Goal: Information Seeking & Learning: Learn about a topic

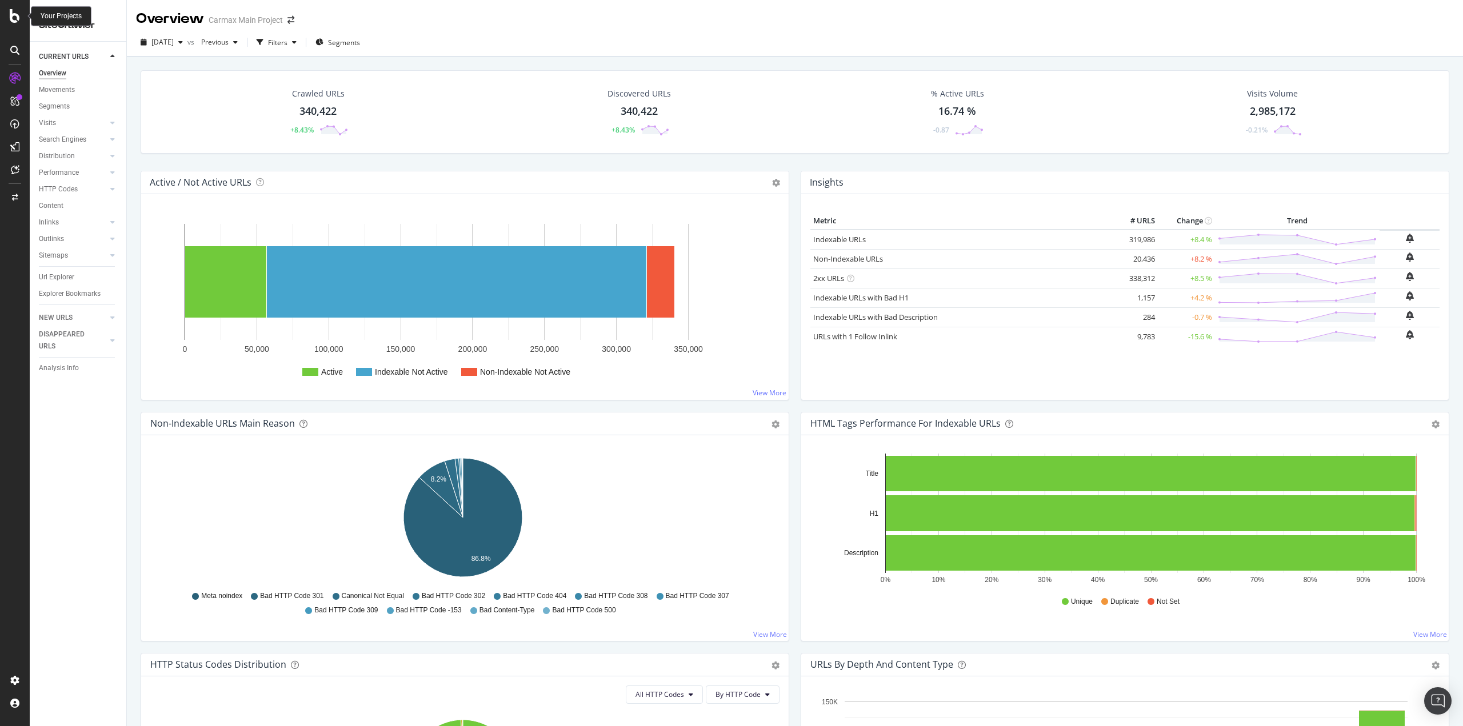
click at [10, 18] on icon at bounding box center [15, 16] width 10 height 14
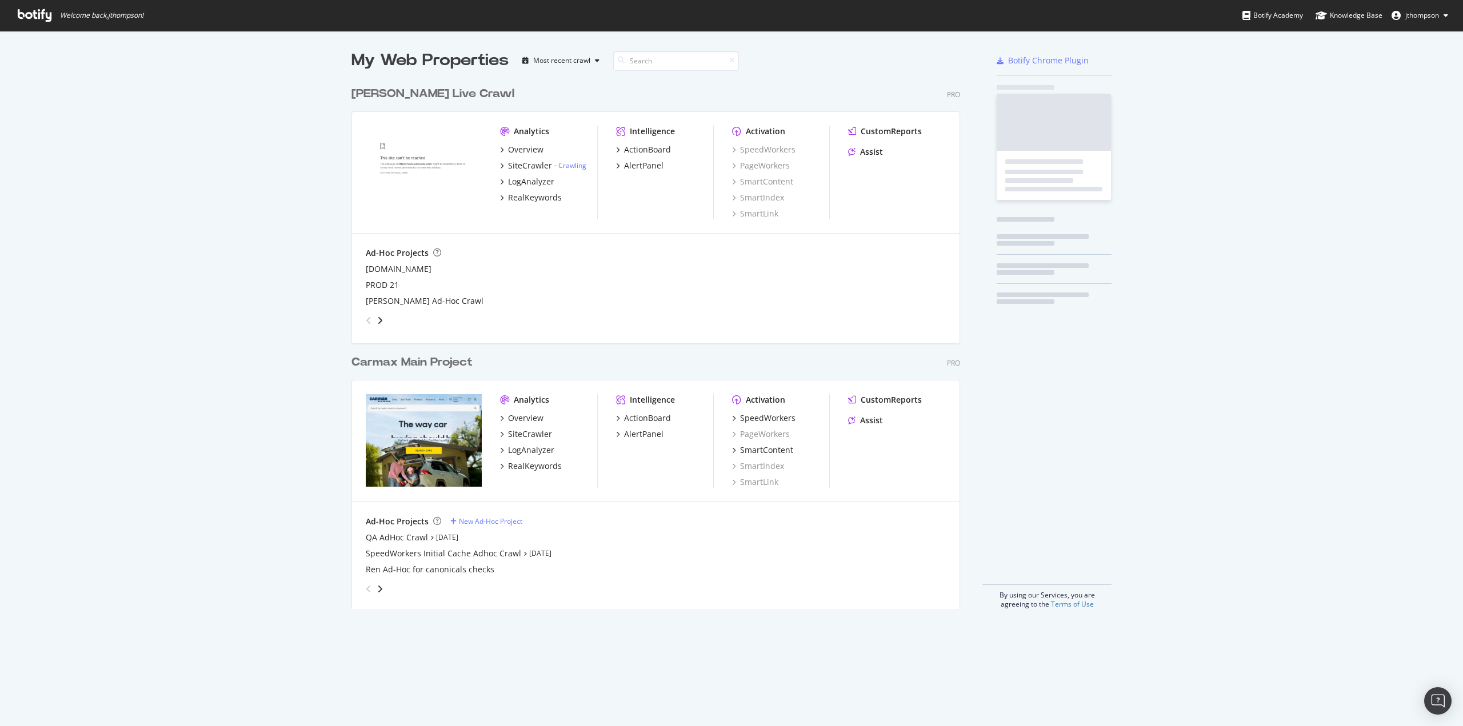
scroll to position [718, 1445]
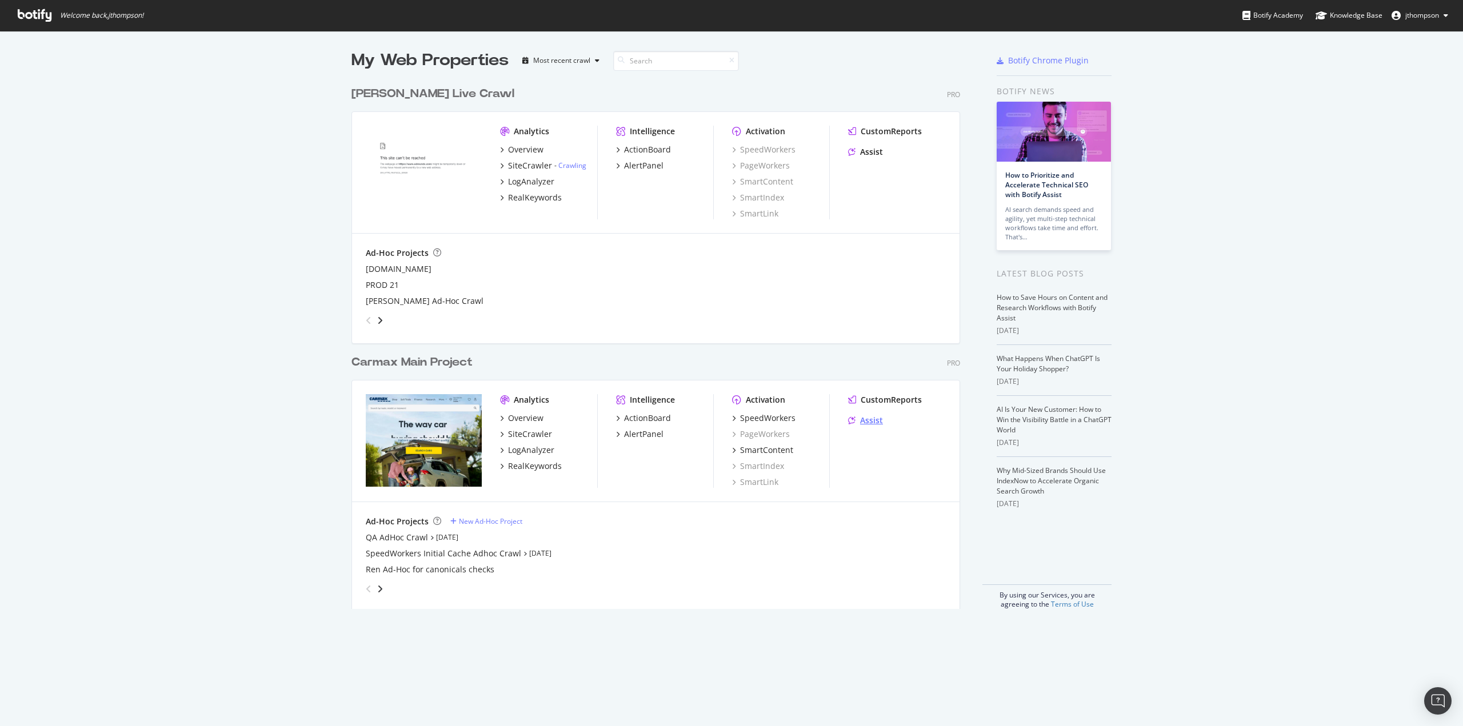
click at [866, 418] on div "Assist" at bounding box center [871, 420] width 23 height 11
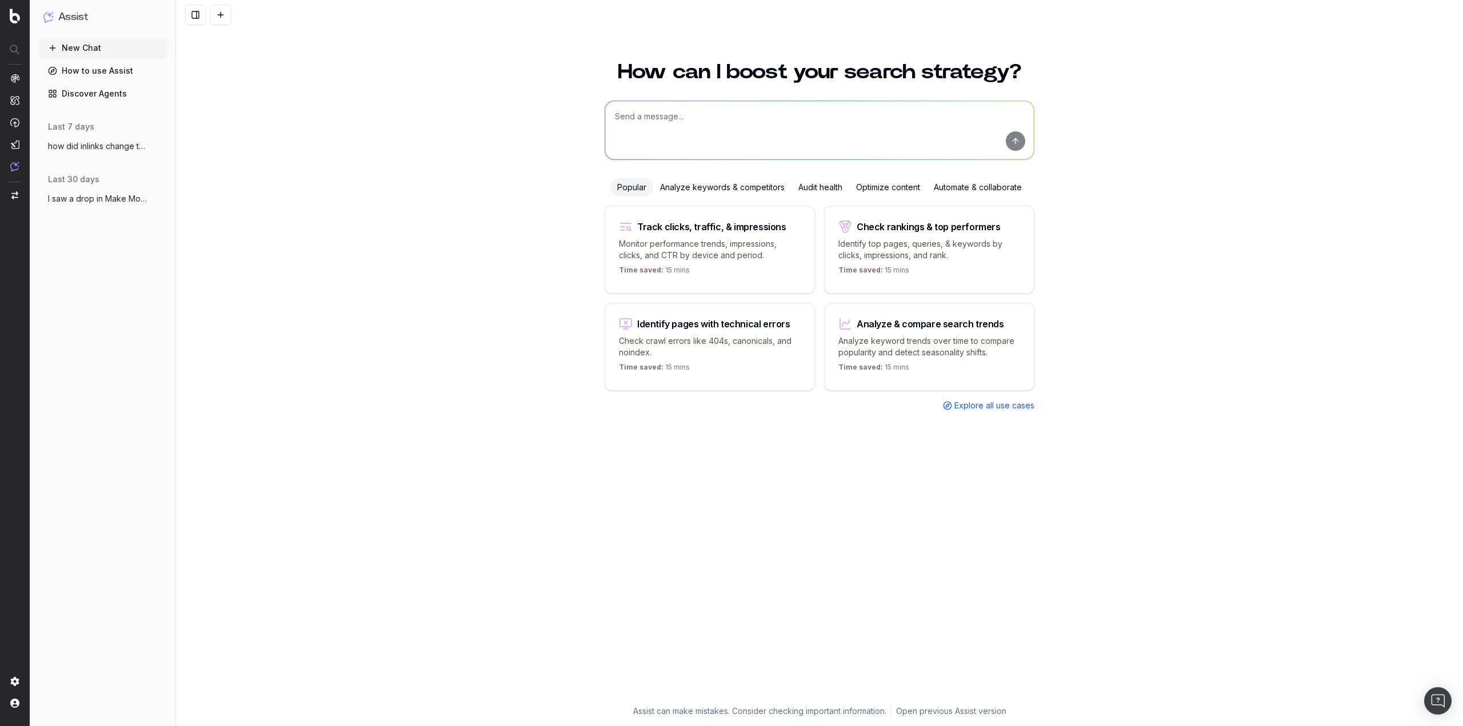
click at [673, 116] on textarea at bounding box center [819, 130] width 429 height 58
type textarea "I need a report showing the change inlinks per URL from the 6/8 crawl to the mo…"
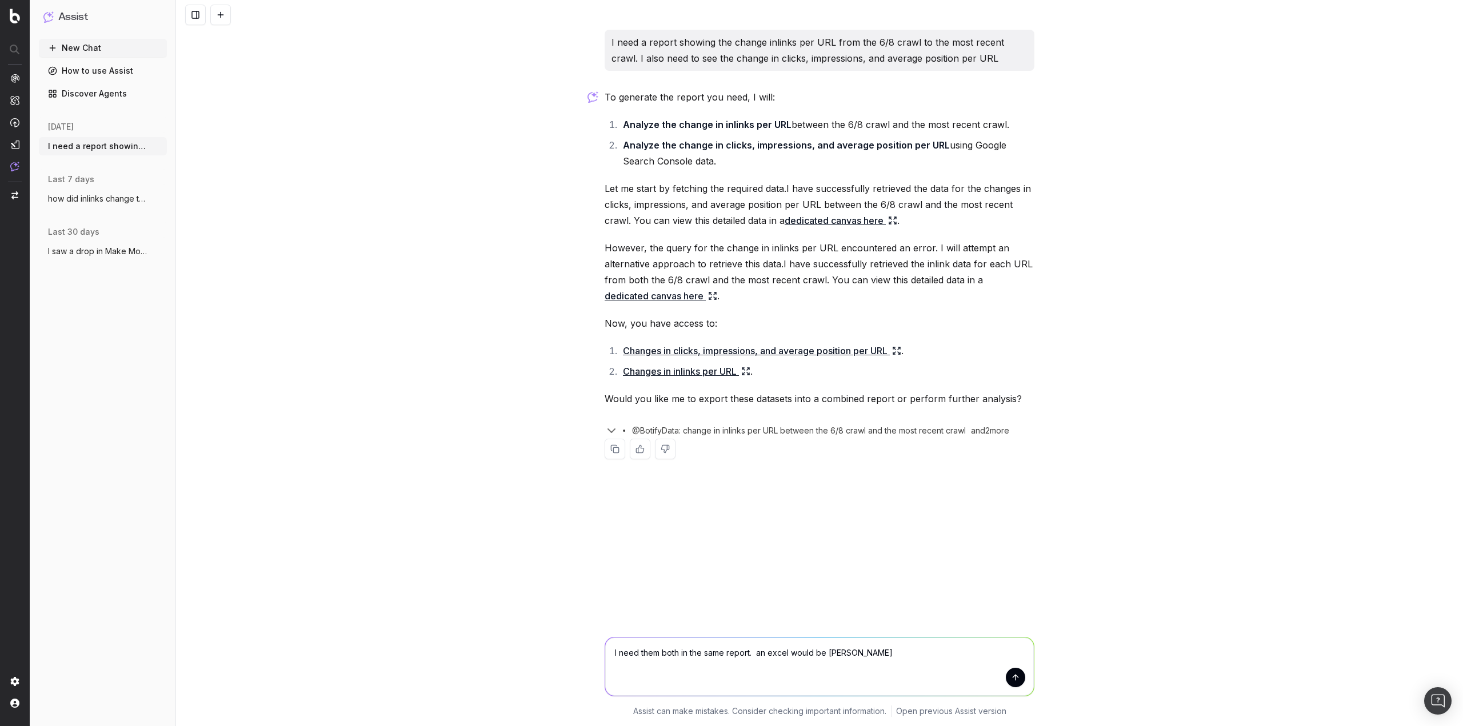
type textarea "I need them both in the same report. an excel would be better"
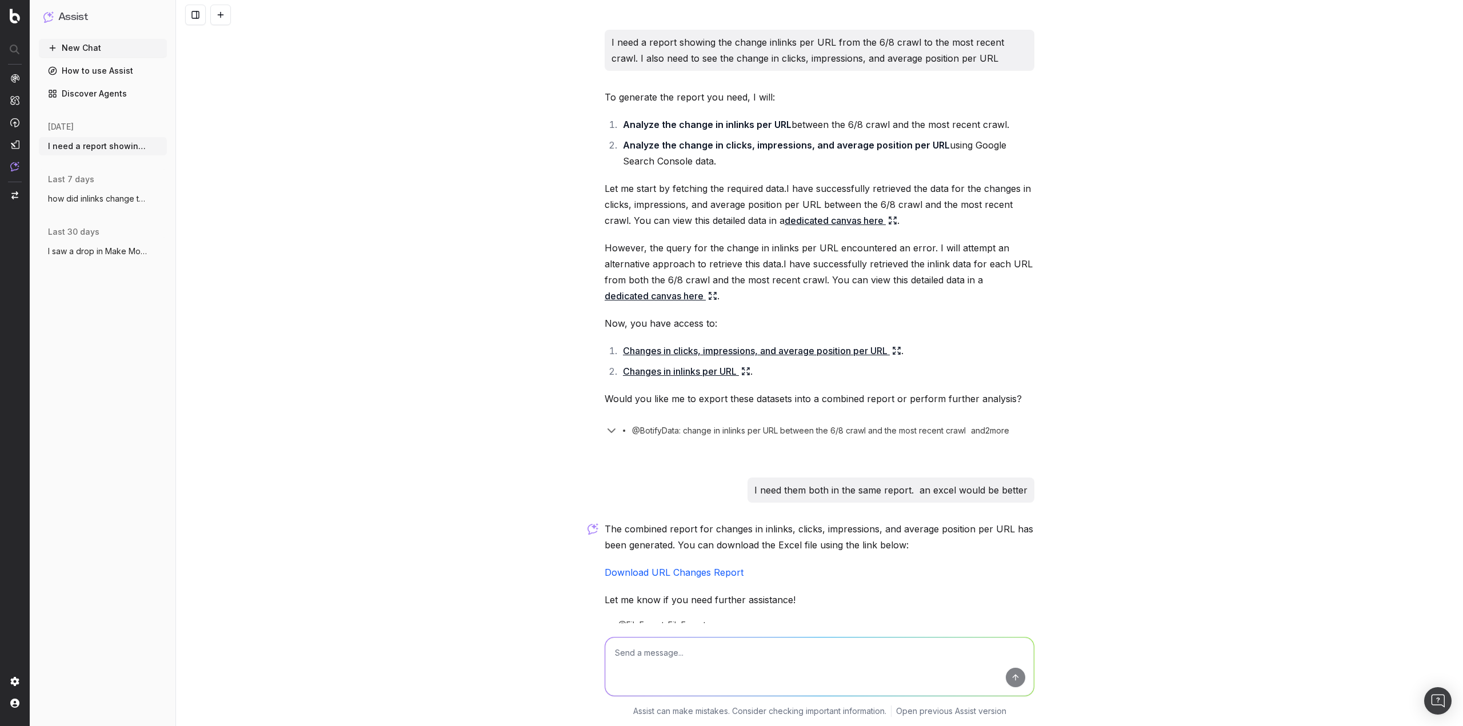
scroll to position [16, 0]
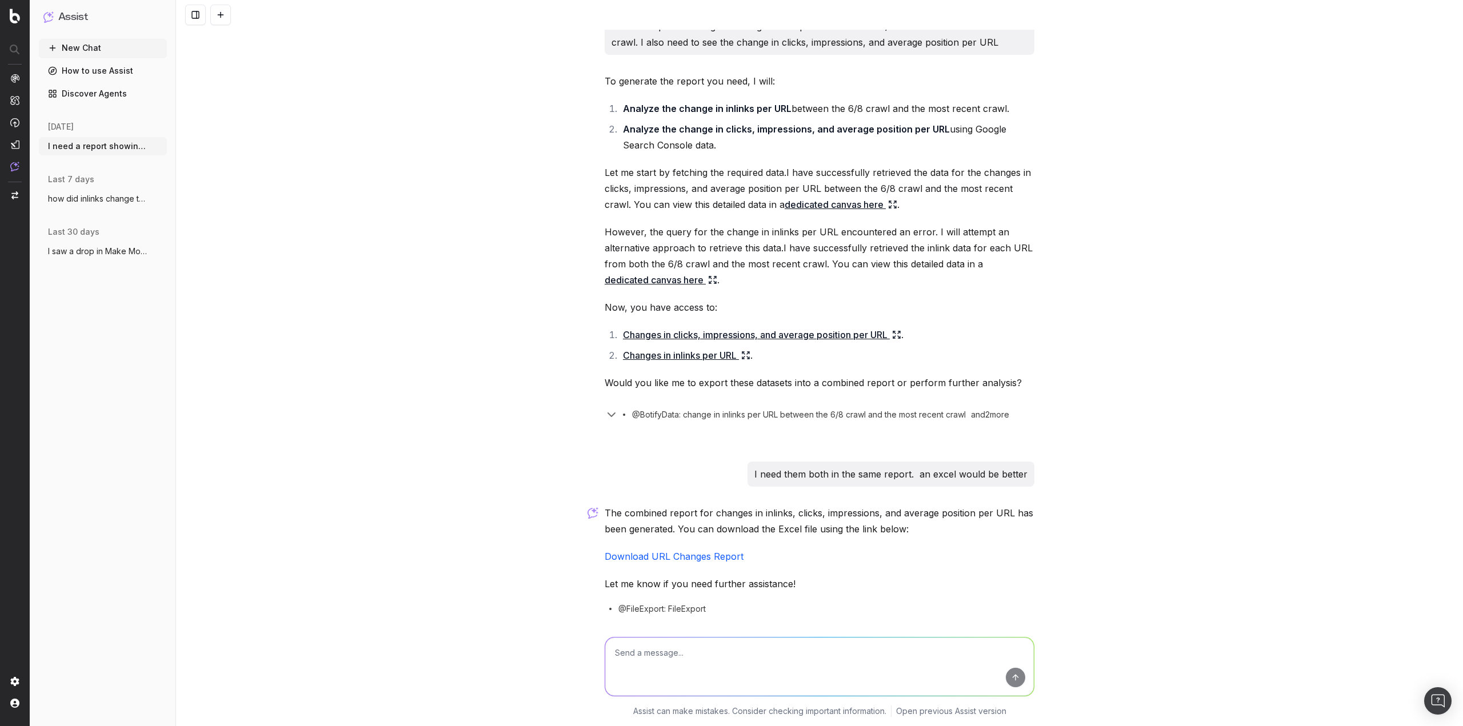
click at [1199, 379] on div "I need a report showing the change inlinks per URL from the 6/8 crawl to the mo…" at bounding box center [819, 363] width 1287 height 726
click at [657, 557] on link "Download URL Changes Report" at bounding box center [674, 556] width 139 height 11
click at [674, 653] on textarea at bounding box center [819, 667] width 429 height 58
type textarea "there's only 856 URLs in that report. that's not the full crawl"
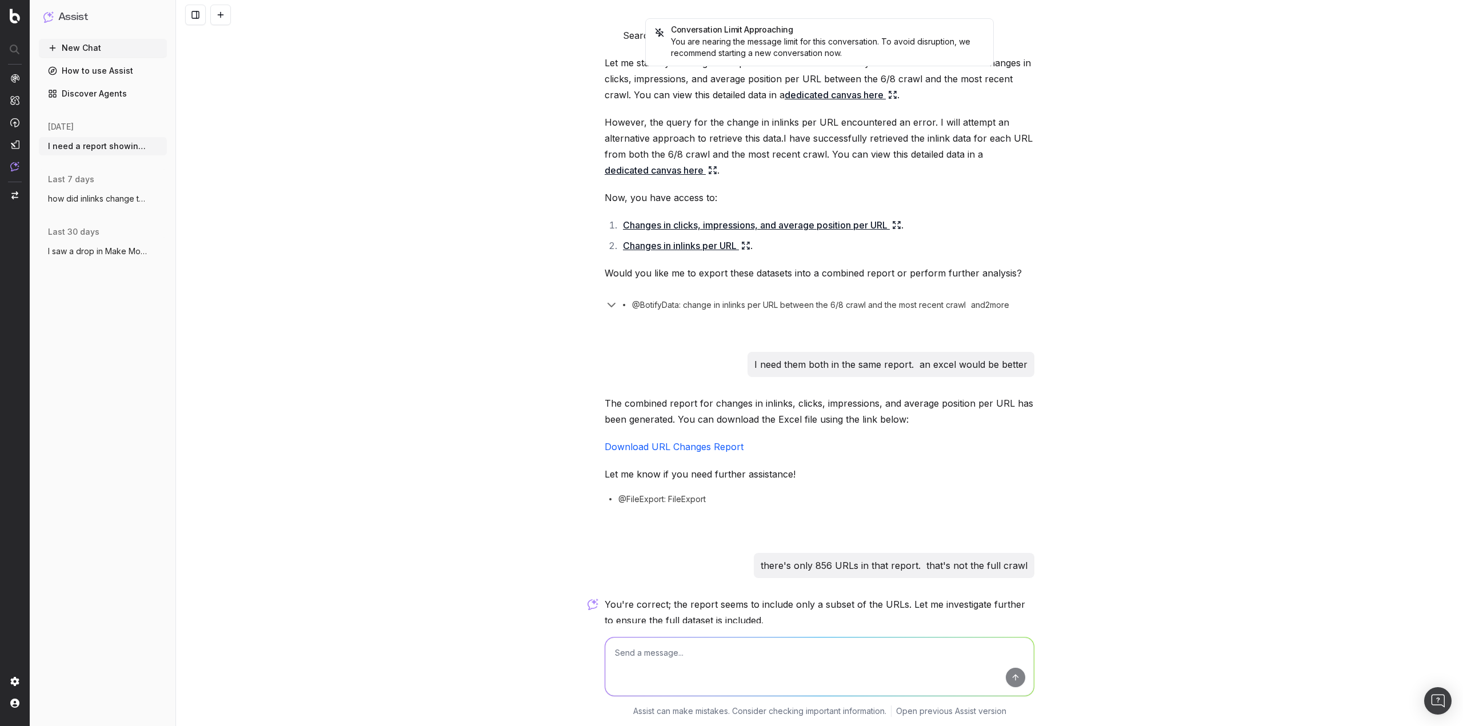
scroll to position [478, 0]
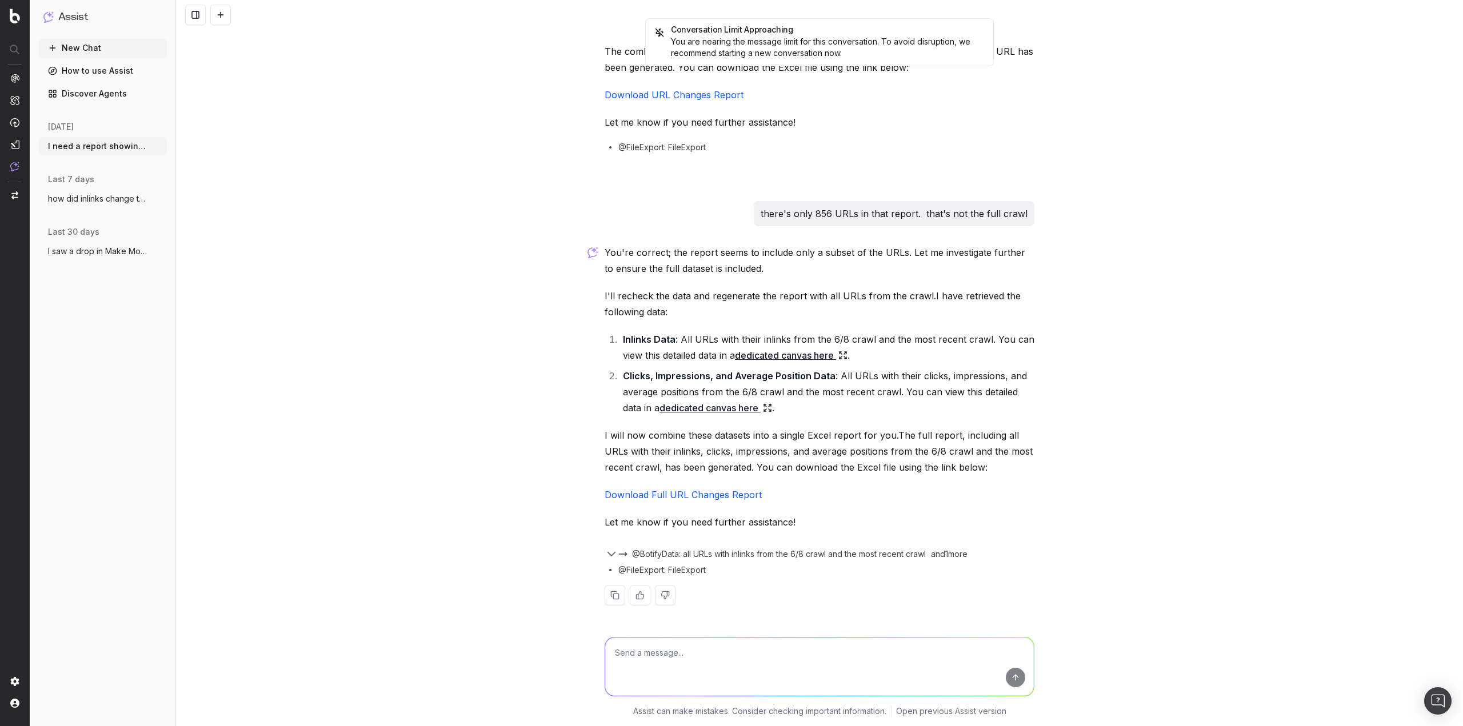
click at [726, 494] on link "Download Full URL Changes Report" at bounding box center [683, 494] width 157 height 11
click at [748, 653] on textarea at bounding box center [819, 667] width 429 height 58
type textarea "there are less URLs in that report"
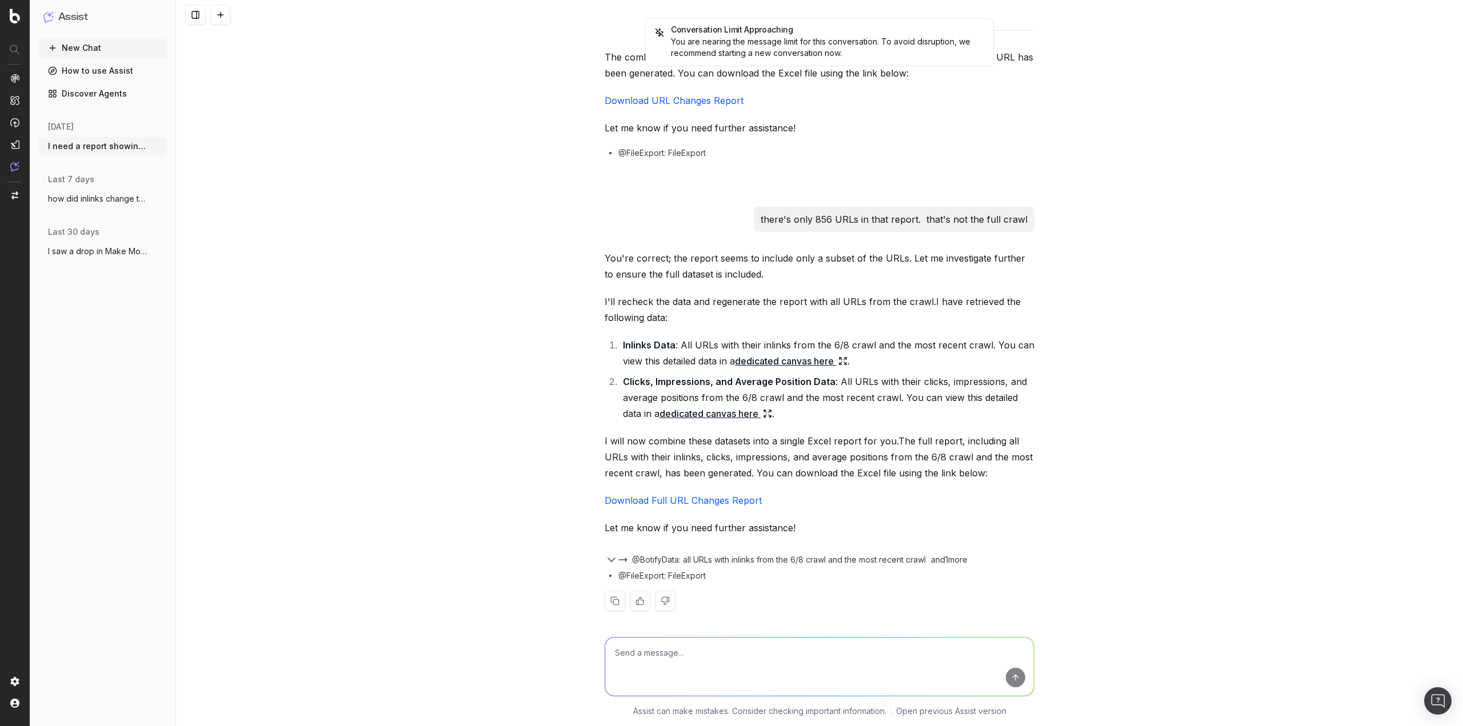
scroll to position [469, 0]
click at [758, 363] on link "dedicated canvas here" at bounding box center [791, 365] width 113 height 16
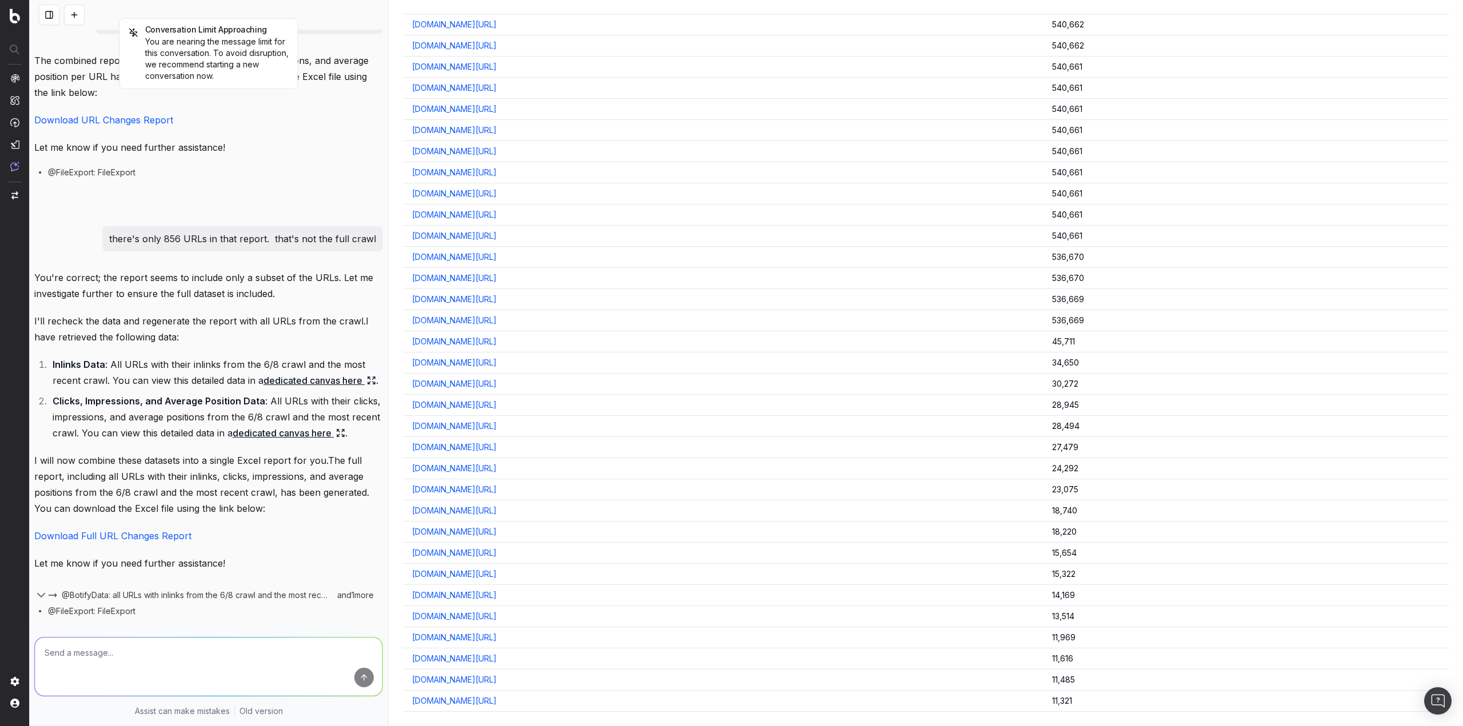
scroll to position [0, 0]
click at [17, 17] on img at bounding box center [15, 16] width 10 height 15
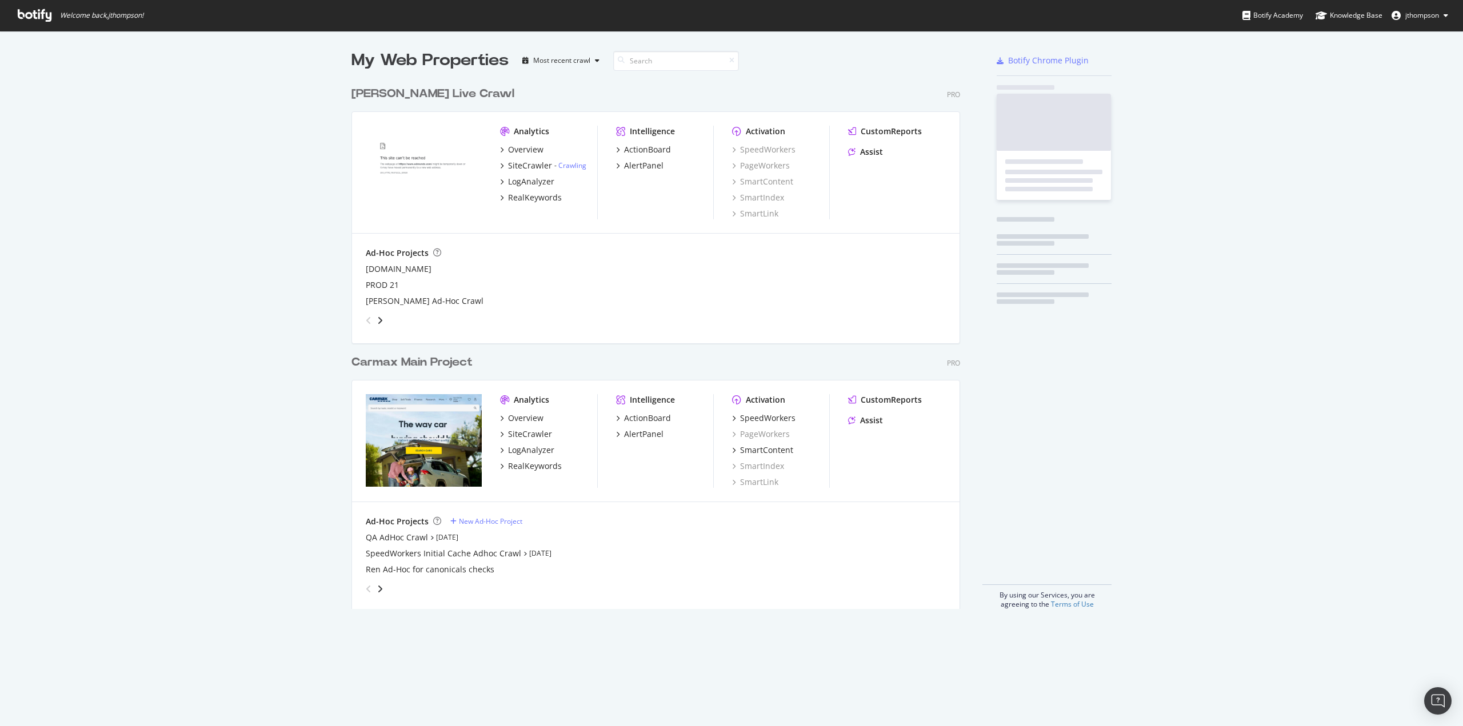
scroll to position [528, 609]
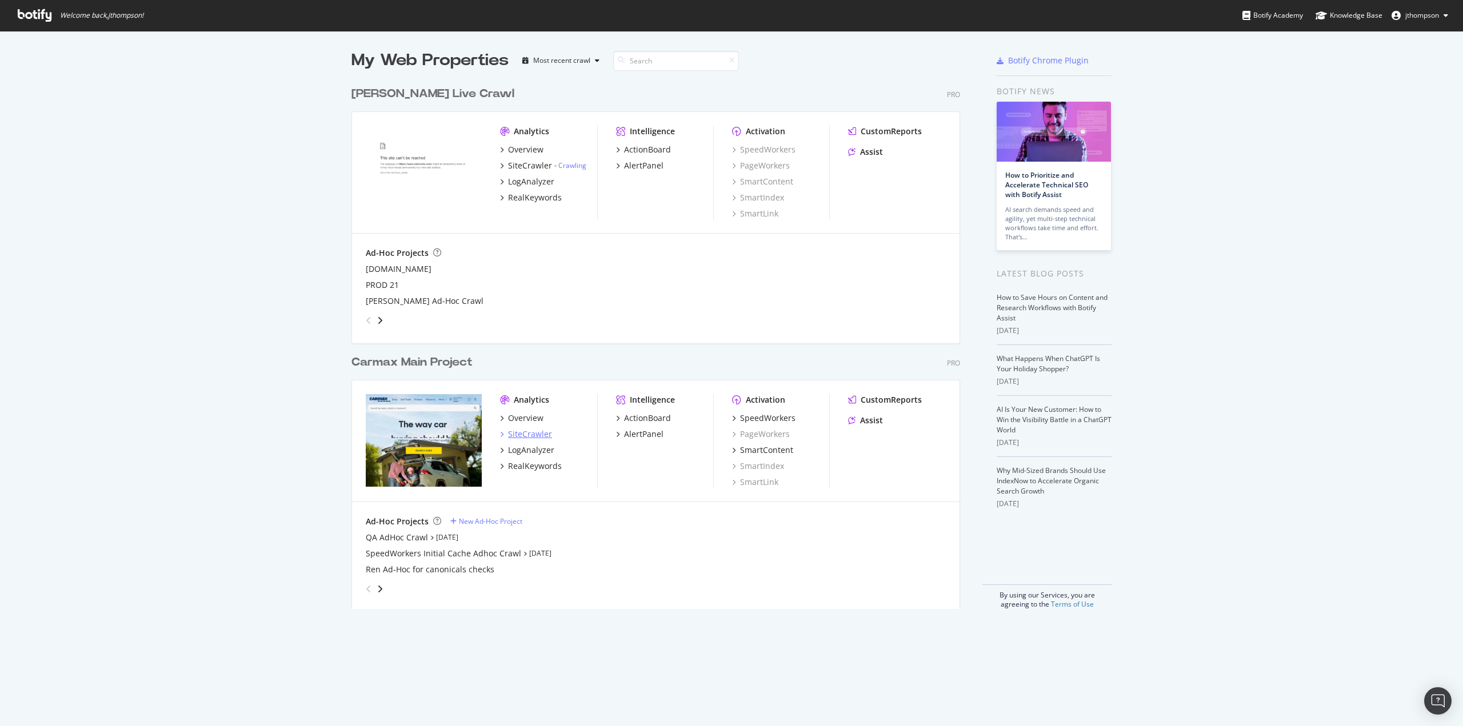
click at [529, 435] on div "SiteCrawler" at bounding box center [530, 434] width 44 height 11
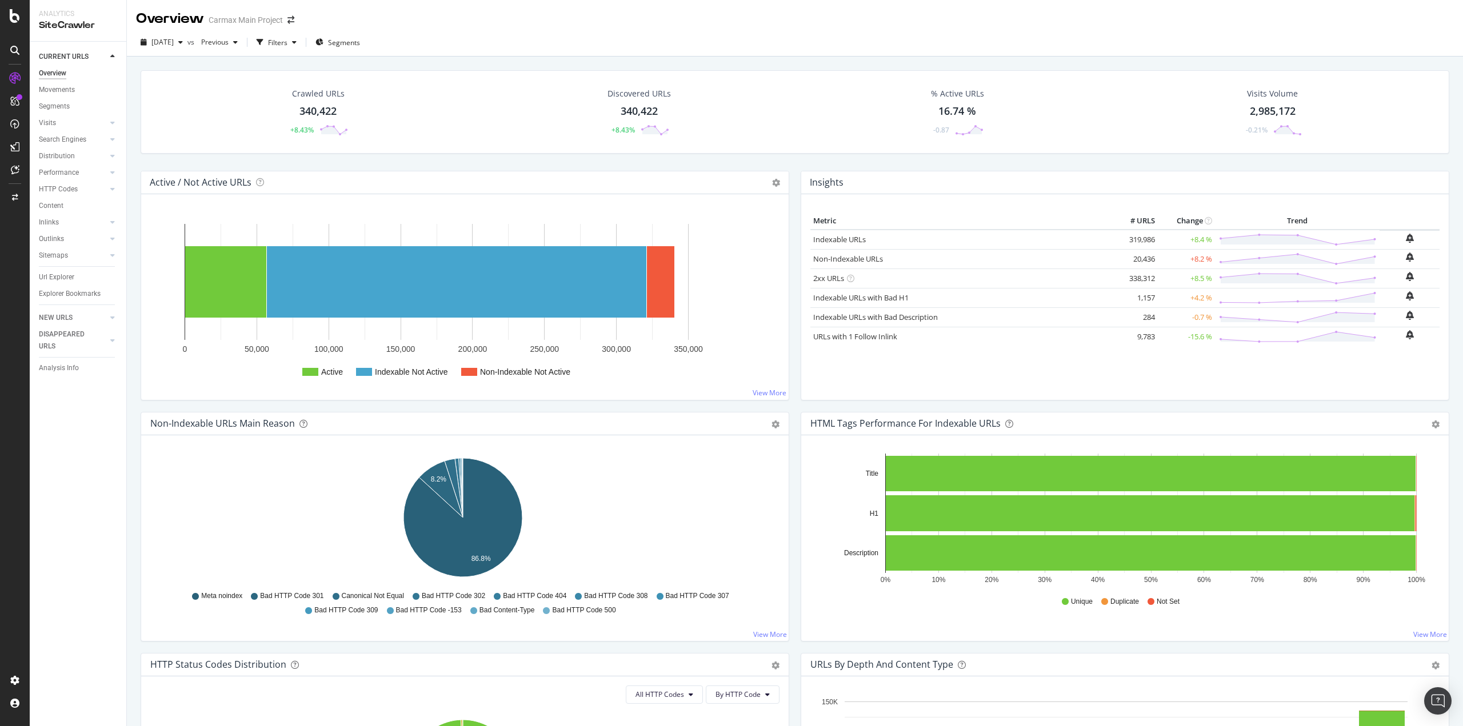
click at [61, 265] on div "Overview Movements Segments Visits Analysis Orphan URLs Search Engines Top Char…" at bounding box center [82, 187] width 87 height 245
click at [61, 269] on div "Url Explorer" at bounding box center [82, 277] width 87 height 17
click at [61, 275] on div "Url Explorer" at bounding box center [56, 277] width 35 height 12
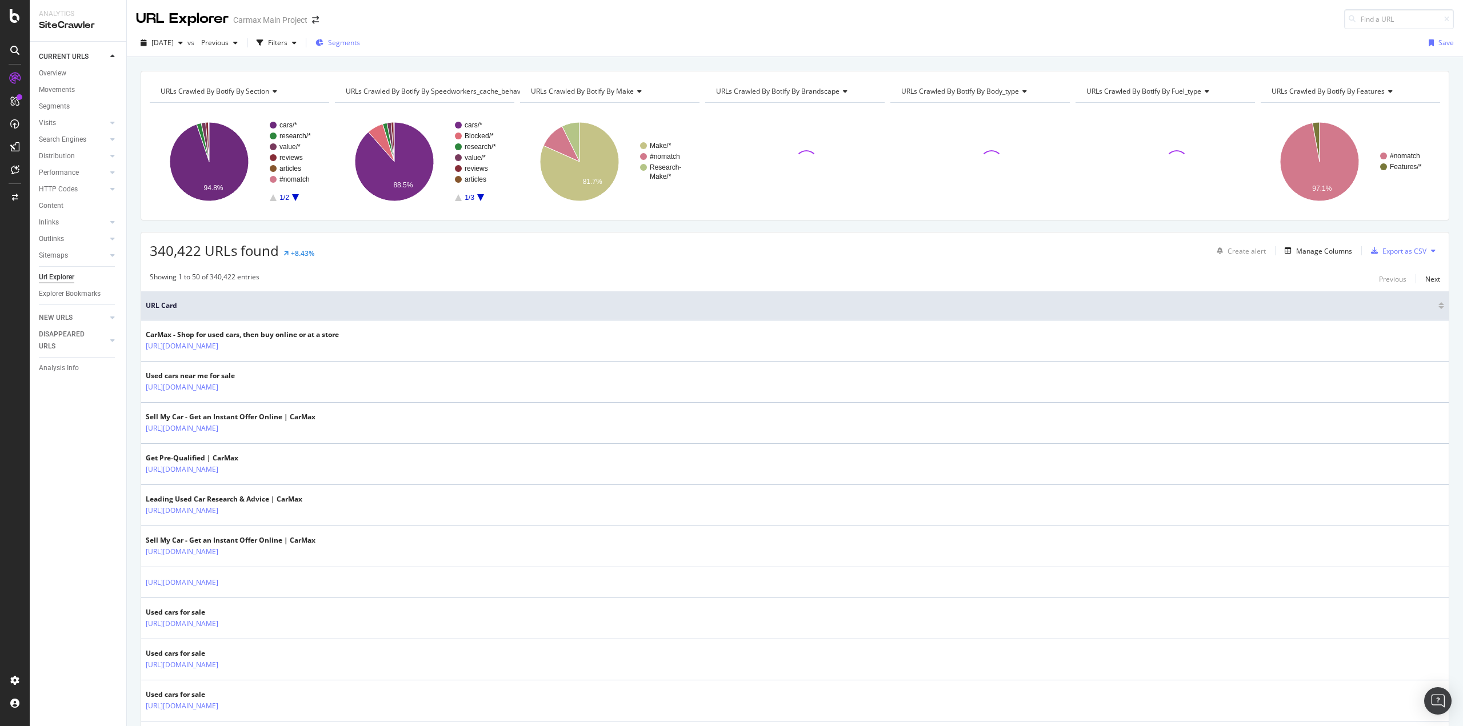
click at [349, 42] on div "Segments" at bounding box center [337, 43] width 45 height 10
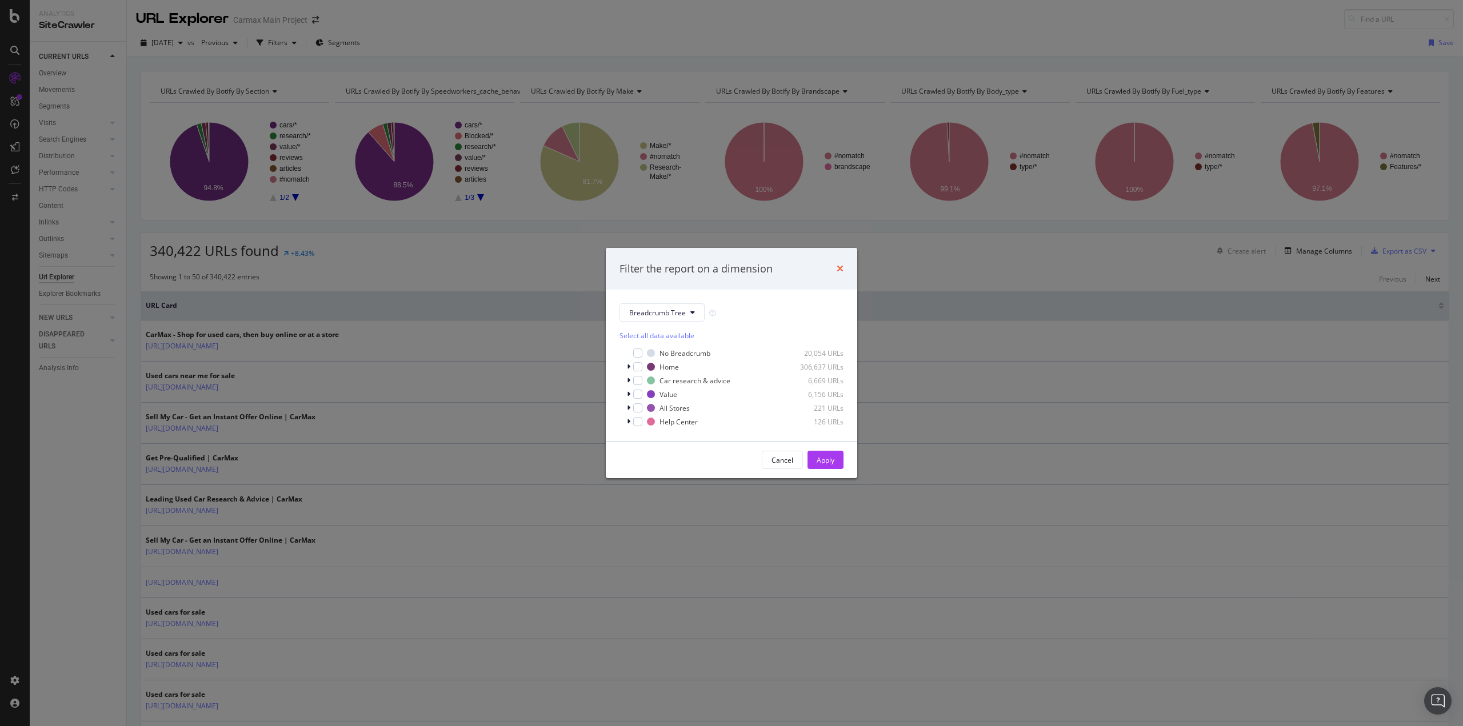
click at [838, 270] on icon "times" at bounding box center [839, 268] width 7 height 9
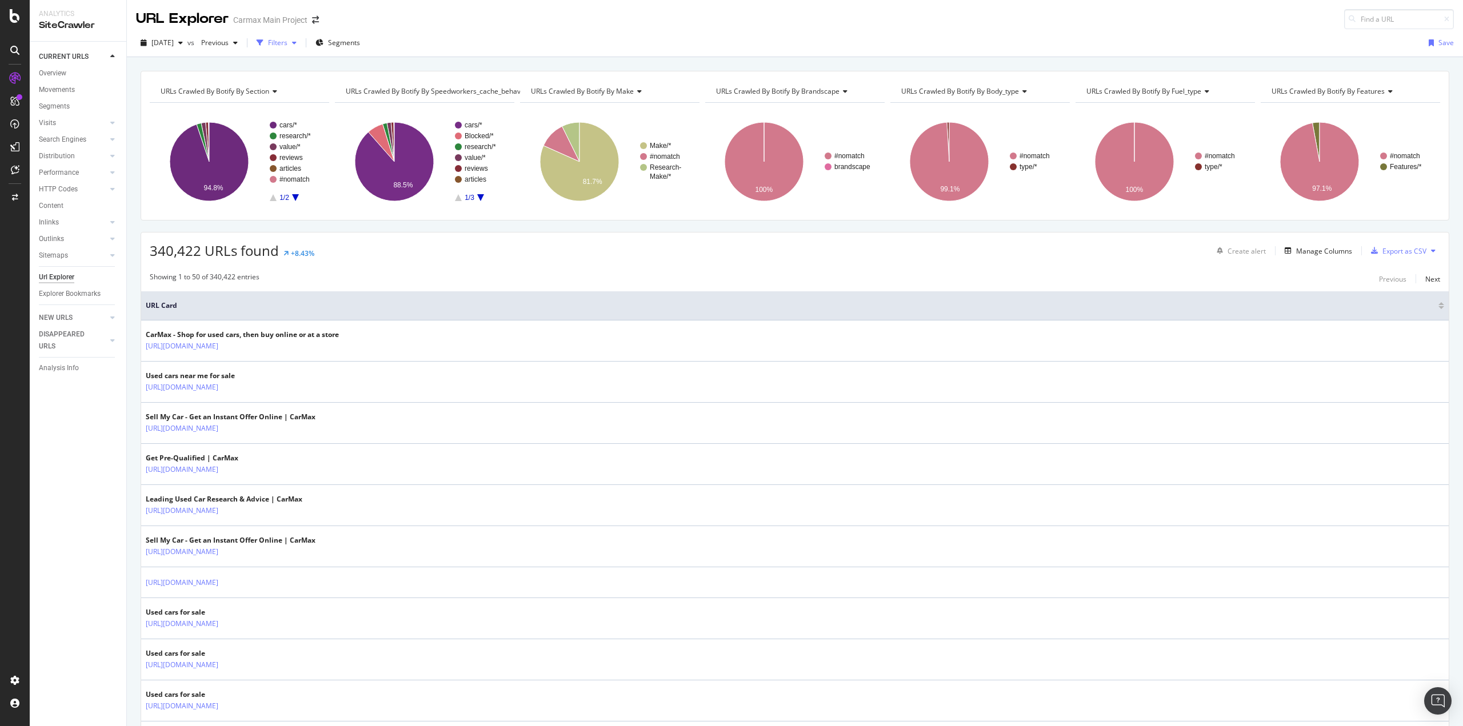
click at [268, 43] on div "button" at bounding box center [260, 43] width 16 height 16
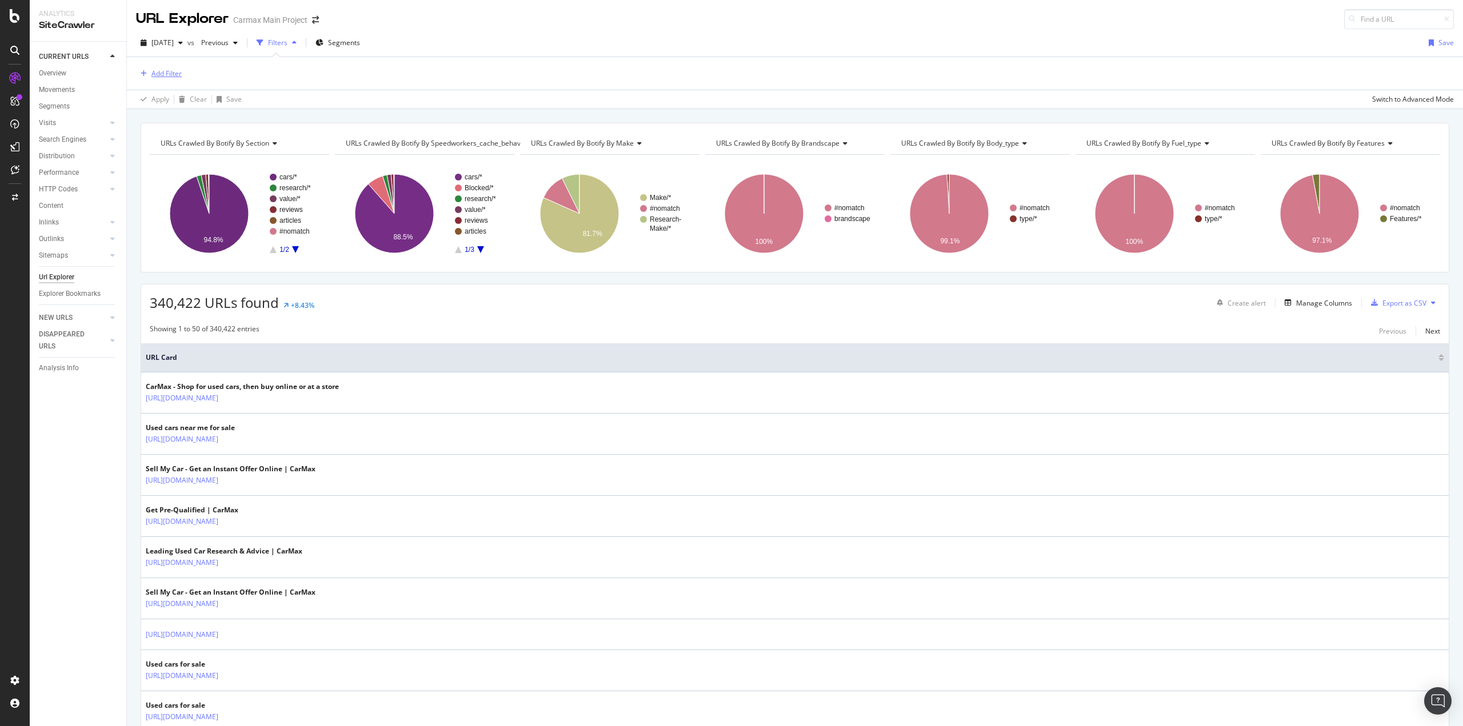
click at [175, 71] on div "Add Filter" at bounding box center [166, 74] width 30 height 10
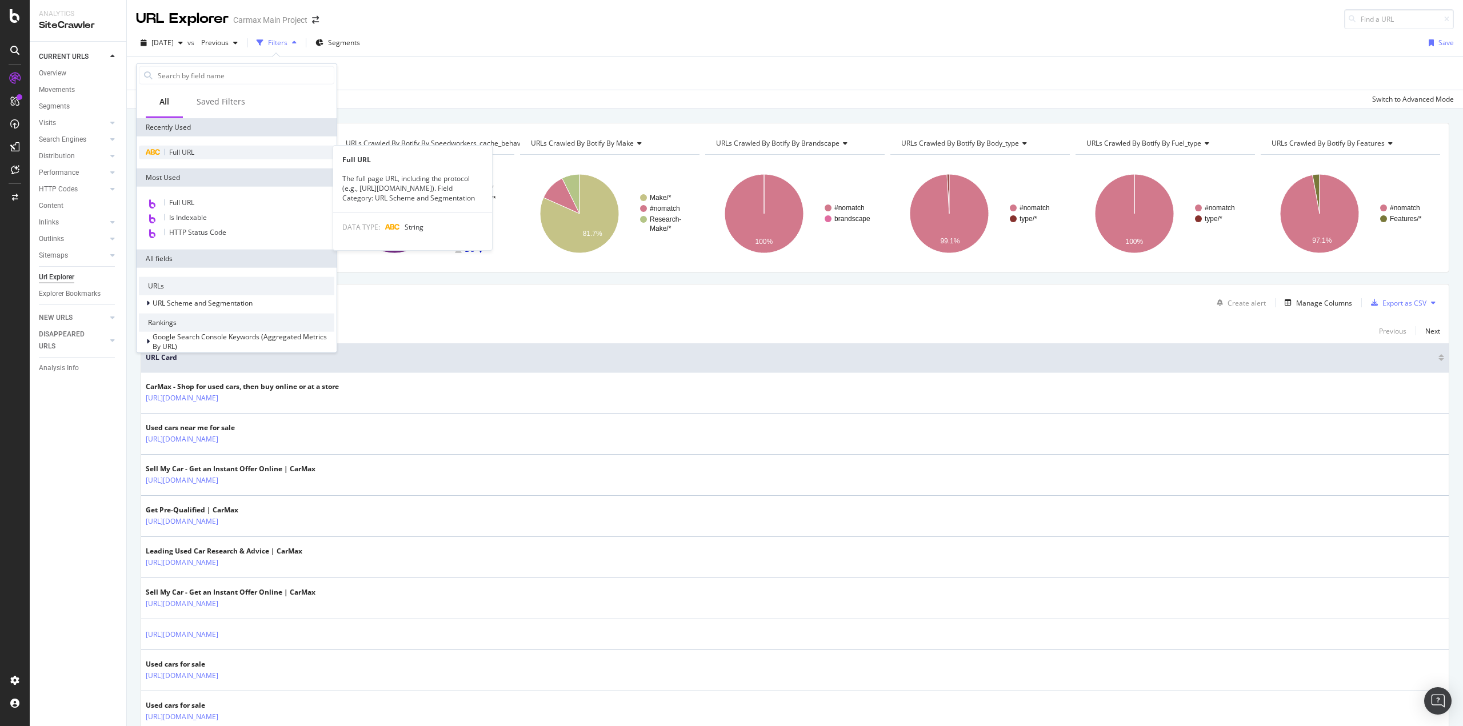
click at [184, 153] on span "Full URL" at bounding box center [181, 152] width 25 height 10
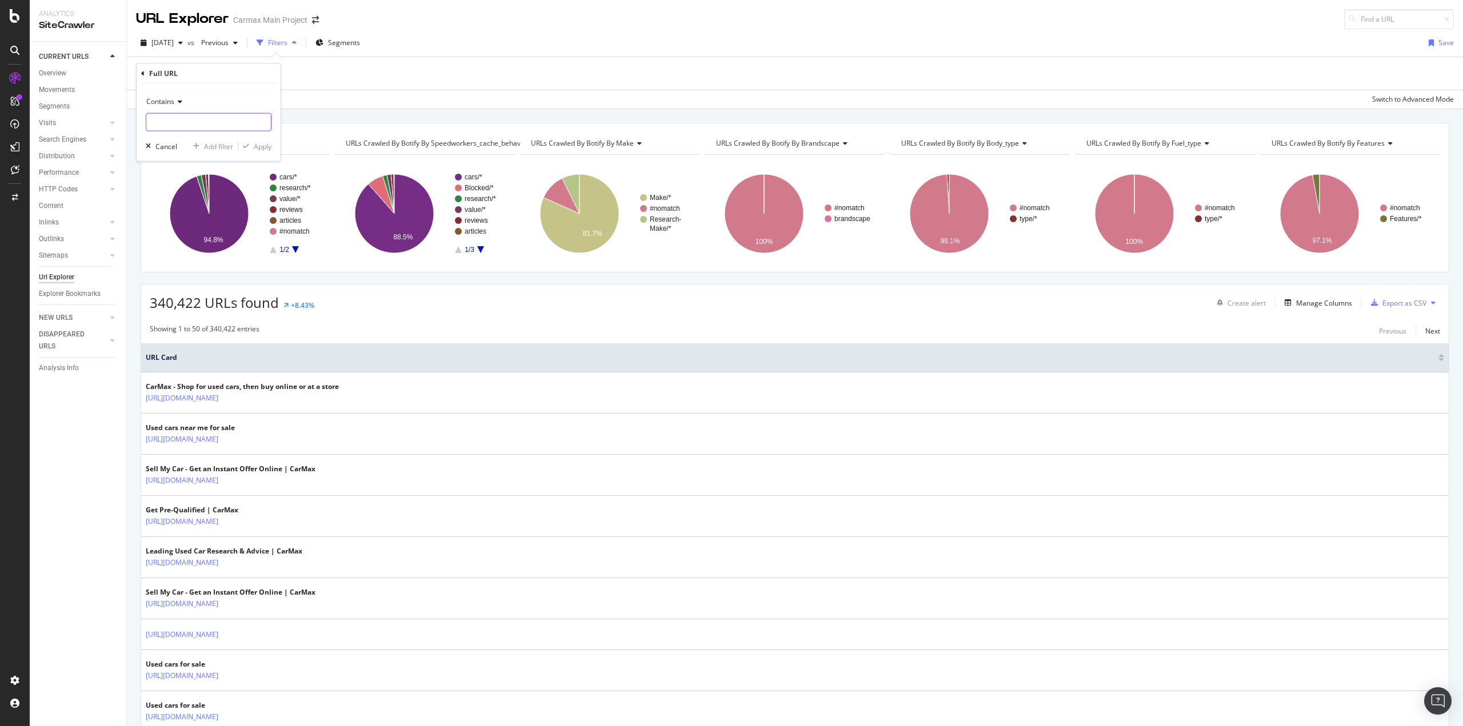
click at [177, 122] on input "text" at bounding box center [208, 122] width 125 height 18
type input ".com/cars/"
click at [218, 148] on div "Add filter" at bounding box center [218, 146] width 29 height 10
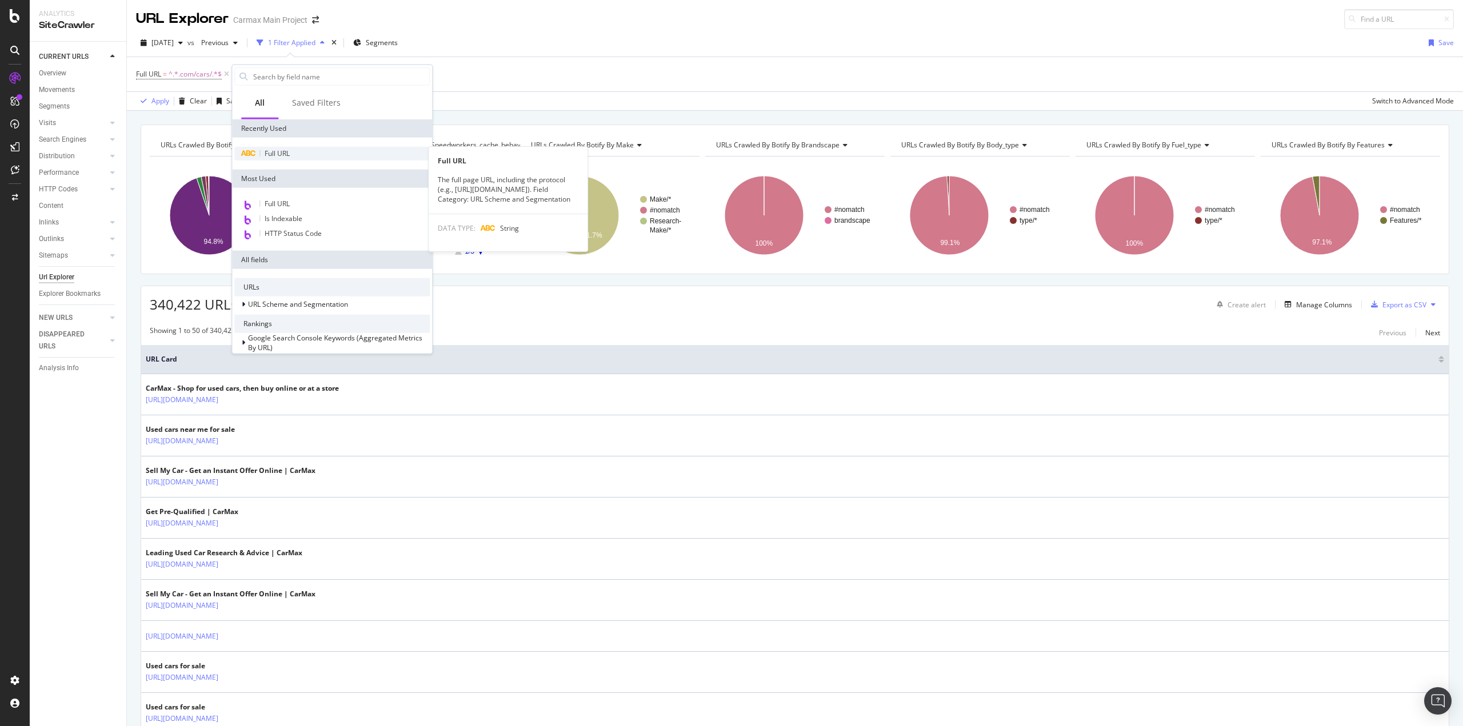
click at [271, 157] on span "Full URL" at bounding box center [277, 154] width 25 height 10
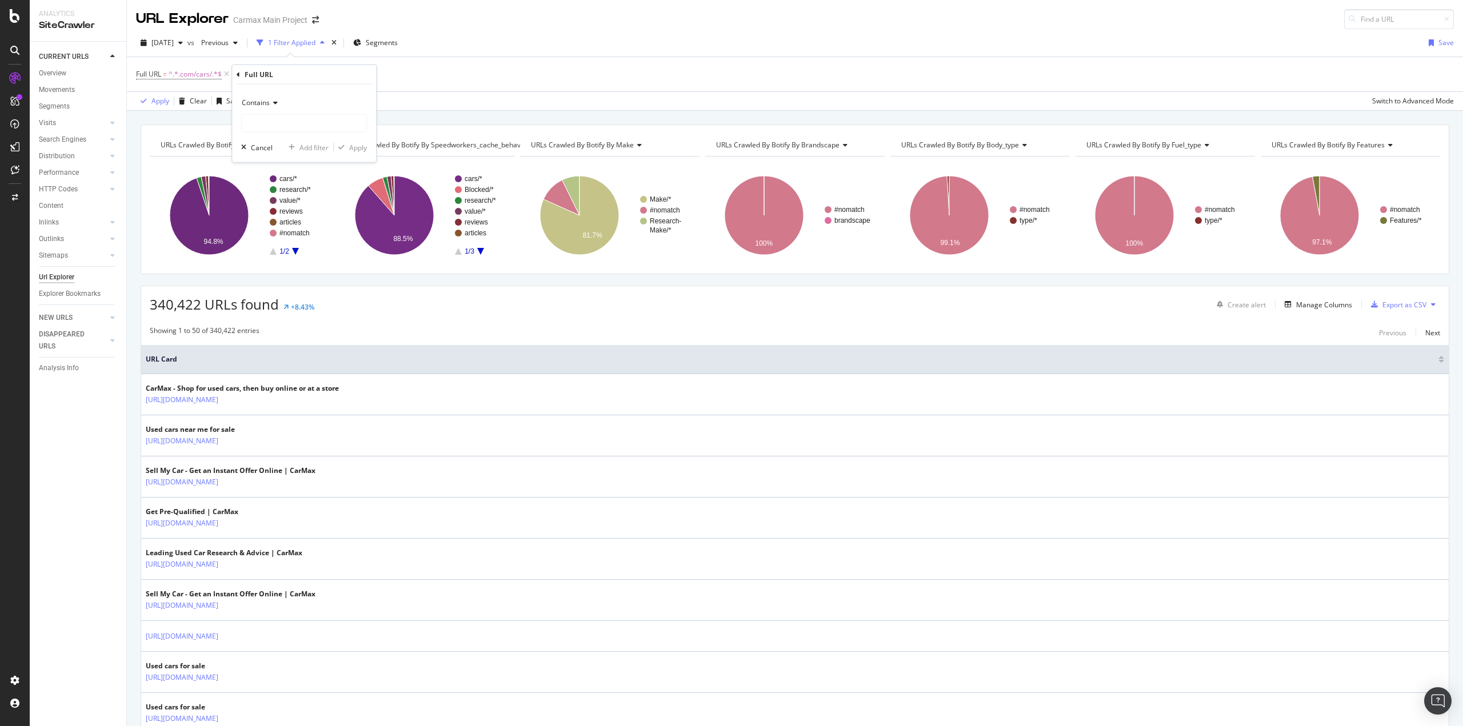
click at [275, 104] on icon at bounding box center [274, 102] width 8 height 7
click at [273, 229] on span "Doesn't contain" at bounding box center [272, 230] width 50 height 10
click at [287, 131] on input "text" at bounding box center [304, 123] width 125 height 18
type input "location"
click at [357, 147] on div "Apply" at bounding box center [358, 147] width 18 height 10
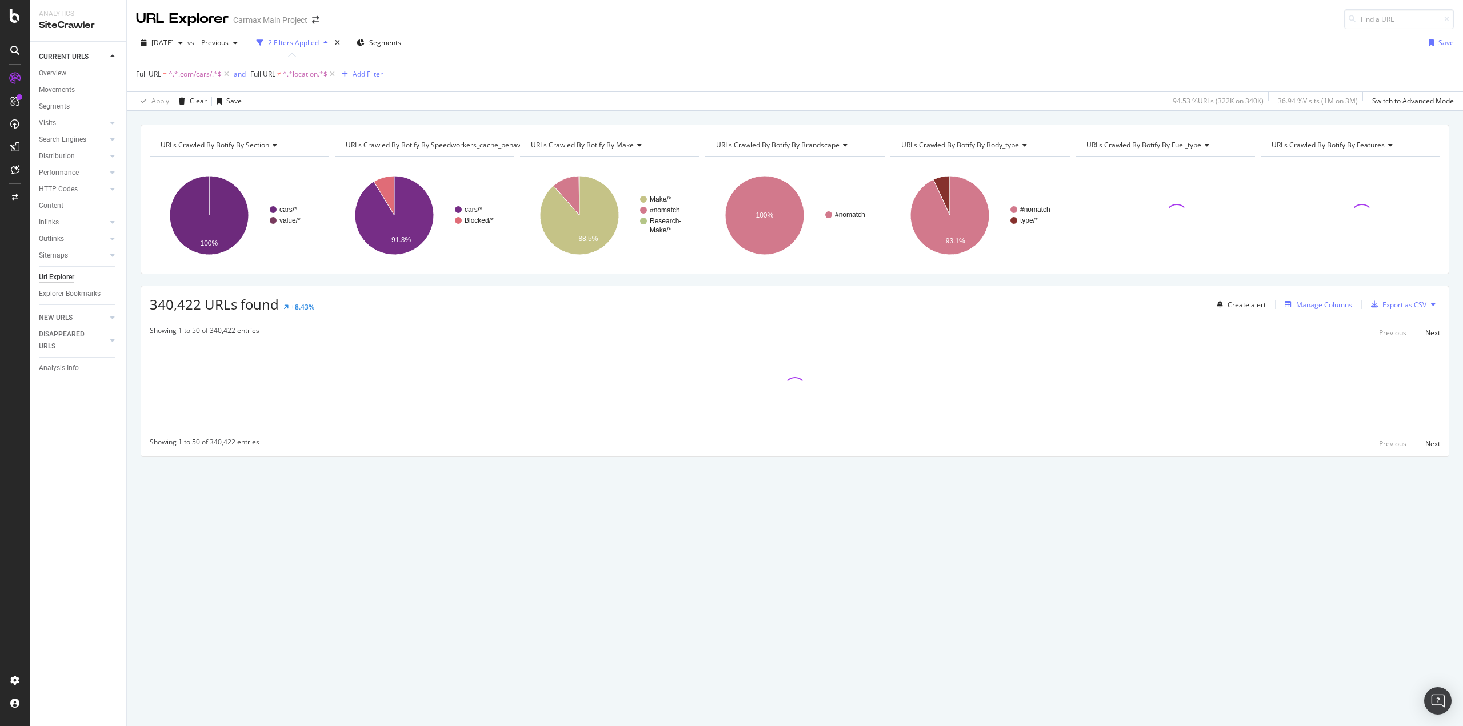
click at [1297, 303] on div "Manage Columns" at bounding box center [1324, 305] width 56 height 10
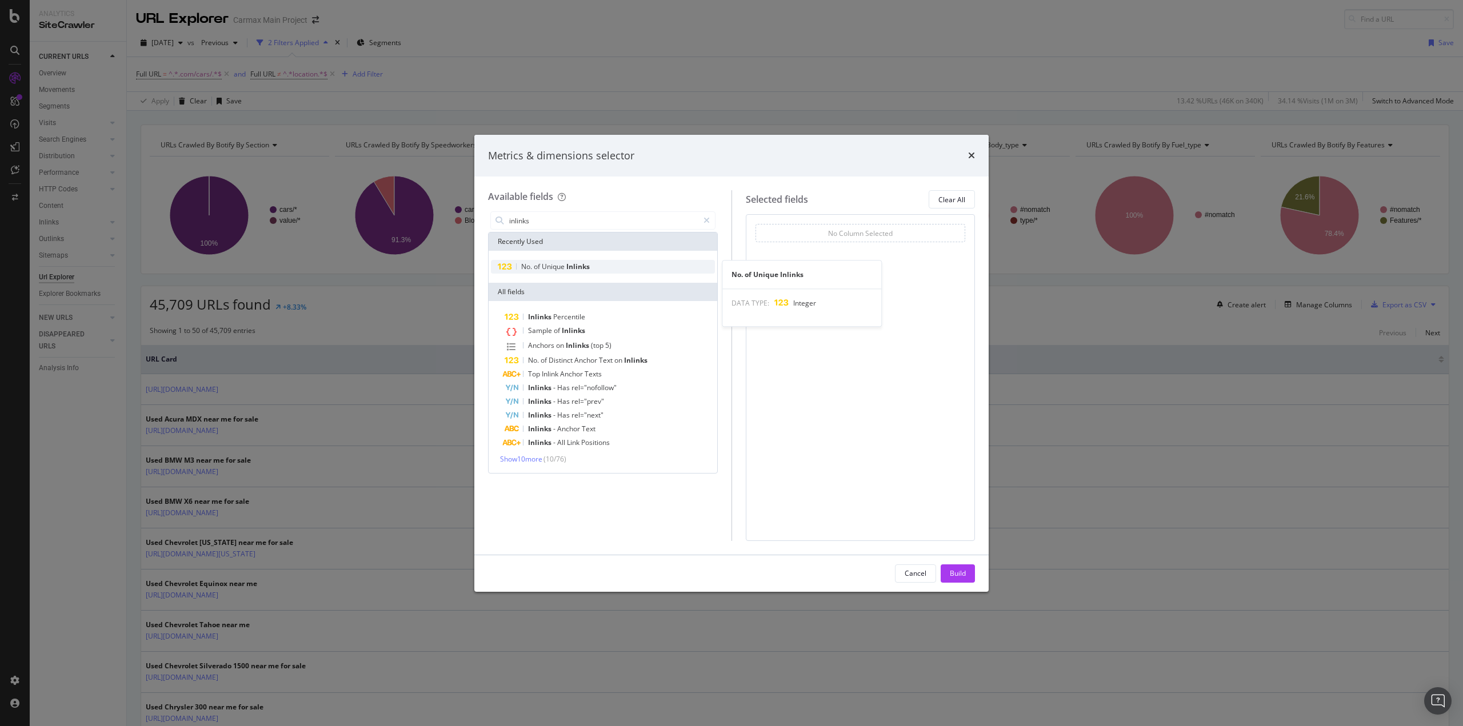
type input "inlinks"
click at [568, 260] on div "No. of Unique Inlinks" at bounding box center [603, 267] width 224 height 14
click at [705, 223] on icon "modal" at bounding box center [706, 221] width 6 height 8
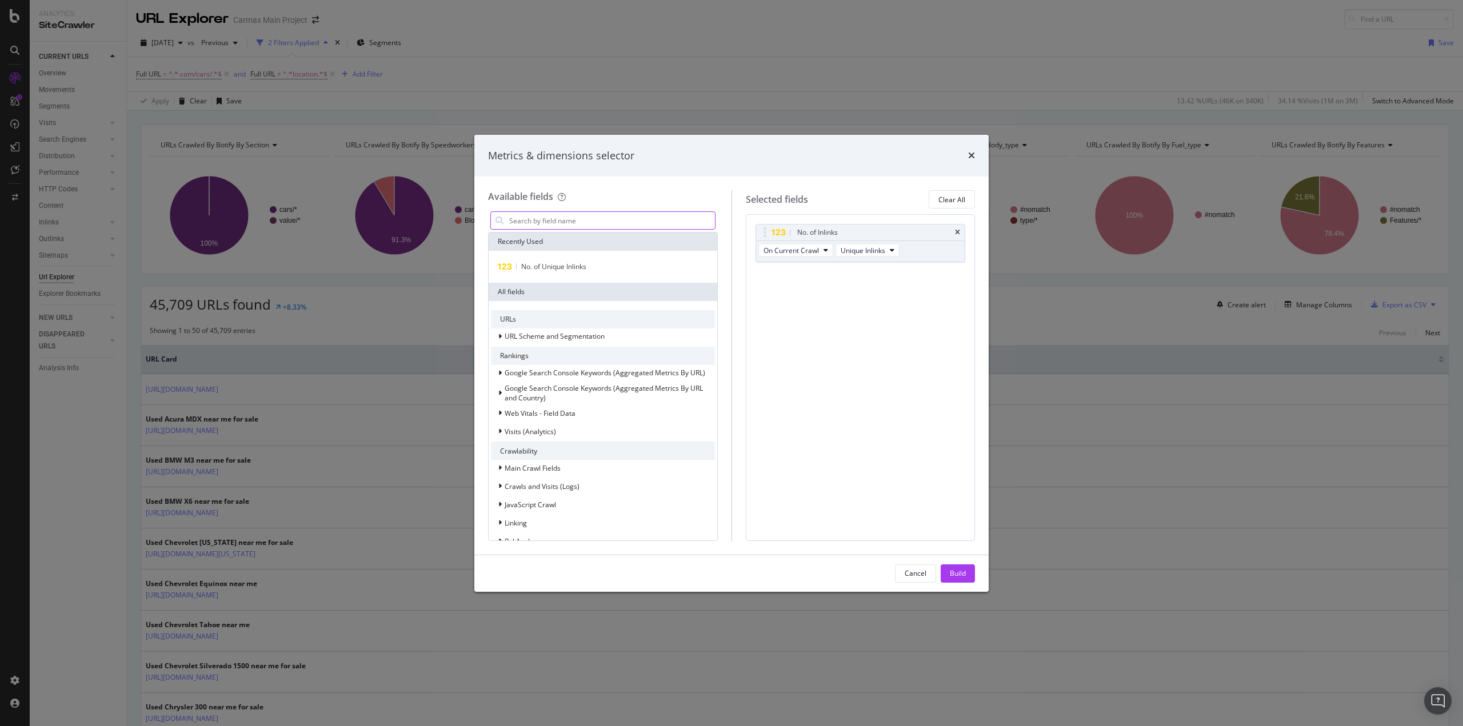
click at [582, 226] on input "modal" at bounding box center [611, 220] width 207 height 17
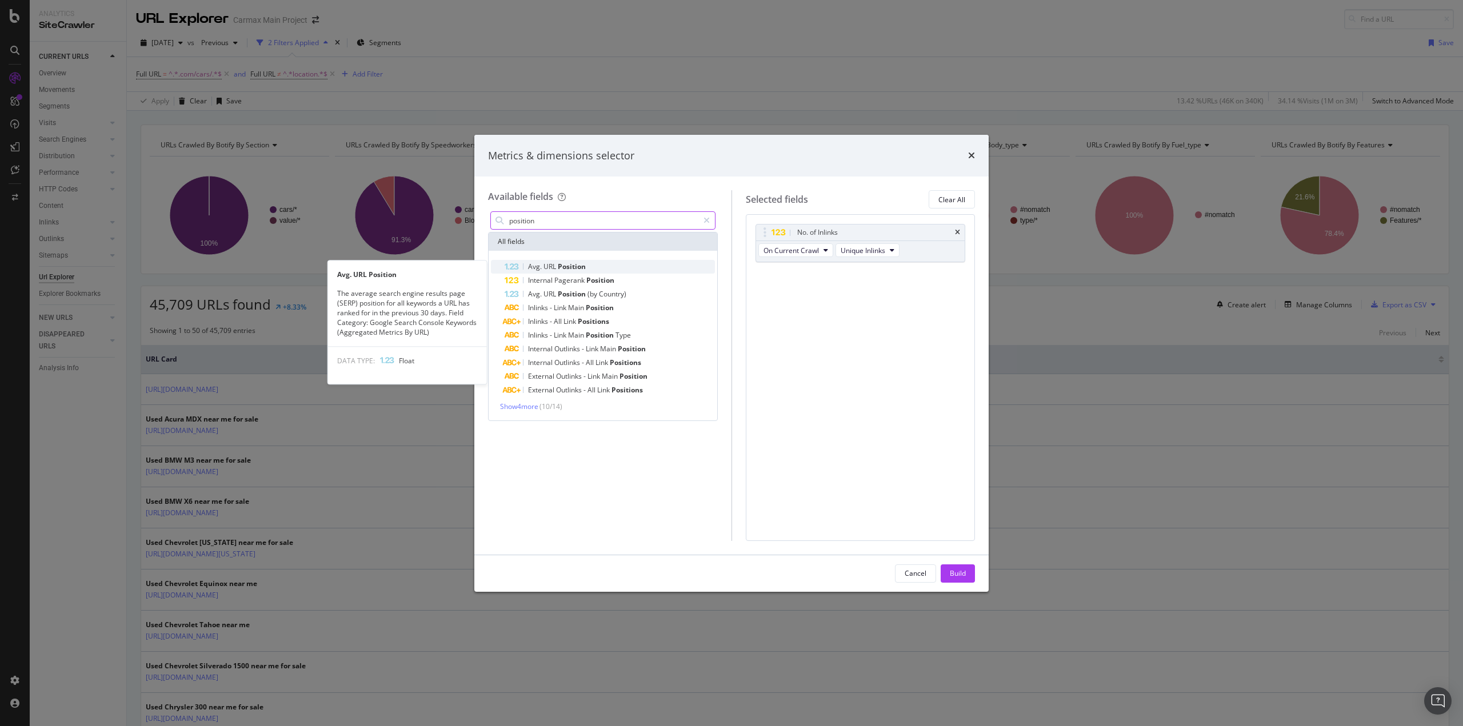
type input "position"
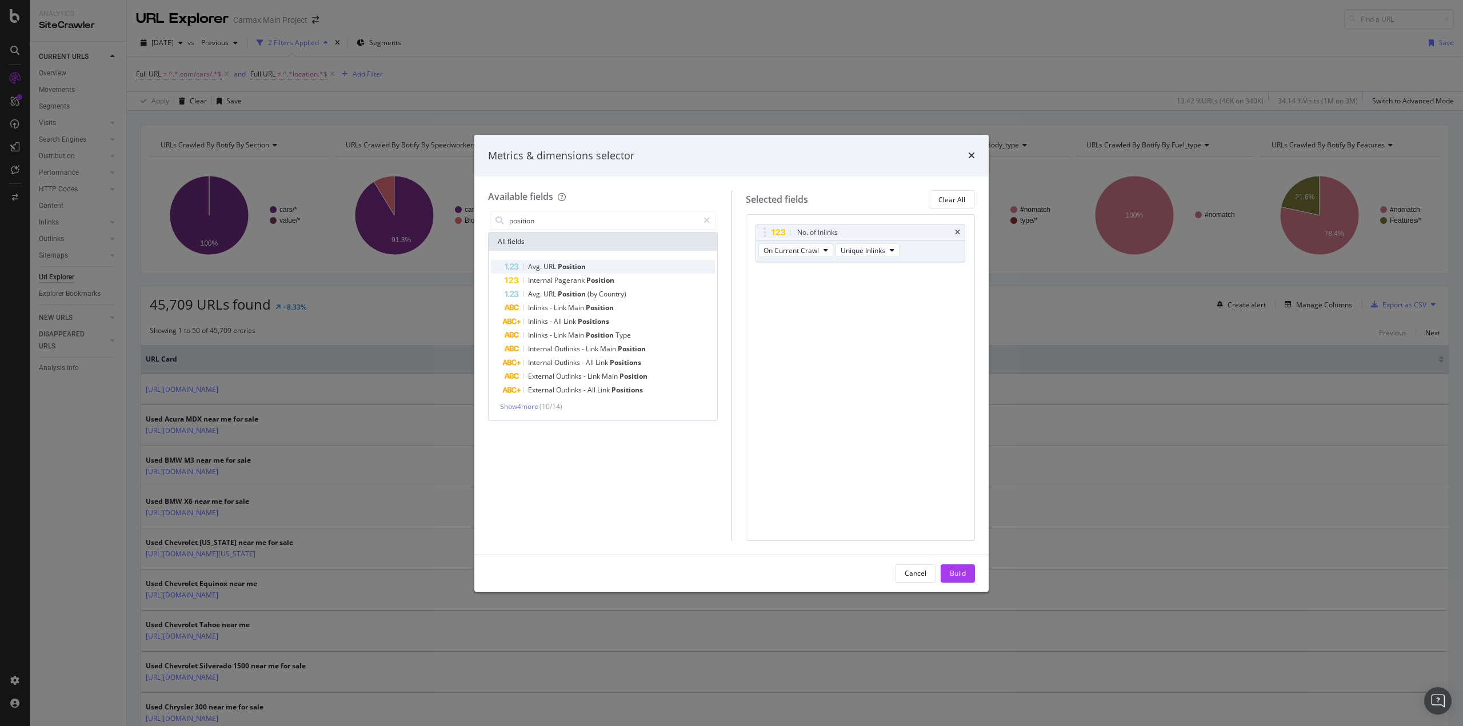
click at [562, 266] on span "Position" at bounding box center [572, 267] width 28 height 10
click at [959, 571] on div "Build" at bounding box center [958, 574] width 16 height 10
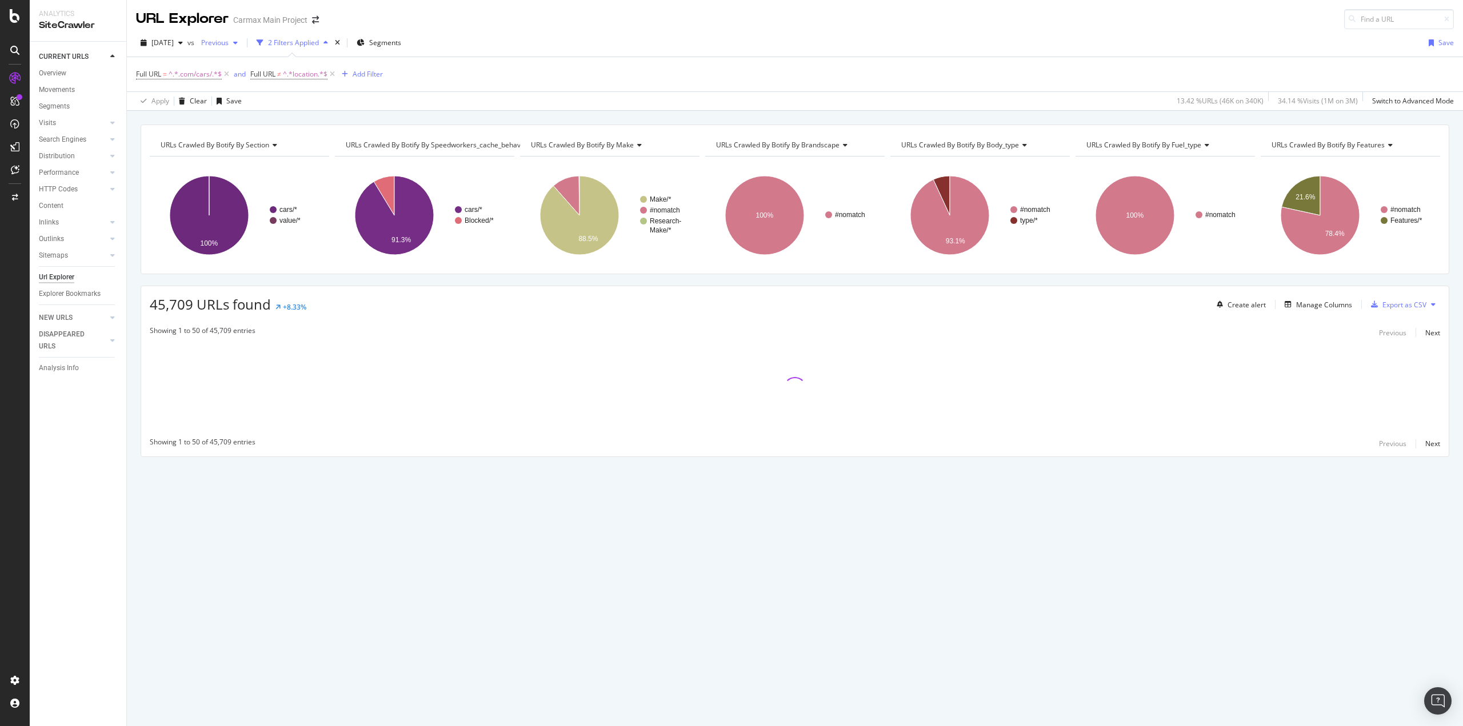
click at [229, 39] on span "Previous" at bounding box center [213, 43] width 32 height 10
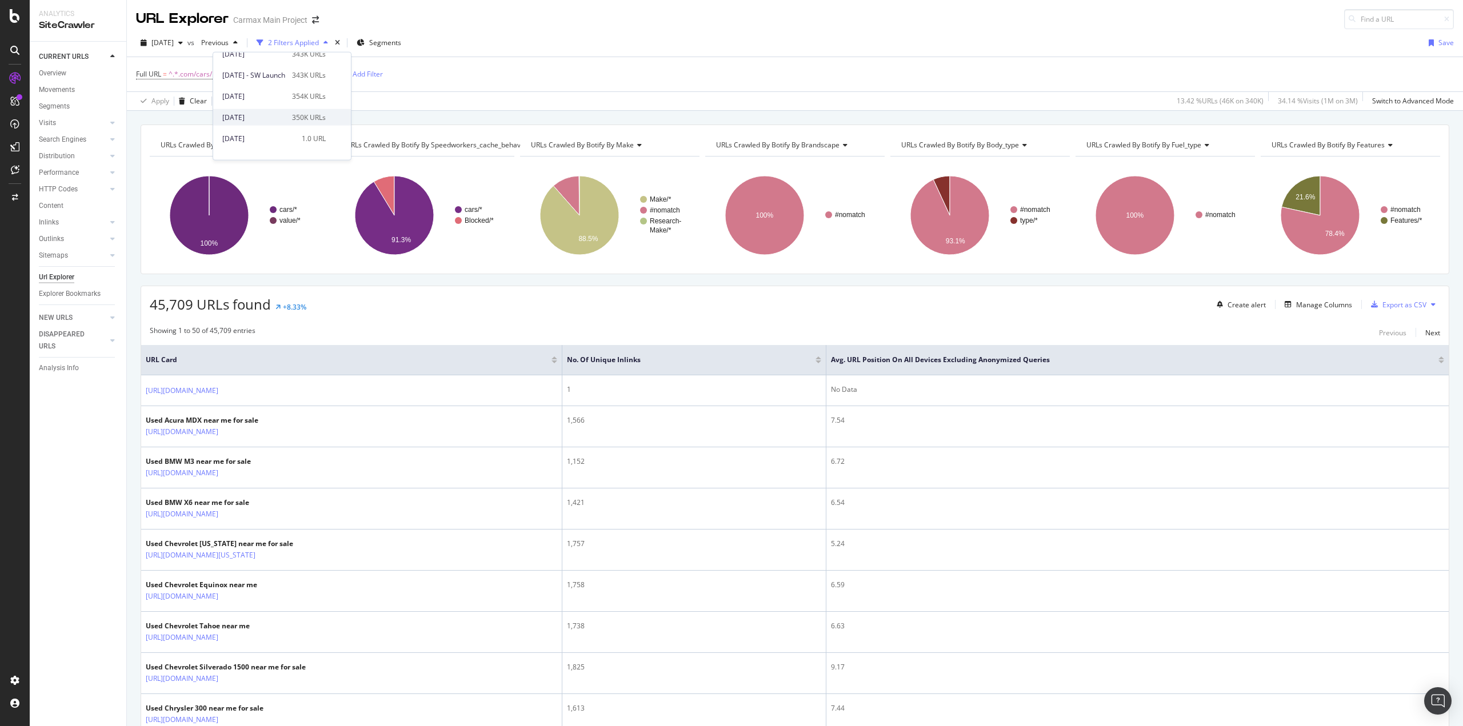
scroll to position [171, 0]
click at [255, 141] on div "2025 Jun. 8th" at bounding box center [253, 142] width 63 height 10
click at [1306, 301] on div "Manage Columns" at bounding box center [1324, 305] width 56 height 10
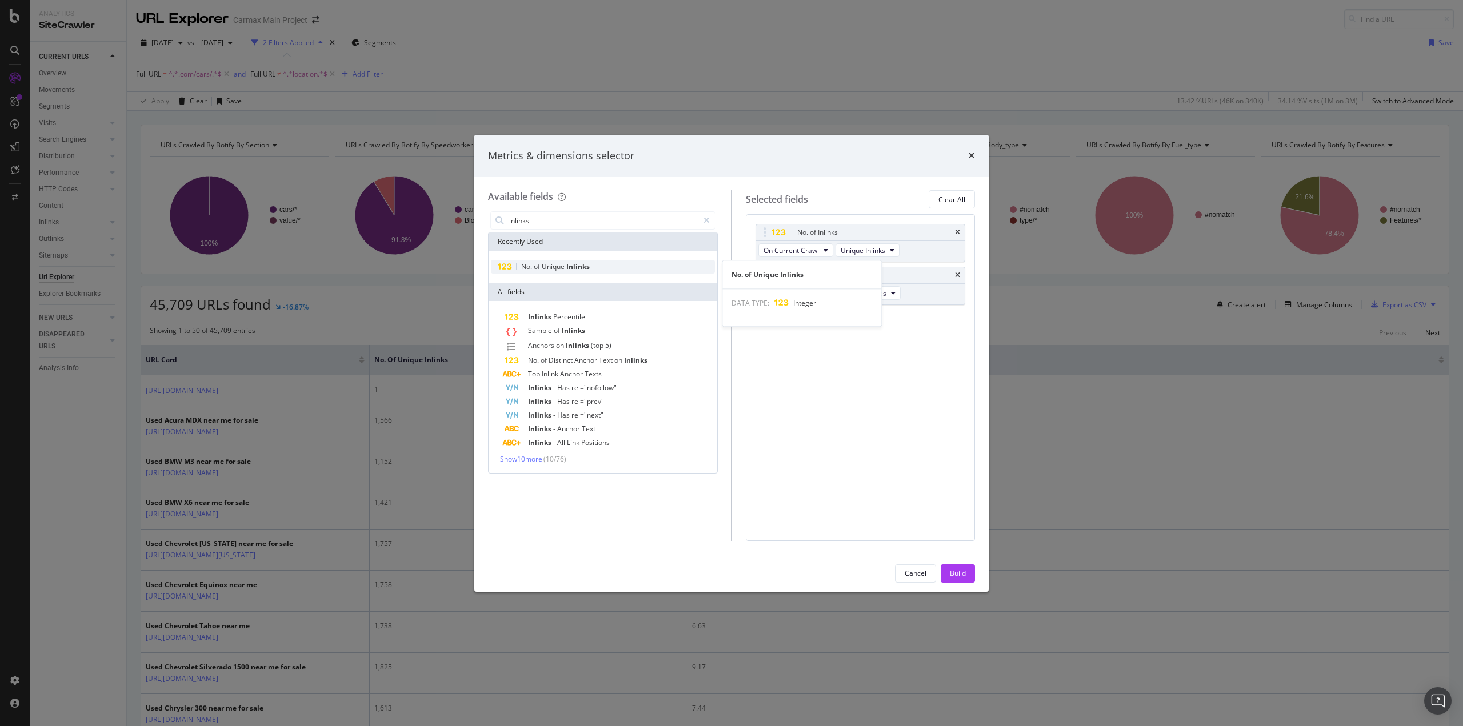
type input "inlinks"
click at [577, 271] on div "No. of Unique Inlinks" at bounding box center [603, 267] width 224 height 14
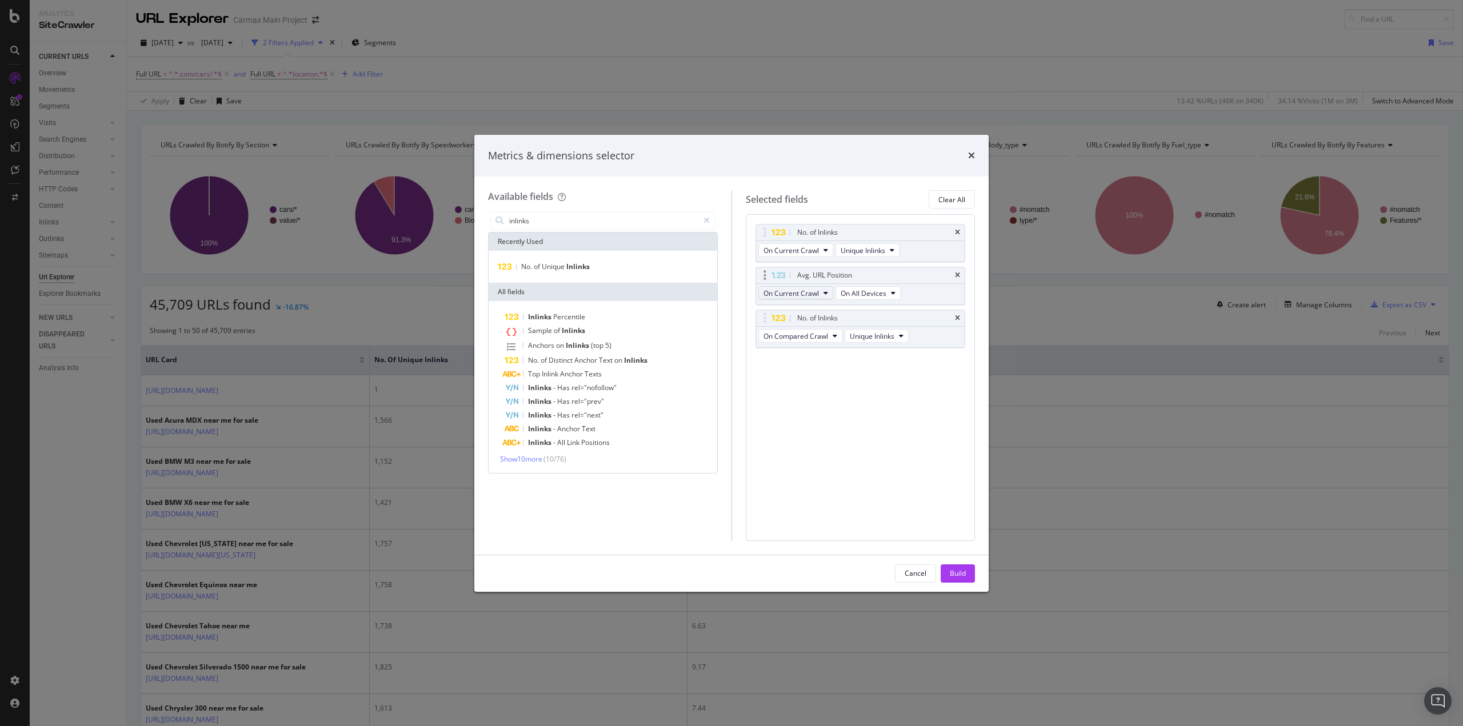
click at [814, 291] on span "On Current Crawl" at bounding box center [790, 294] width 55 height 10
click at [809, 334] on span "On Compared Crawl" at bounding box center [799, 334] width 65 height 10
click at [570, 269] on span "Inlinks" at bounding box center [577, 267] width 23 height 10
click at [884, 377] on span "Unique Inlinks" at bounding box center [872, 379] width 45 height 10
click at [876, 419] on span "Total Inlinks" at bounding box center [876, 419] width 48 height 10
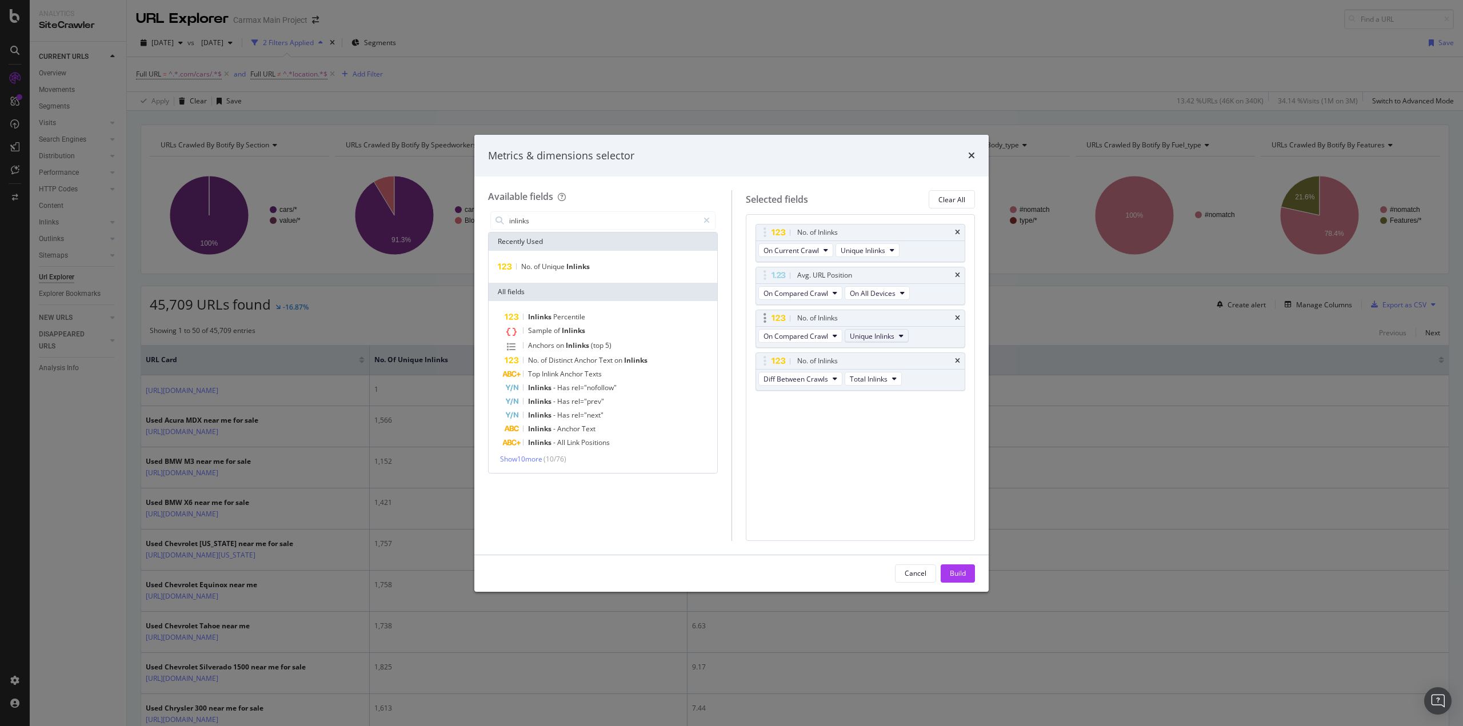
click at [888, 337] on span "Unique Inlinks" at bounding box center [872, 336] width 45 height 10
click at [875, 378] on span "Total Inlinks" at bounding box center [877, 376] width 48 height 10
click at [874, 253] on span "Unique Inlinks" at bounding box center [862, 251] width 45 height 10
click at [872, 293] on span "Total Inlinks" at bounding box center [868, 292] width 48 height 10
click at [860, 418] on div "No. of Inlinks On Current Crawl Total Inlinks Avg. URL Position On Compared Cra…" at bounding box center [861, 377] width 230 height 326
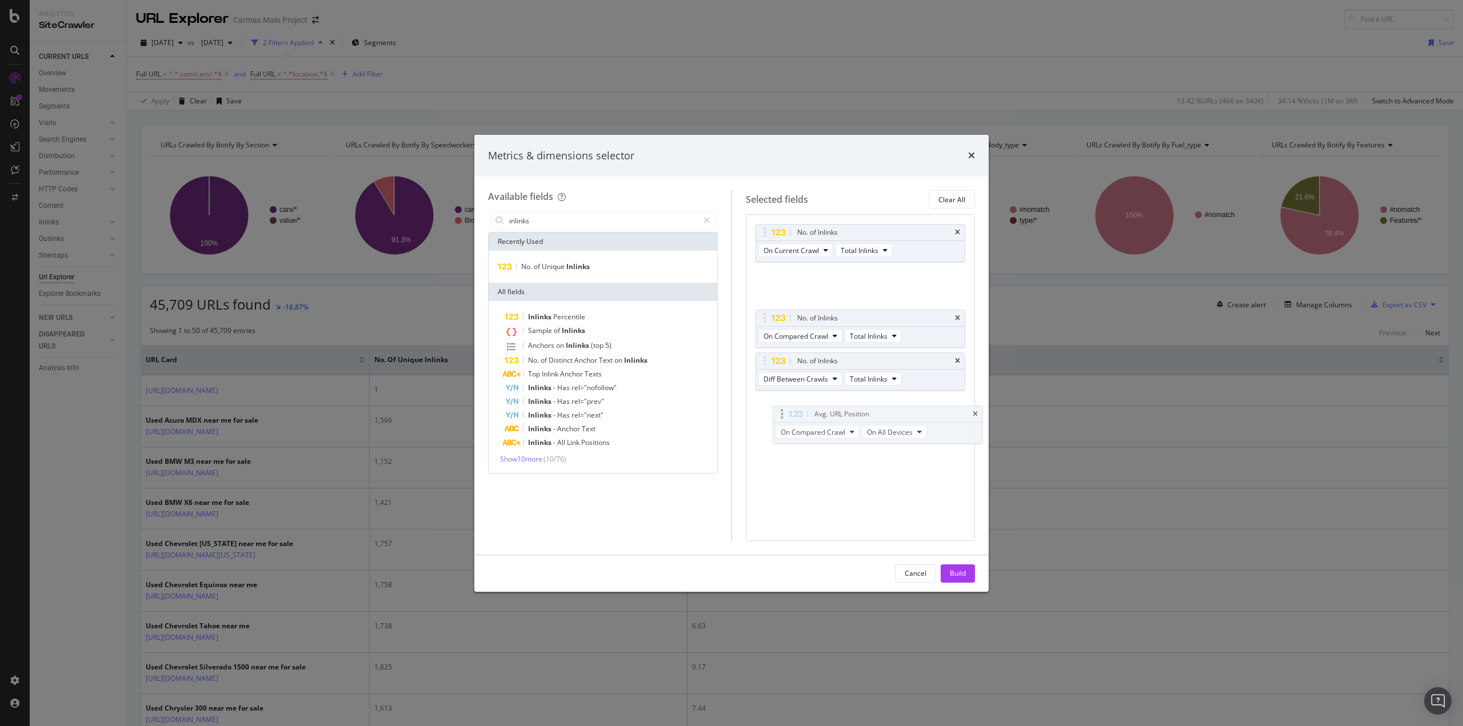
drag, startPoint x: 826, startPoint y: 275, endPoint x: 843, endPoint y: 415, distance: 141.7
click at [843, 415] on body "Analytics SiteCrawler CURRENT URLS Overview Movements Segments Visits Analysis …" at bounding box center [731, 363] width 1463 height 726
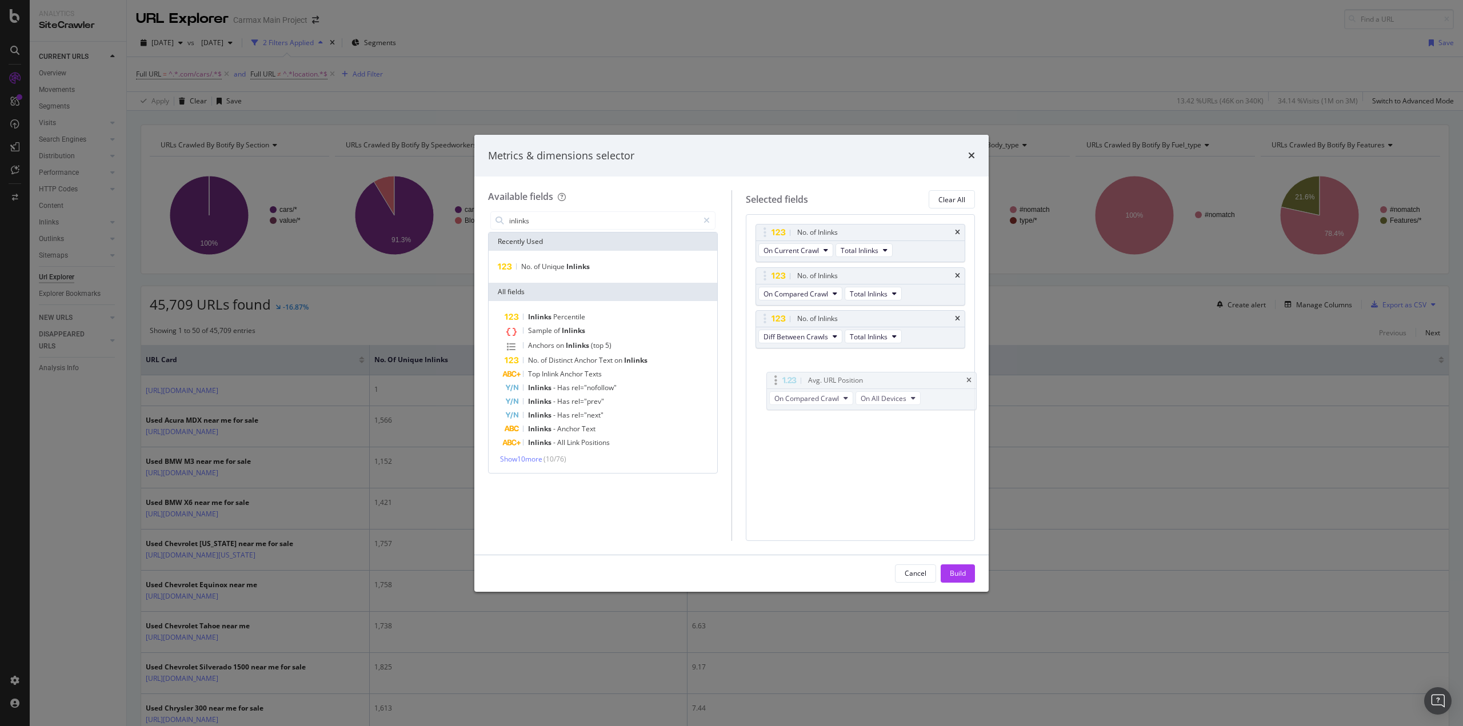
drag, startPoint x: 768, startPoint y: 274, endPoint x: 778, endPoint y: 376, distance: 102.7
click at [712, 223] on div "modal" at bounding box center [706, 220] width 17 height 18
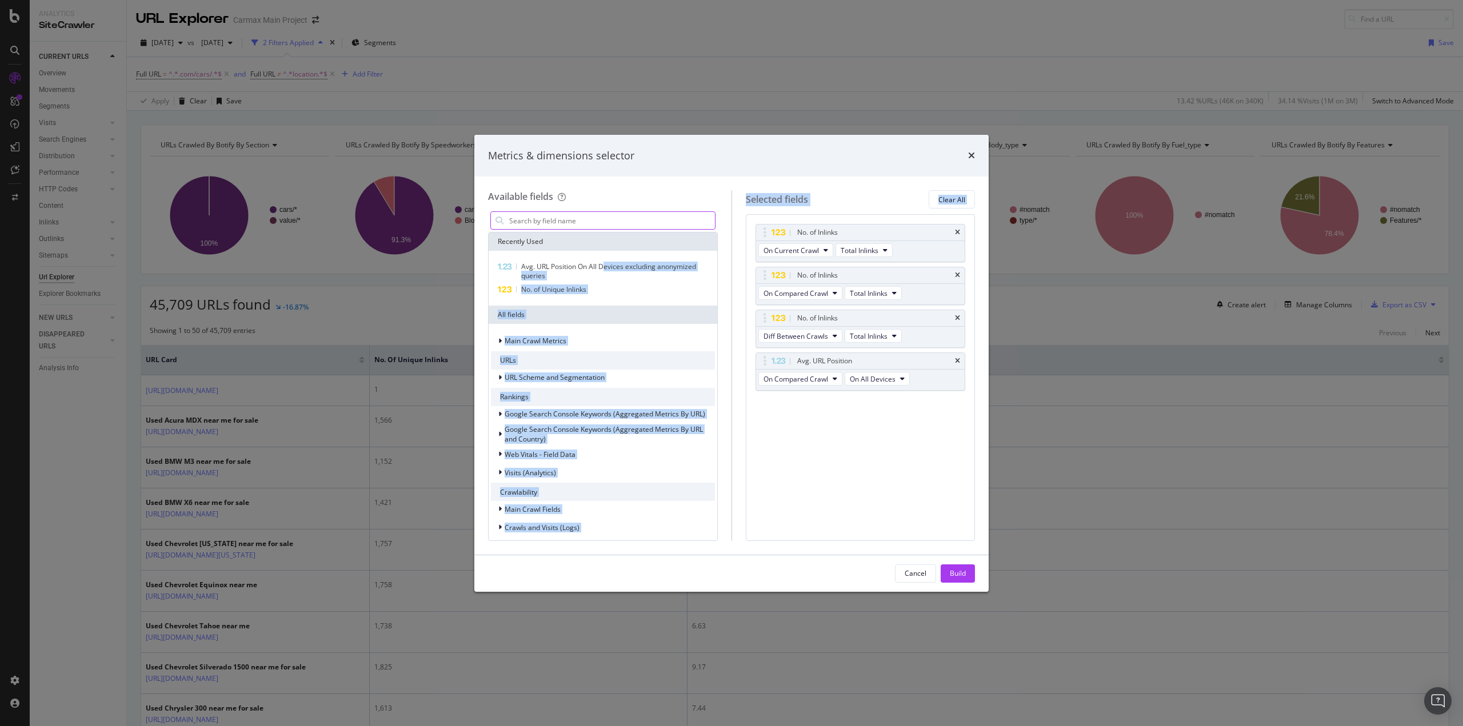
drag, startPoint x: 605, startPoint y: 265, endPoint x: 822, endPoint y: 401, distance: 256.2
click at [822, 401] on div "Available fields Recently Used Avg. URL Position On All Devices excluding anony…" at bounding box center [731, 365] width 487 height 350
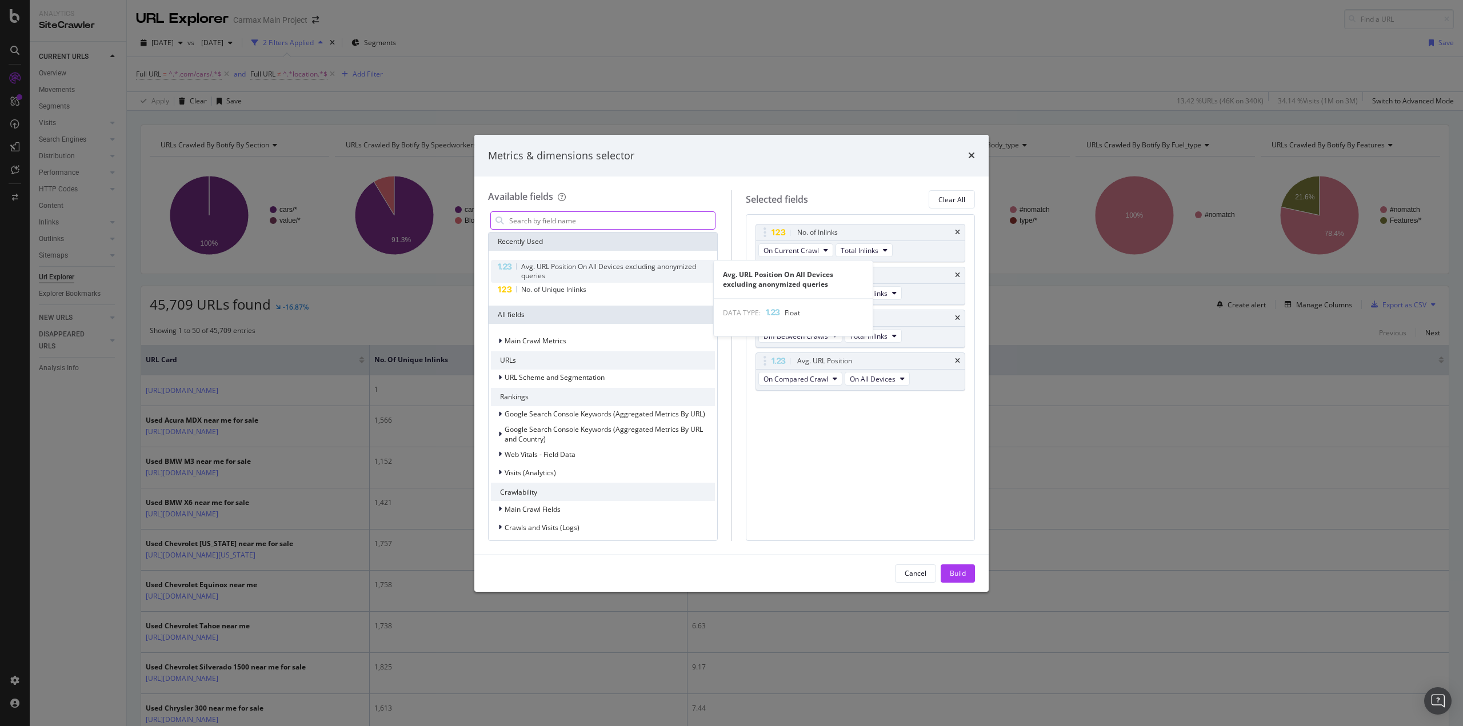
click at [595, 268] on span "Avg. URL Position On All Devices excluding anonymized queries" at bounding box center [608, 271] width 175 height 19
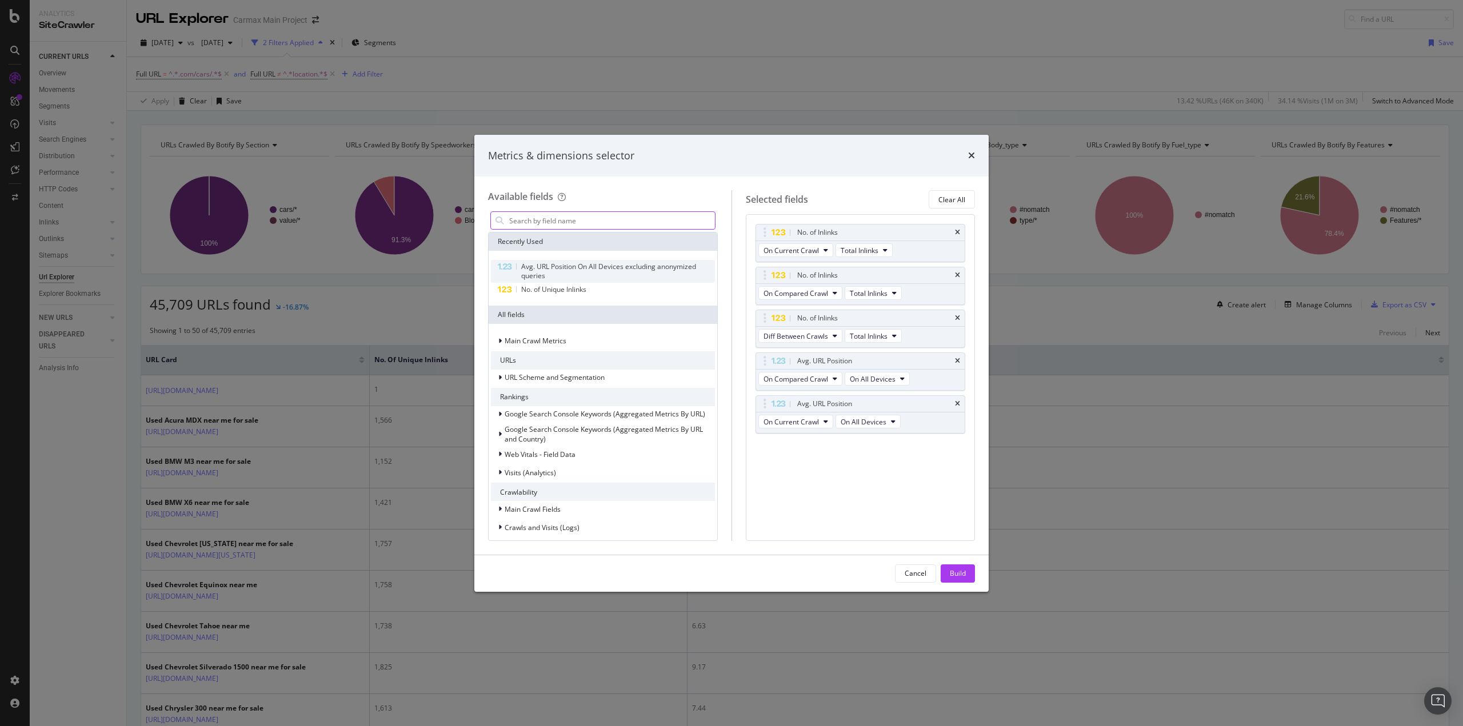
click at [586, 265] on span "Avg. URL Position On All Devices excluding anonymized queries" at bounding box center [608, 271] width 175 height 19
click at [824, 420] on icon "modal" at bounding box center [825, 421] width 5 height 7
click at [810, 462] on span "On Compared Crawl" at bounding box center [799, 462] width 65 height 10
click at [814, 461] on span "Diff Between Crawls" at bounding box center [795, 465] width 65 height 10
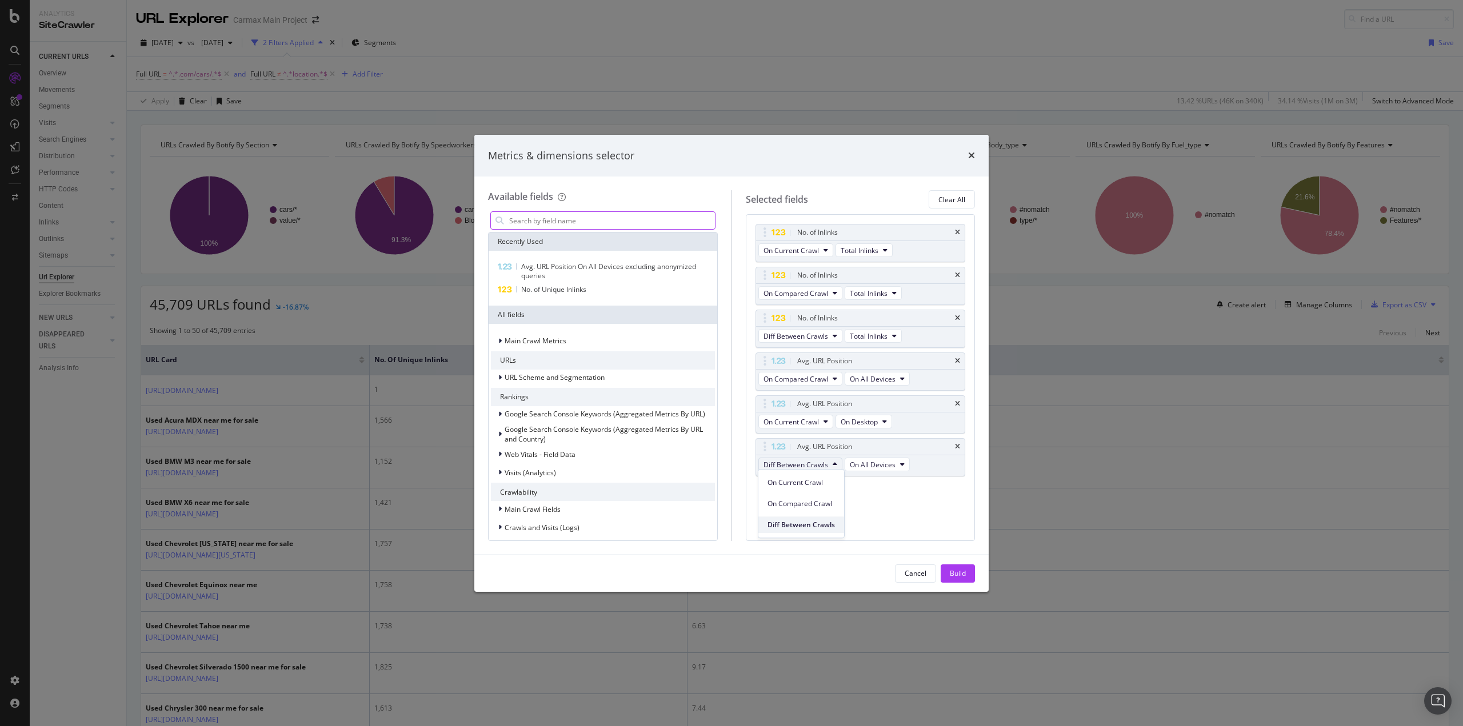
click at [798, 523] on span "Diff Between Crawls" at bounding box center [800, 525] width 67 height 10
drag, startPoint x: 764, startPoint y: 403, endPoint x: 764, endPoint y: 371, distance: 32.6
click at [764, 371] on body "Analytics SiteCrawler CURRENT URLS Overview Movements Segments Visits Analysis …" at bounding box center [731, 363] width 1463 height 726
click at [955, 573] on div "Build" at bounding box center [958, 574] width 16 height 10
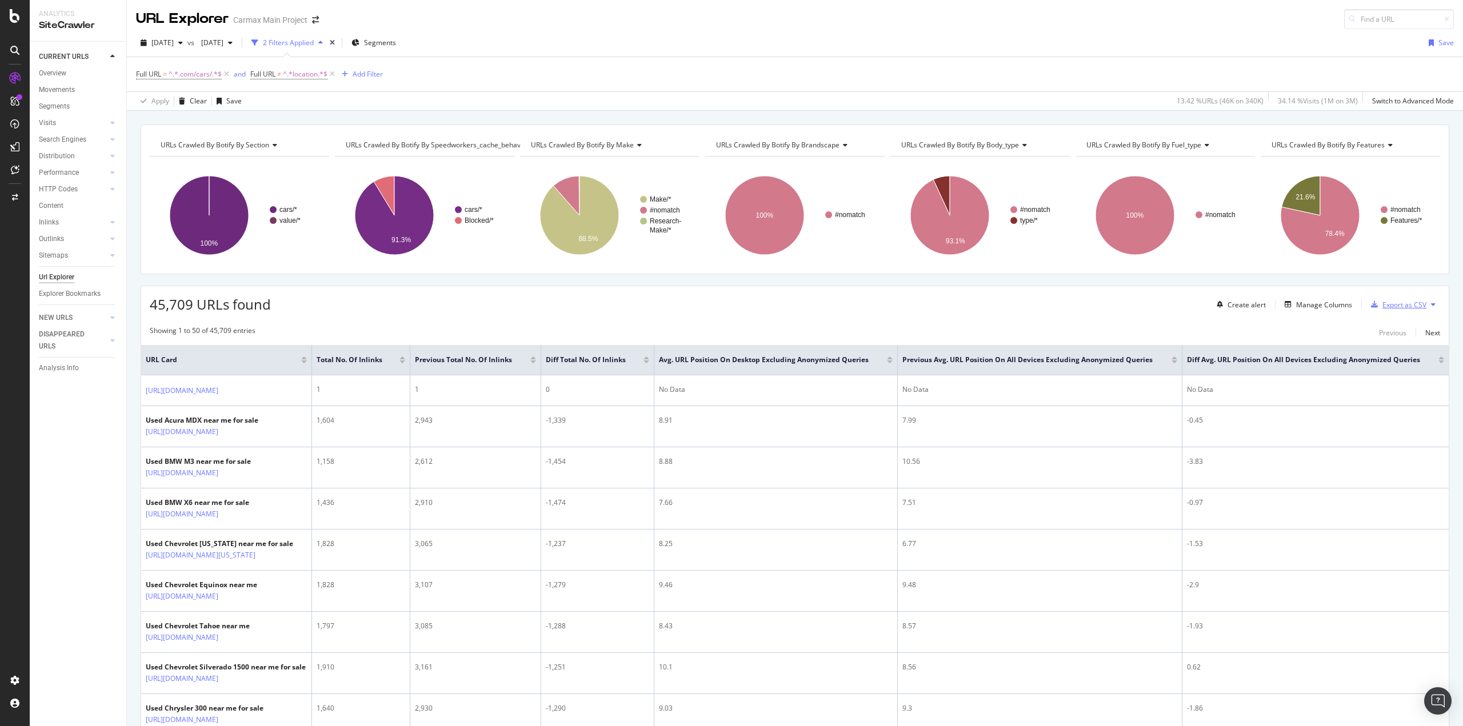
click at [1392, 304] on div "Export as CSV" at bounding box center [1404, 305] width 44 height 10
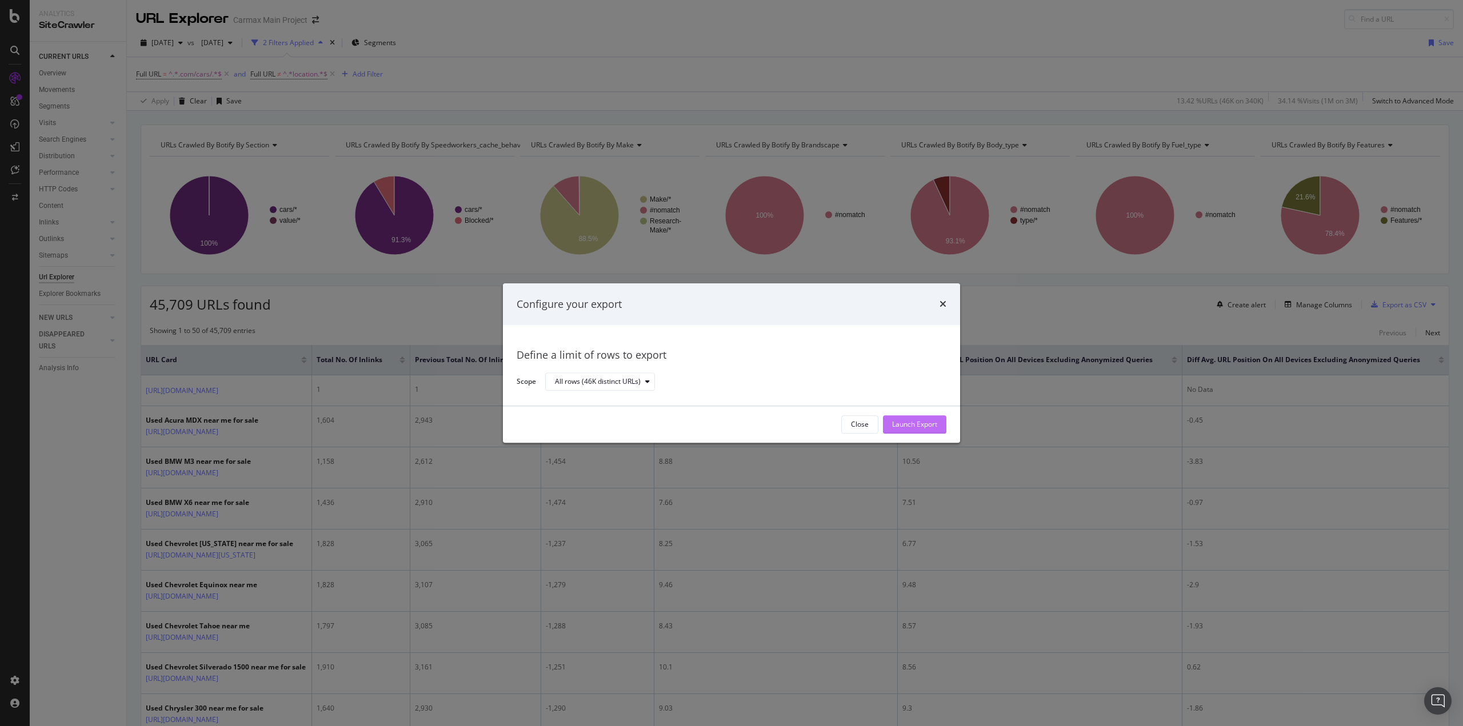
click at [915, 421] on div "Launch Export" at bounding box center [914, 425] width 45 height 10
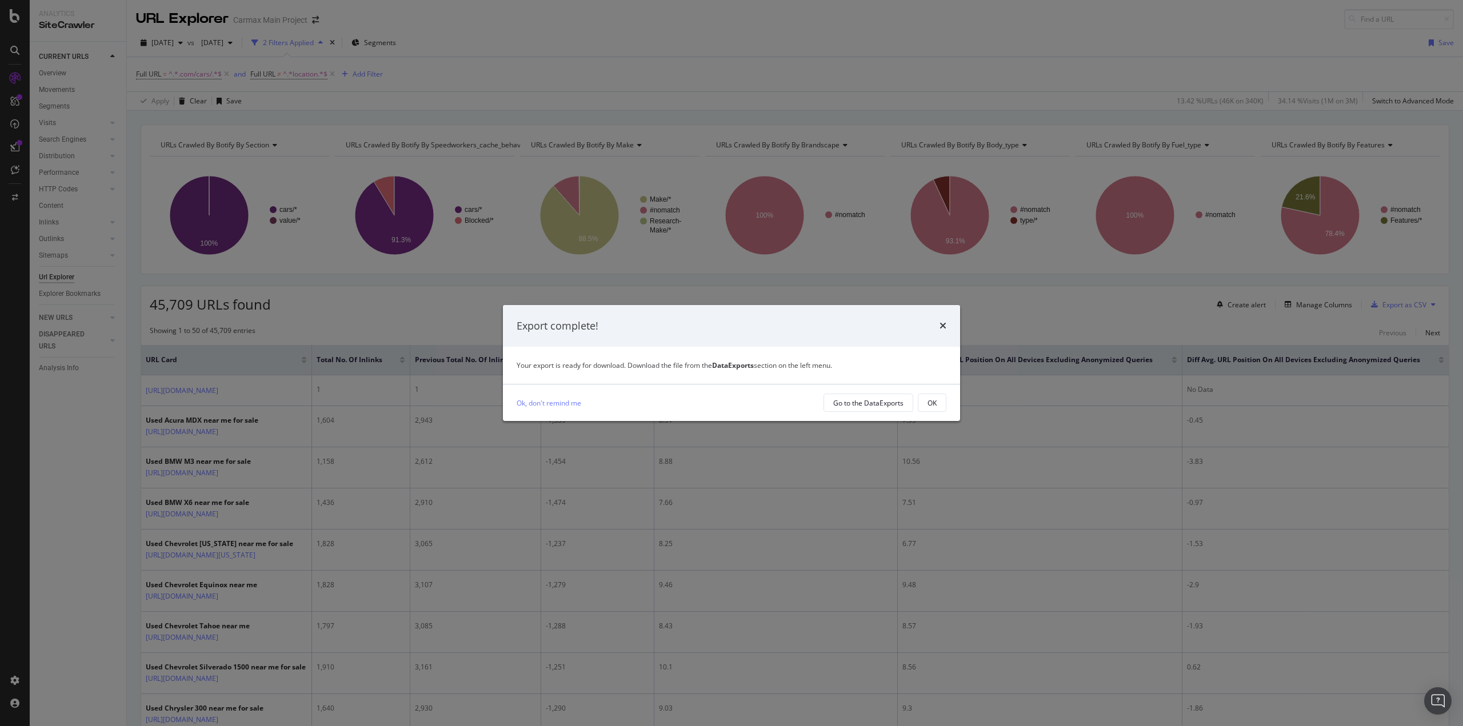
click at [944, 329] on icon "times" at bounding box center [942, 325] width 7 height 9
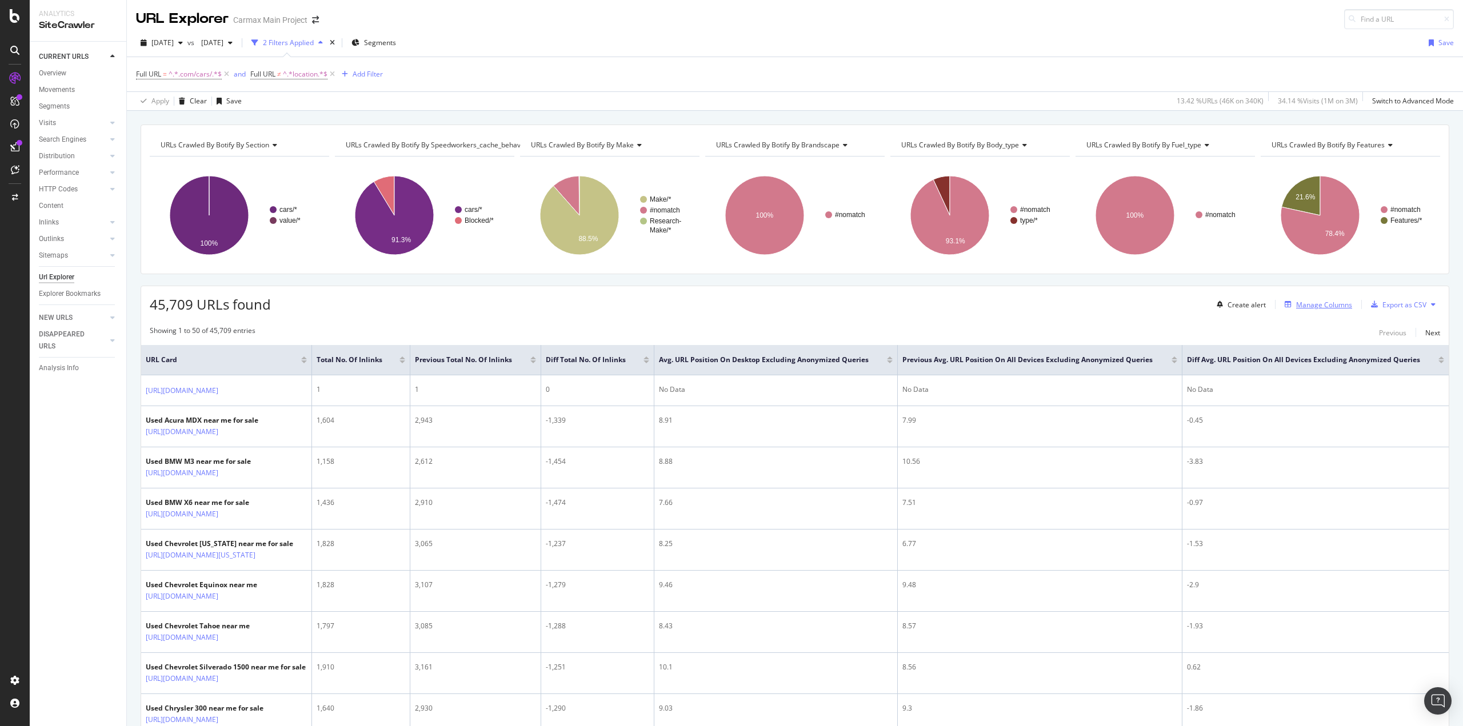
click at [1339, 307] on div "Manage Columns" at bounding box center [1324, 305] width 56 height 10
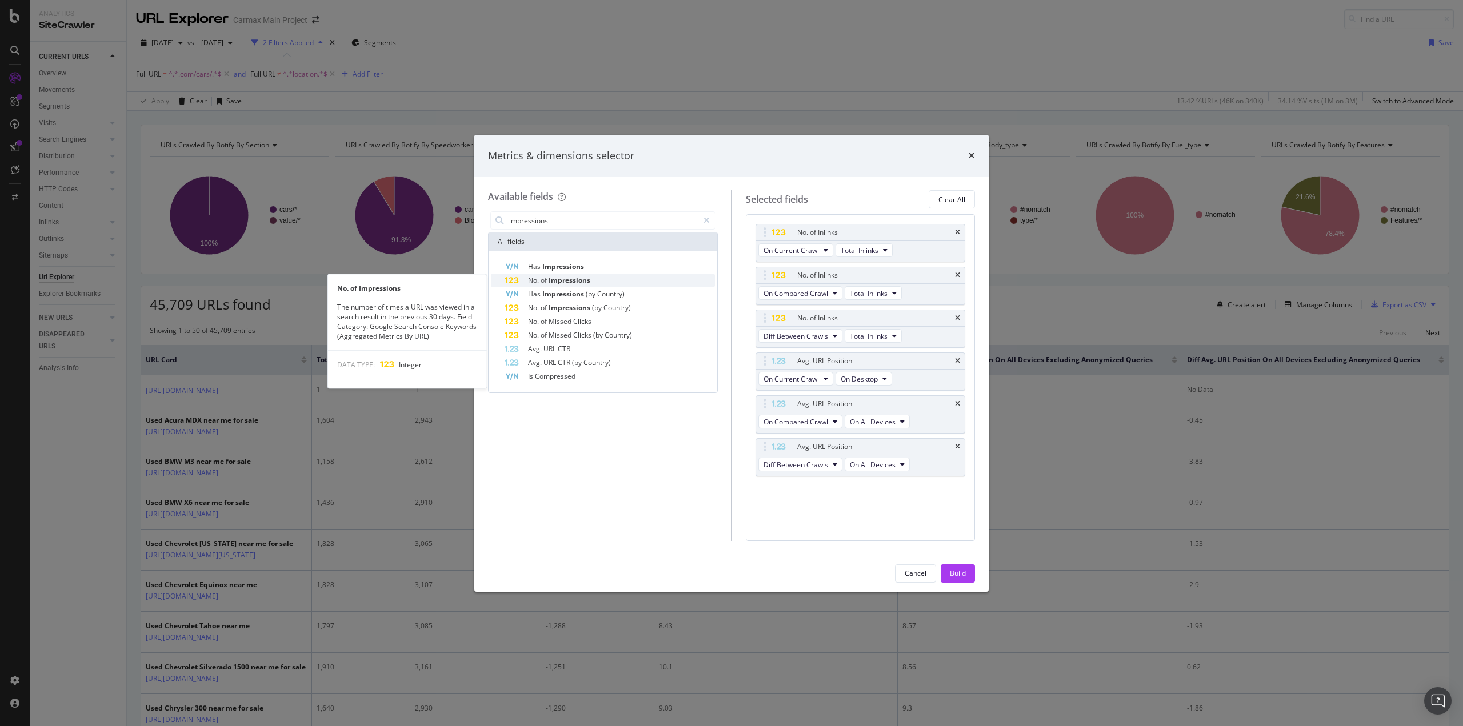
type input "impressions"
click at [569, 279] on span "Impressions" at bounding box center [570, 280] width 42 height 10
click at [557, 282] on span "Impressions" at bounding box center [570, 280] width 42 height 10
click at [567, 279] on span "Impressions" at bounding box center [570, 280] width 42 height 10
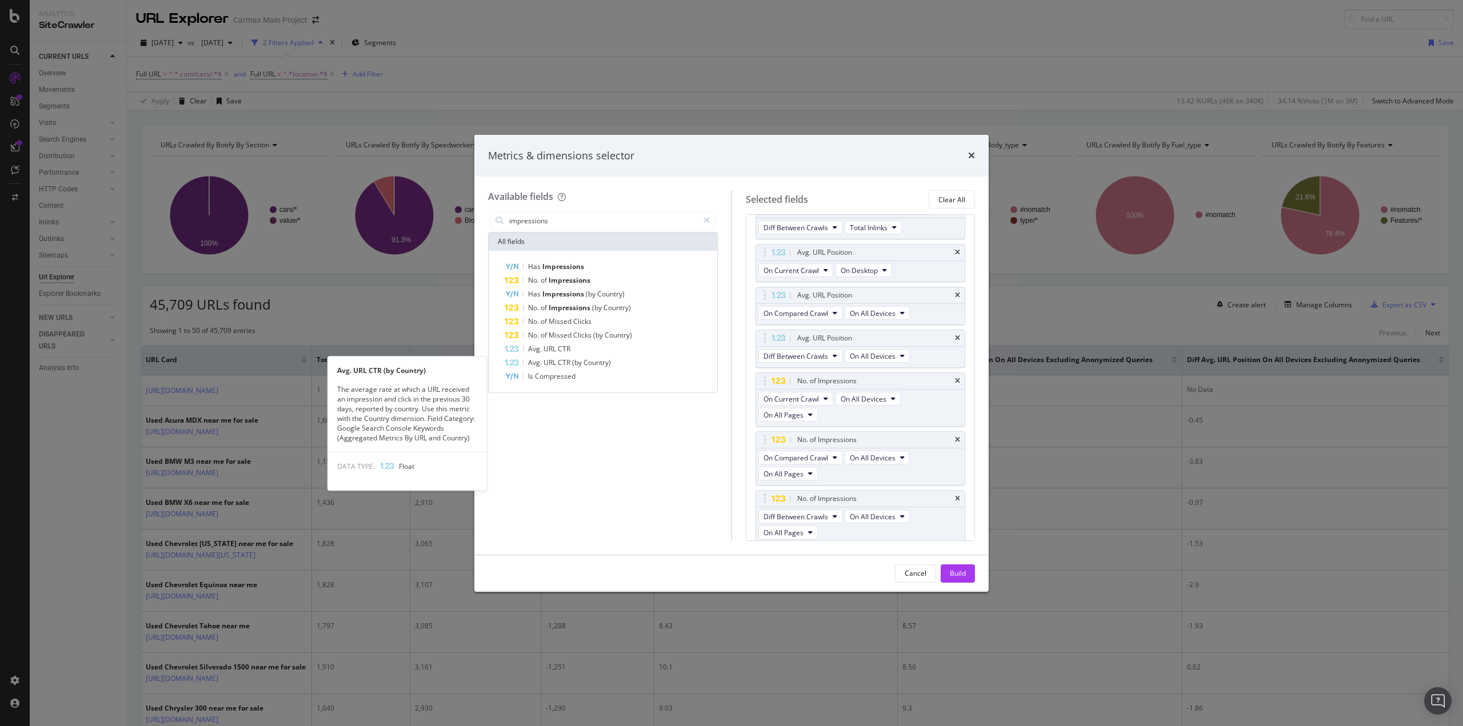
scroll to position [109, 0]
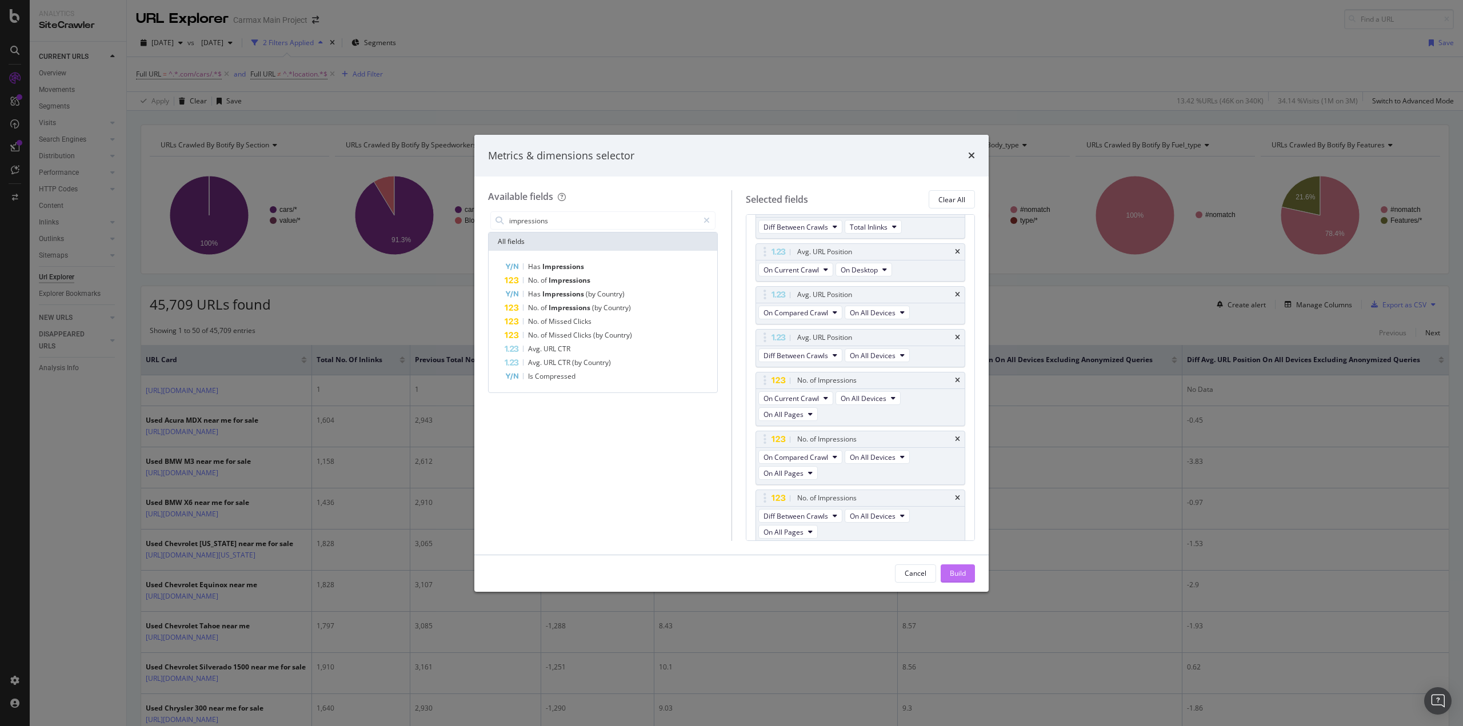
click at [963, 573] on div "Build" at bounding box center [958, 574] width 16 height 10
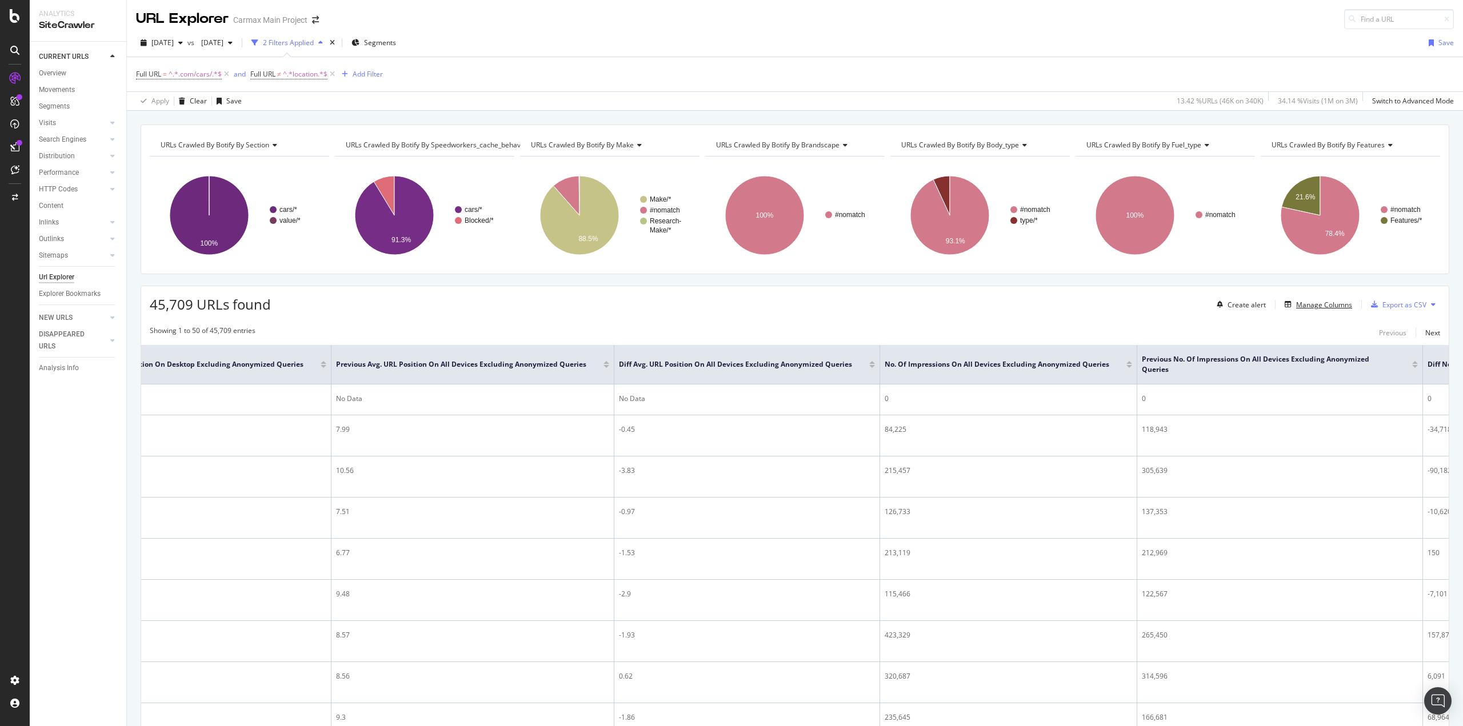
scroll to position [0, 571]
click at [1407, 303] on div "Export as CSV" at bounding box center [1404, 305] width 44 height 10
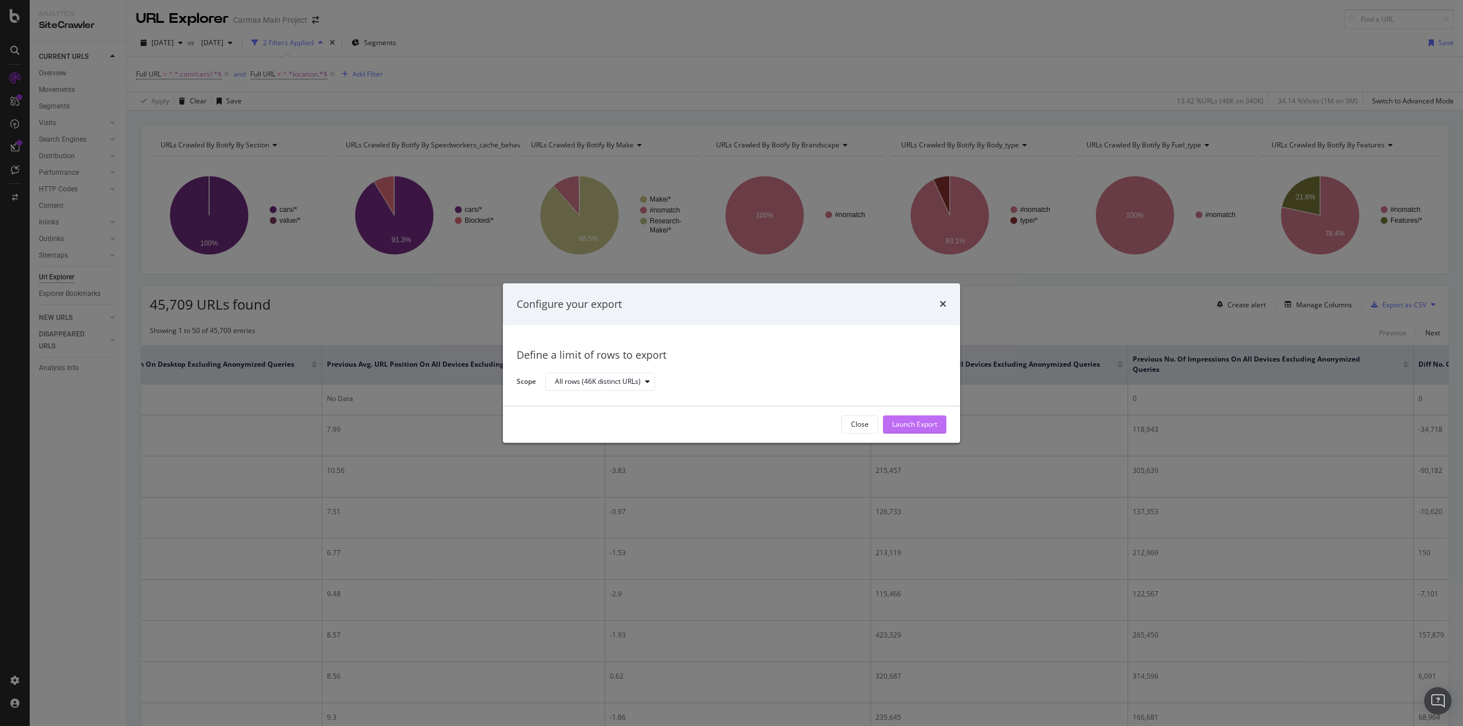
click at [905, 421] on div "Launch Export" at bounding box center [914, 425] width 45 height 10
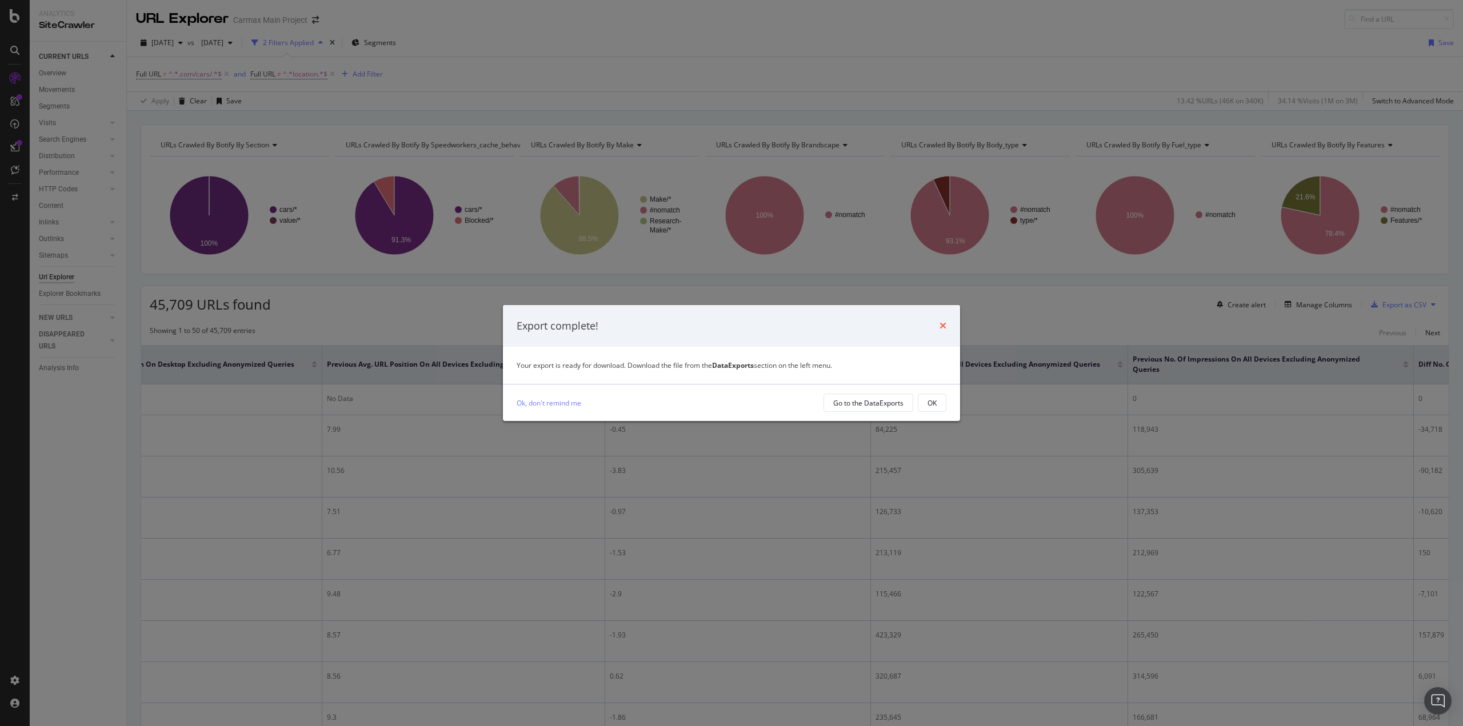
click at [943, 327] on icon "times" at bounding box center [942, 325] width 7 height 9
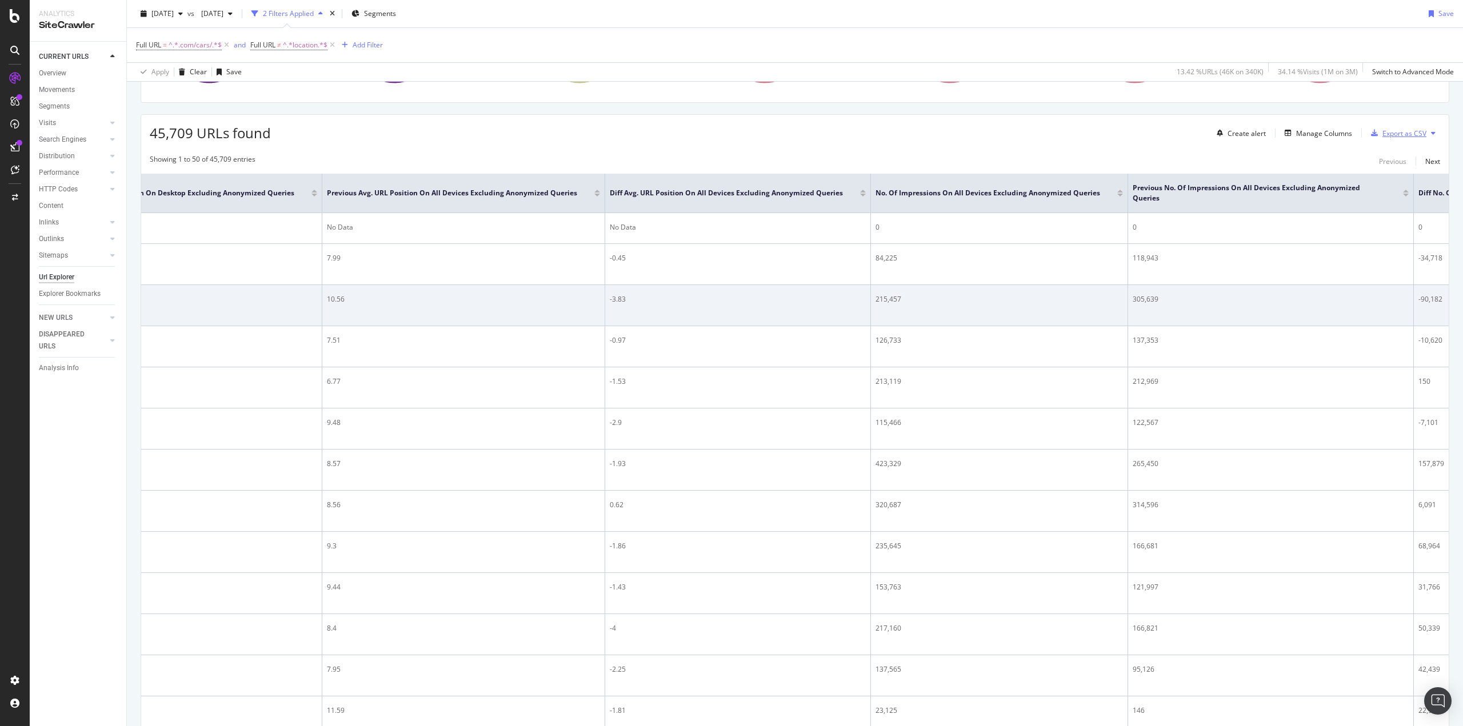
scroll to position [0, 0]
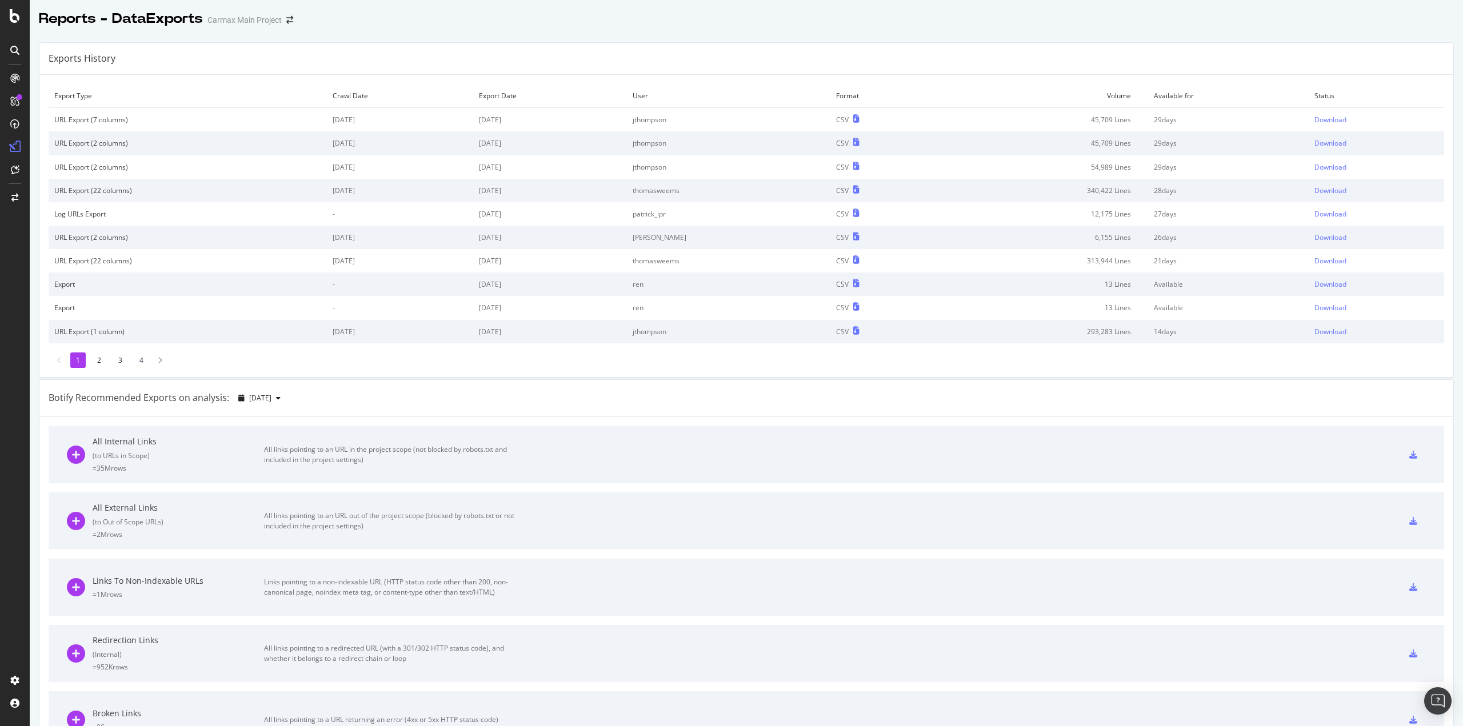
click at [1321, 114] on td "Download" at bounding box center [1375, 120] width 135 height 24
click at [1318, 119] on div "Download" at bounding box center [1330, 120] width 32 height 10
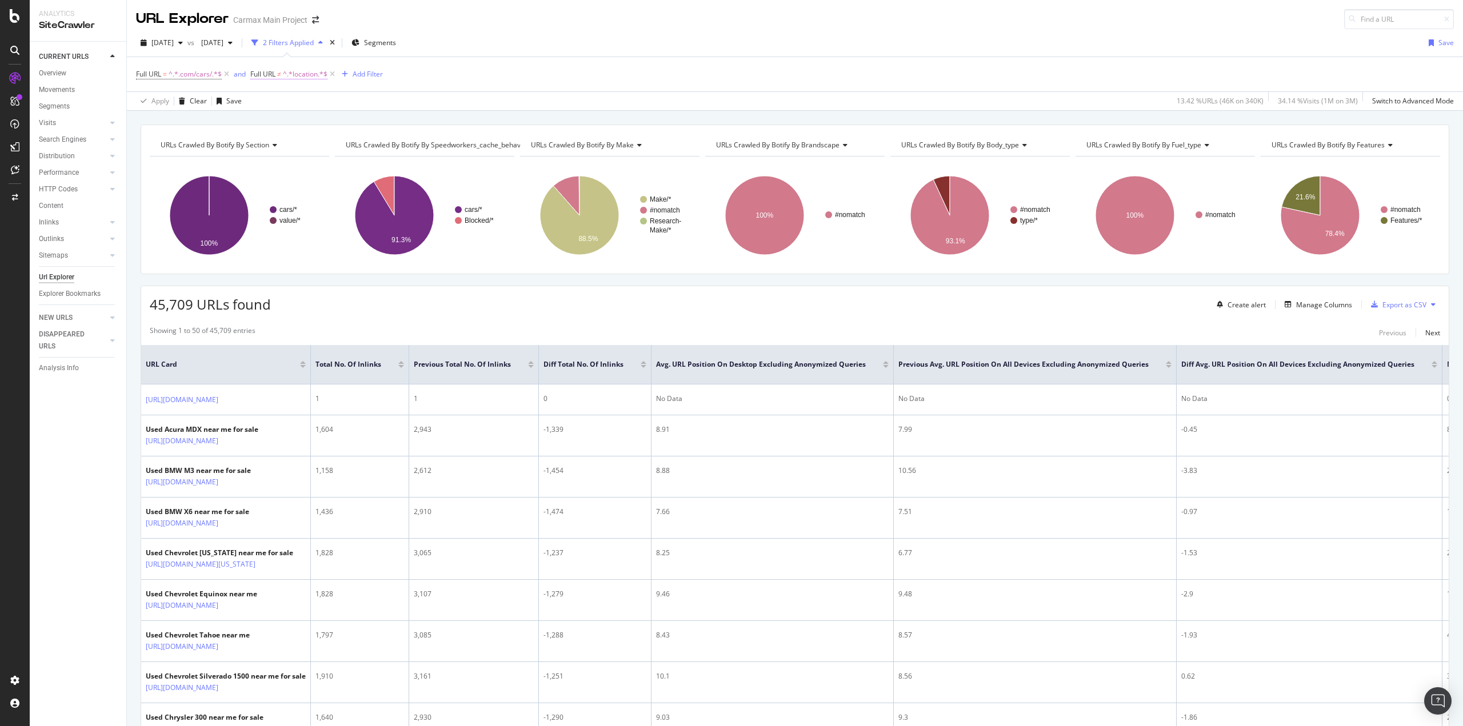
click at [295, 73] on span "^.*location.*$" at bounding box center [305, 74] width 45 height 16
click at [309, 102] on span "Doesn't contain" at bounding box center [286, 100] width 50 height 10
click at [291, 217] on span "Contains" at bounding box center [280, 213] width 28 height 10
click at [311, 119] on input "location" at bounding box center [315, 121] width 108 height 18
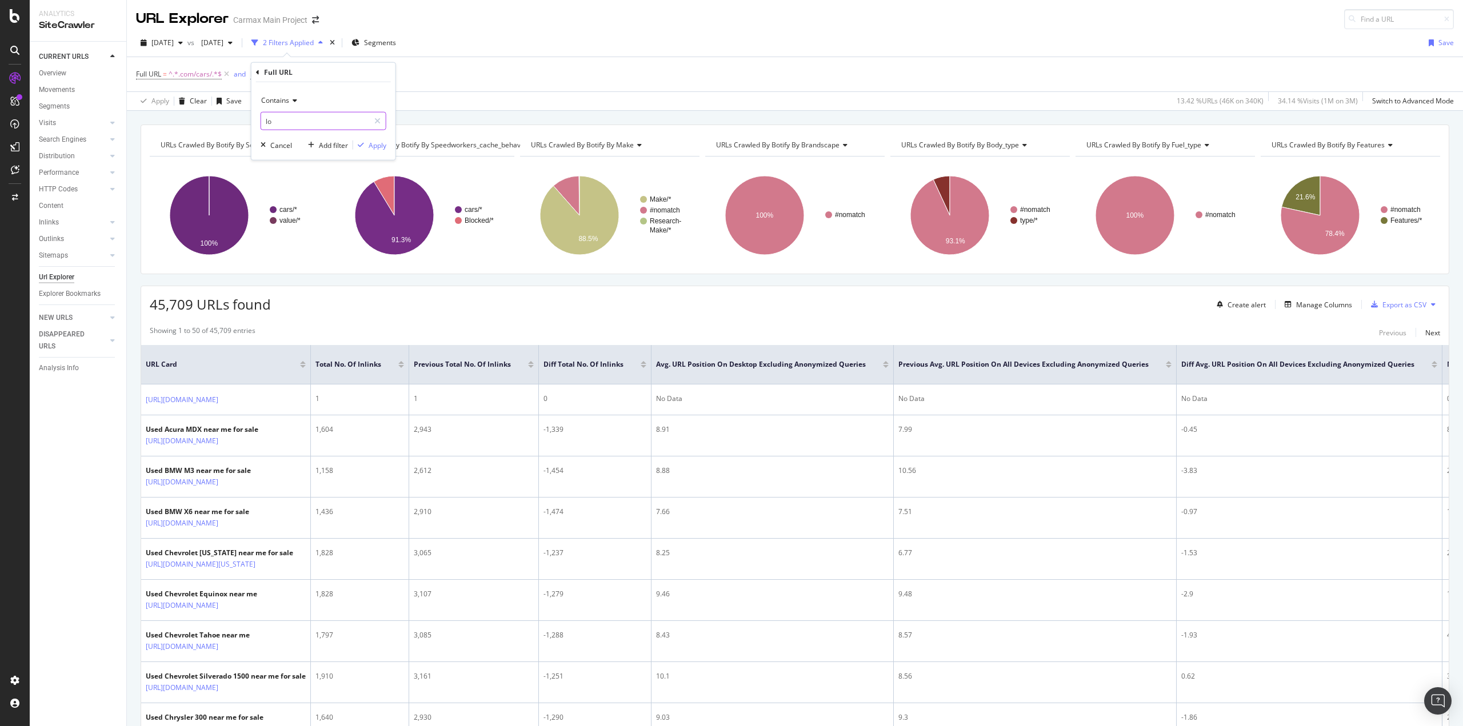
type input "l"
type input "automatic"
click at [333, 147] on div "Add filter" at bounding box center [333, 145] width 29 height 10
click at [584, 79] on div "Full URL = ^.*.com/cars/.*$ and Full URL = ^.*automatic.*$ Add Filter" at bounding box center [795, 74] width 1318 height 34
click at [362, 72] on div "Add Filter" at bounding box center [374, 74] width 30 height 10
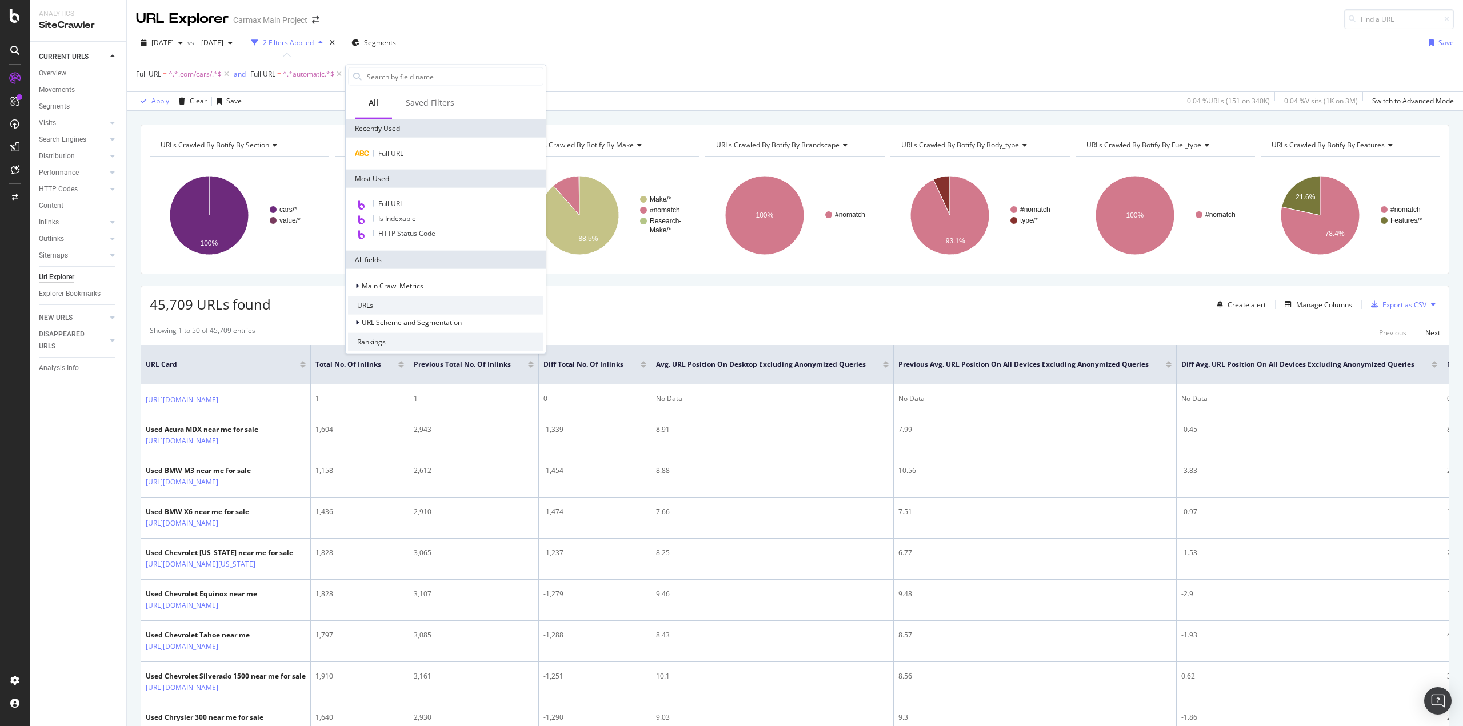
click at [611, 74] on div "Full URL = ^.*.com/cars/.*$ and Full URL = ^.*automatic.*$ Add Filter" at bounding box center [795, 74] width 1318 height 34
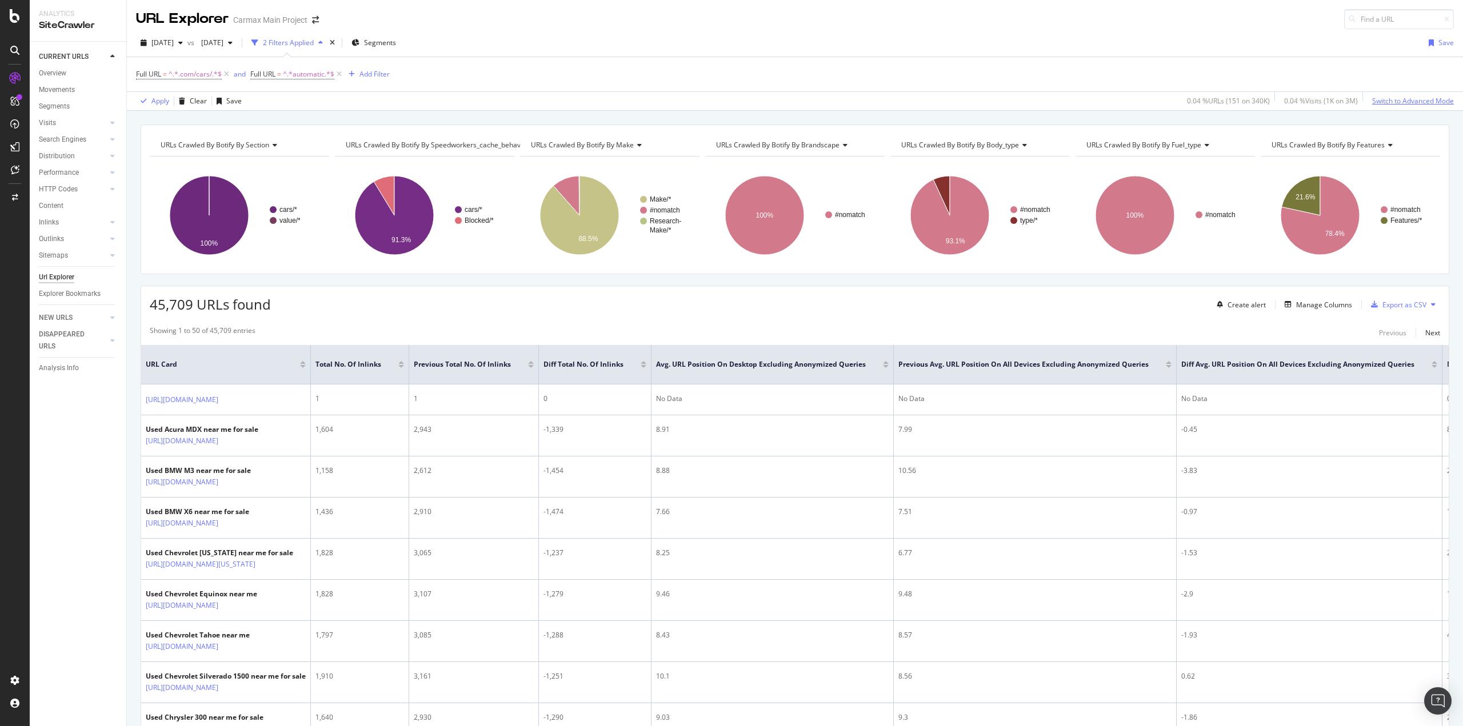
click at [1390, 102] on div "Switch to Advanced Mode" at bounding box center [1413, 101] width 82 height 10
click at [439, 74] on div "Add Filter Group" at bounding box center [436, 74] width 52 height 10
click at [431, 75] on div "Add Filter Group" at bounding box center [436, 74] width 52 height 10
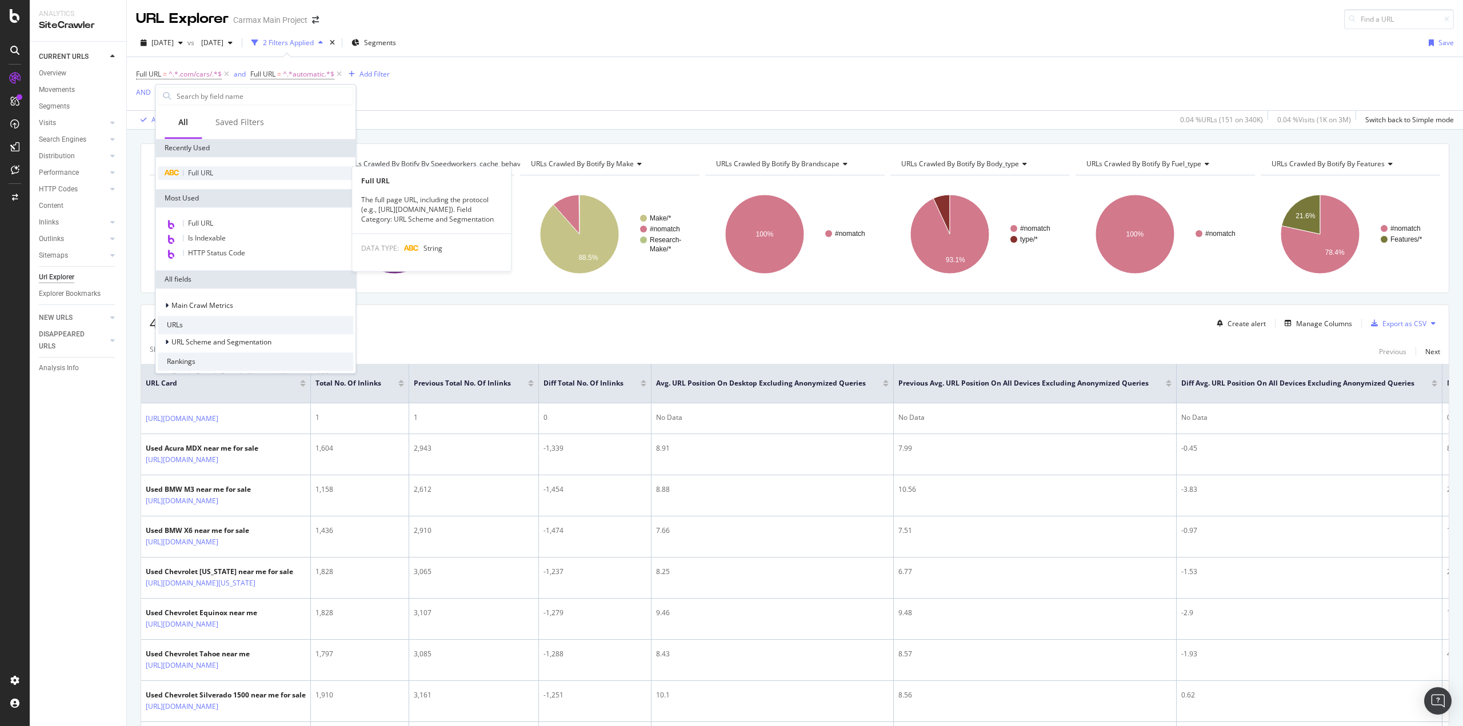
click at [204, 173] on span "Full URL" at bounding box center [200, 173] width 25 height 10
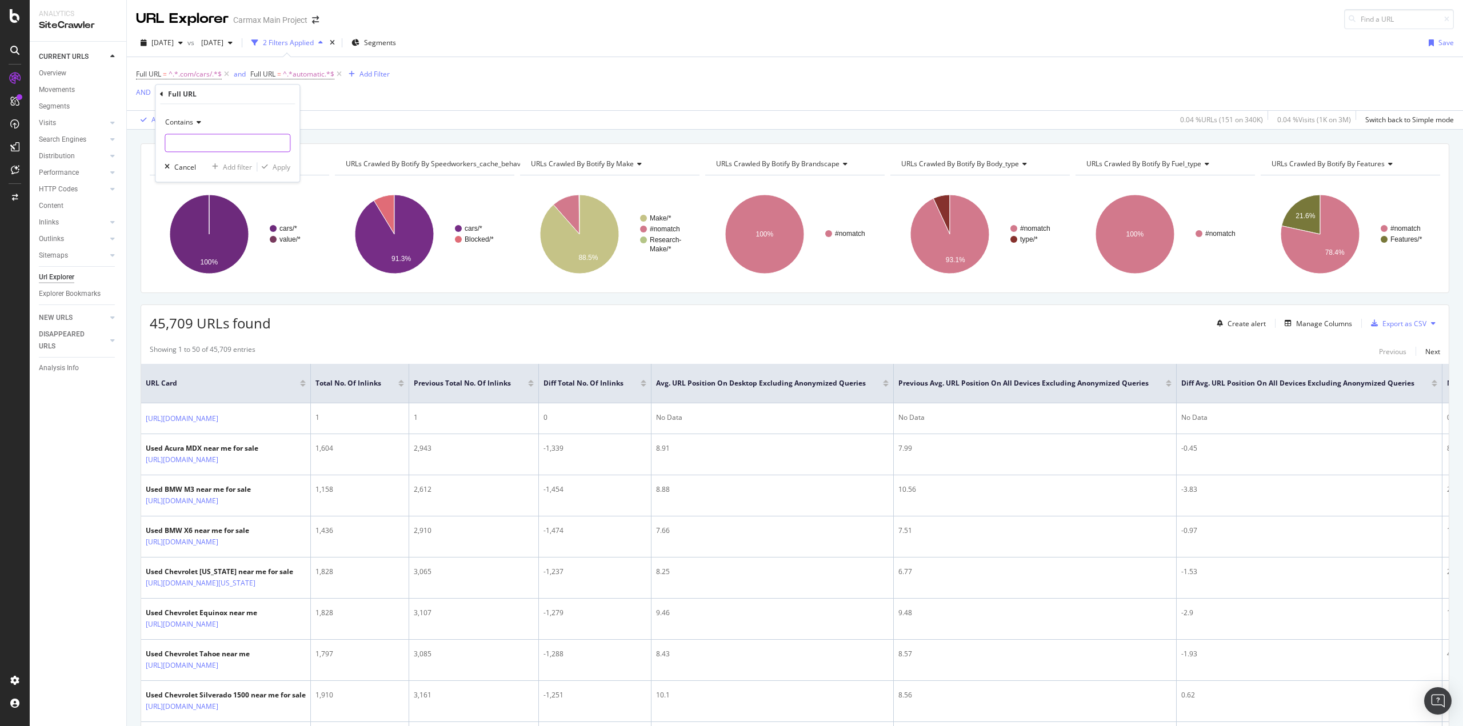
click at [186, 139] on input "text" at bounding box center [227, 143] width 125 height 18
type input ".com/cars"
click at [237, 171] on div "Add filter" at bounding box center [237, 167] width 29 height 10
click at [278, 97] on div "Add Filter" at bounding box center [279, 95] width 30 height 10
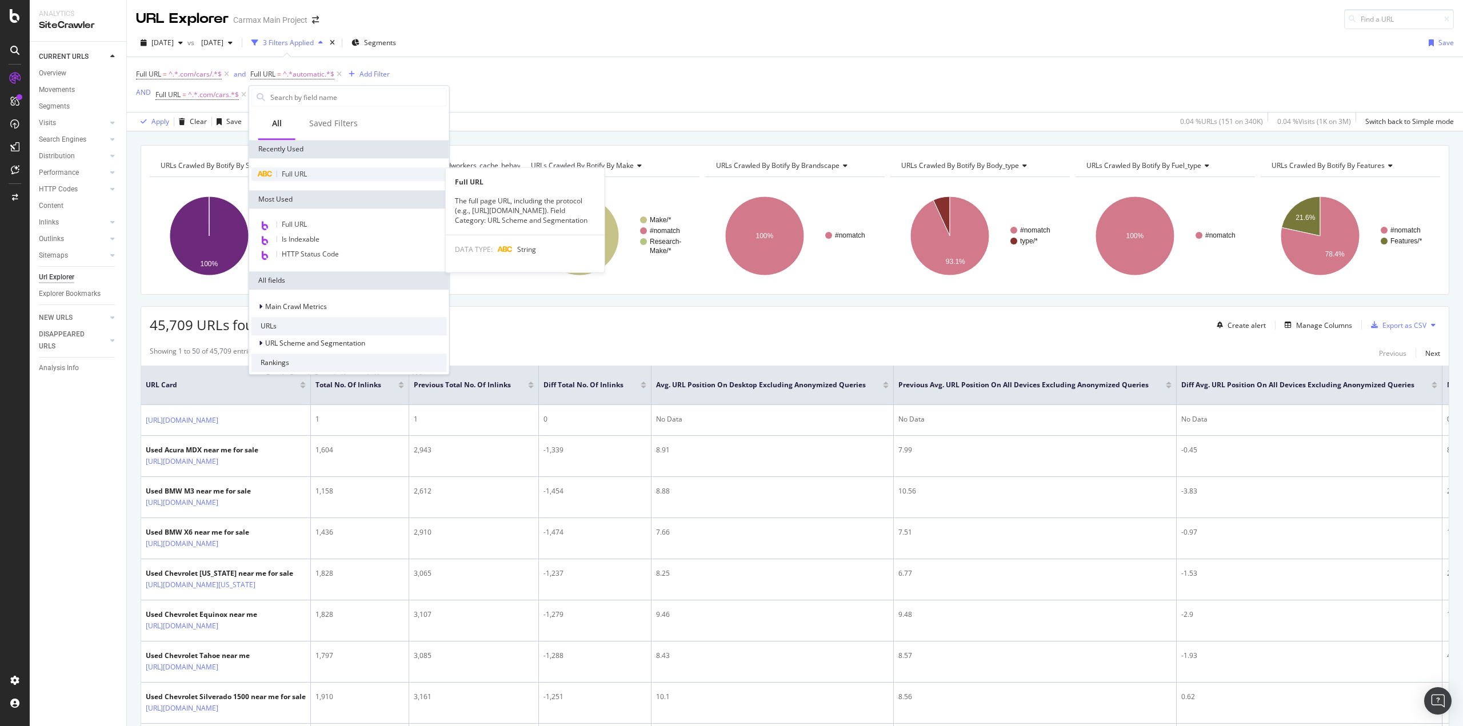
click at [293, 171] on span "Full URL" at bounding box center [294, 174] width 25 height 10
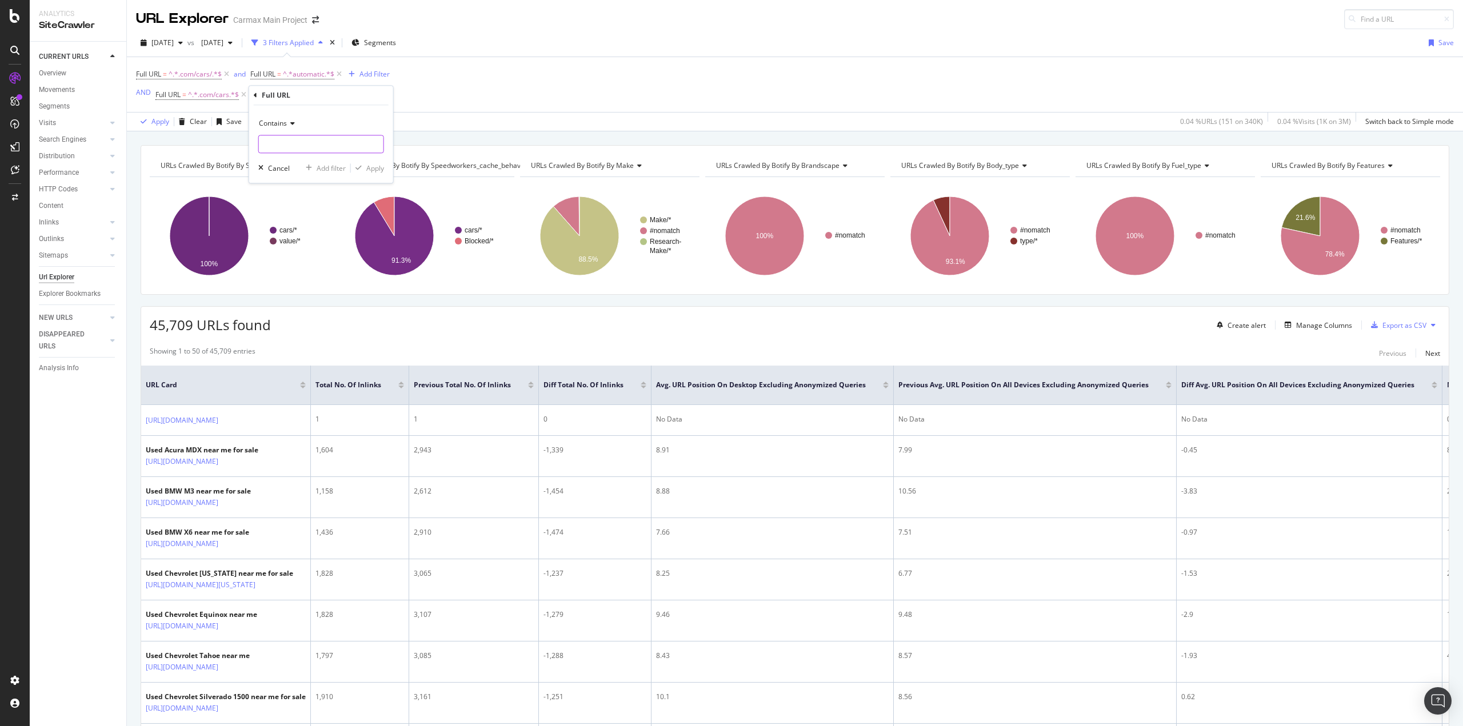
click at [281, 141] on input "text" at bounding box center [321, 144] width 125 height 18
type input "g"
type input "/gas"
click at [466, 100] on div "Full URL = ^.*.com/cars/.*$ and Full URL = ^.*automatic.*$ Add Filter AND Full …" at bounding box center [795, 84] width 1318 height 55
click at [298, 98] on span "=" at bounding box center [296, 95] width 4 height 10
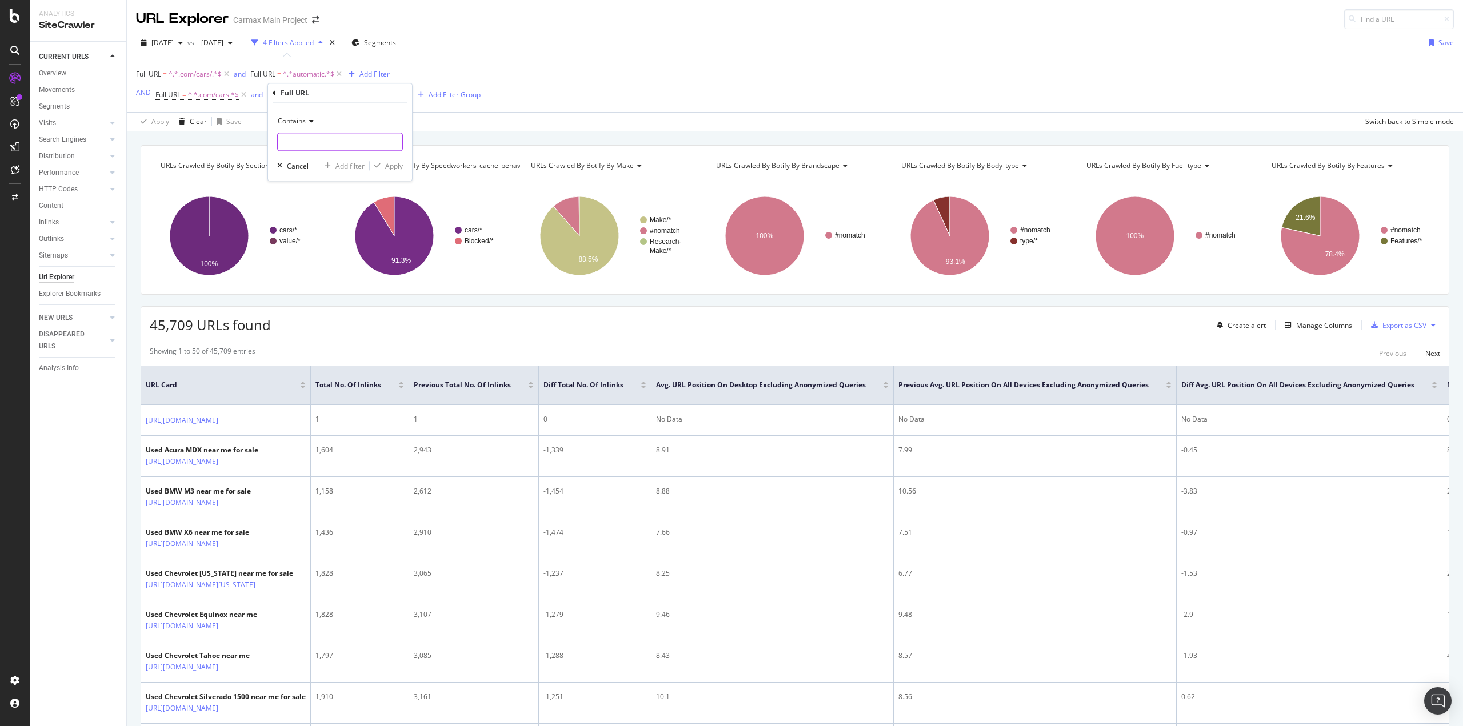
click at [303, 135] on input "text" at bounding box center [340, 142] width 125 height 18
type input "/gas"
click at [395, 167] on div "Apply" at bounding box center [394, 166] width 18 height 10
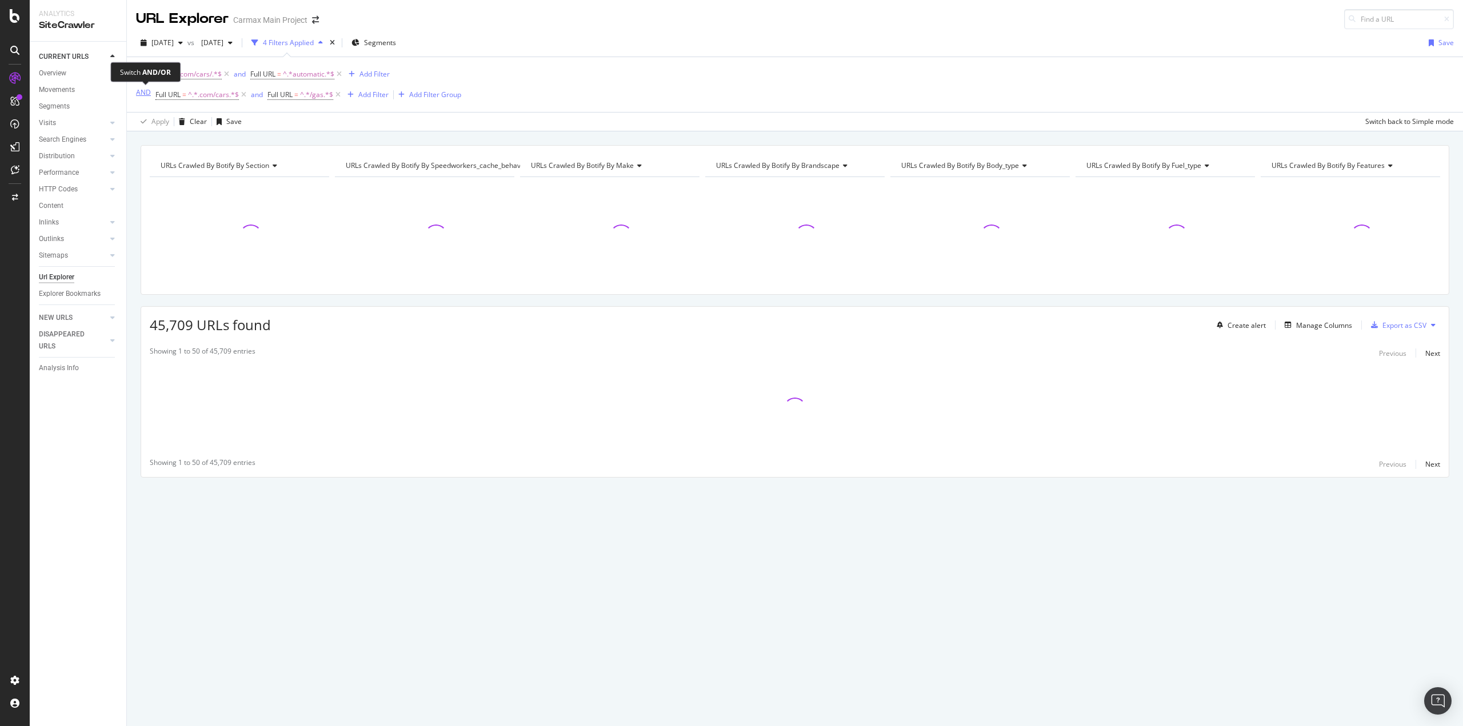
click at [141, 94] on div "AND" at bounding box center [143, 92] width 15 height 10
click at [301, 73] on span "^.*automatic.*$" at bounding box center [308, 74] width 51 height 16
click at [266, 121] on input "automatic" at bounding box center [315, 121] width 108 height 18
type input "/automatic"
click at [373, 146] on div "Apply" at bounding box center [378, 145] width 18 height 10
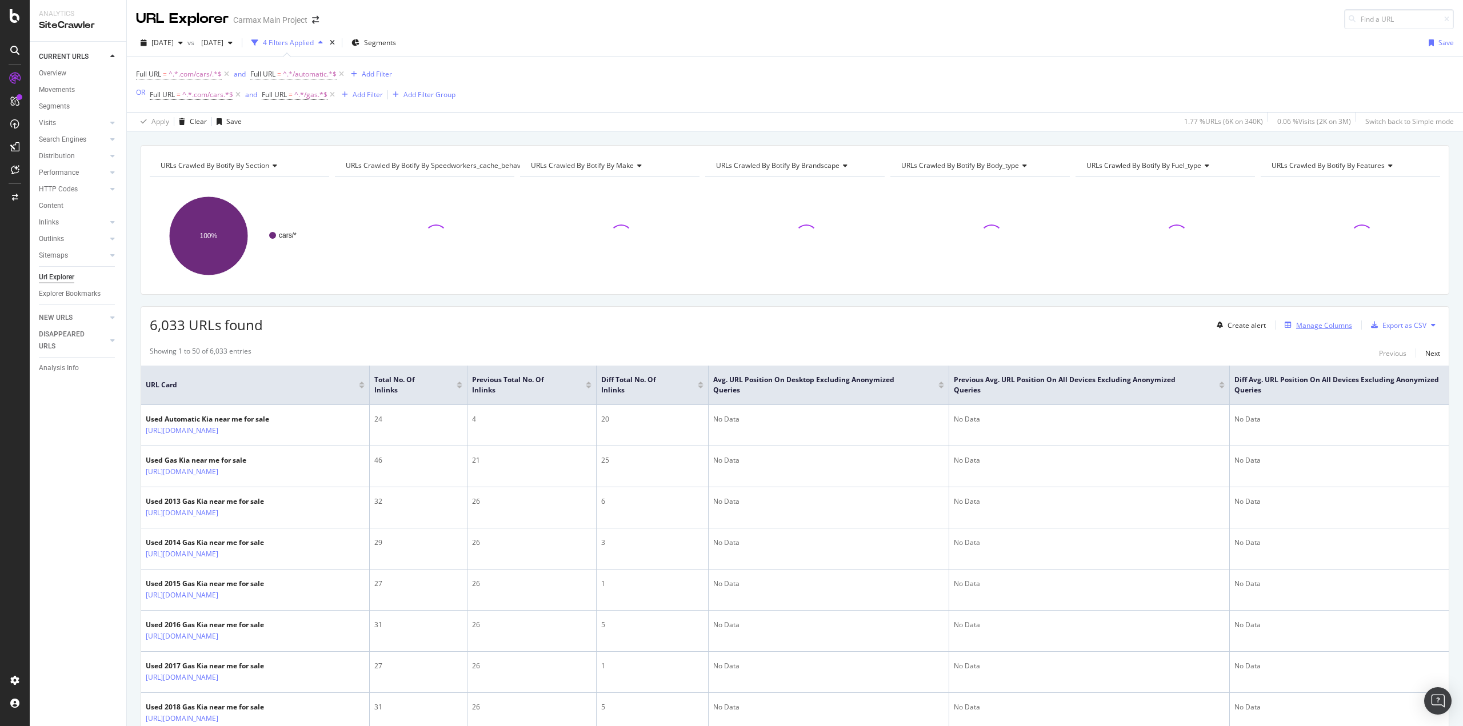
click at [1312, 325] on div "Manage Columns" at bounding box center [1324, 326] width 56 height 10
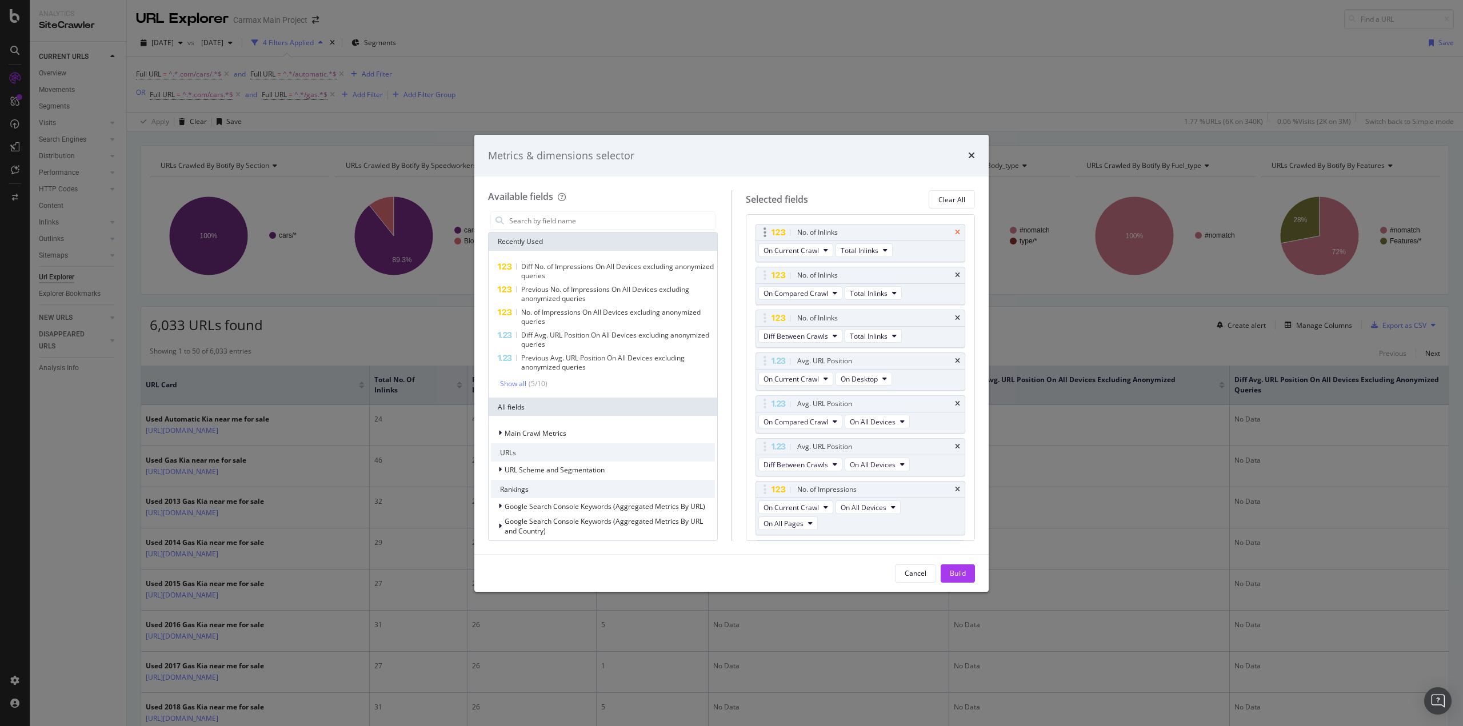
click at [955, 233] on icon "times" at bounding box center [957, 232] width 5 height 7
click at [955, 273] on icon "times" at bounding box center [957, 275] width 5 height 7
click at [950, 273] on div "Avg. URL Position" at bounding box center [874, 275] width 158 height 11
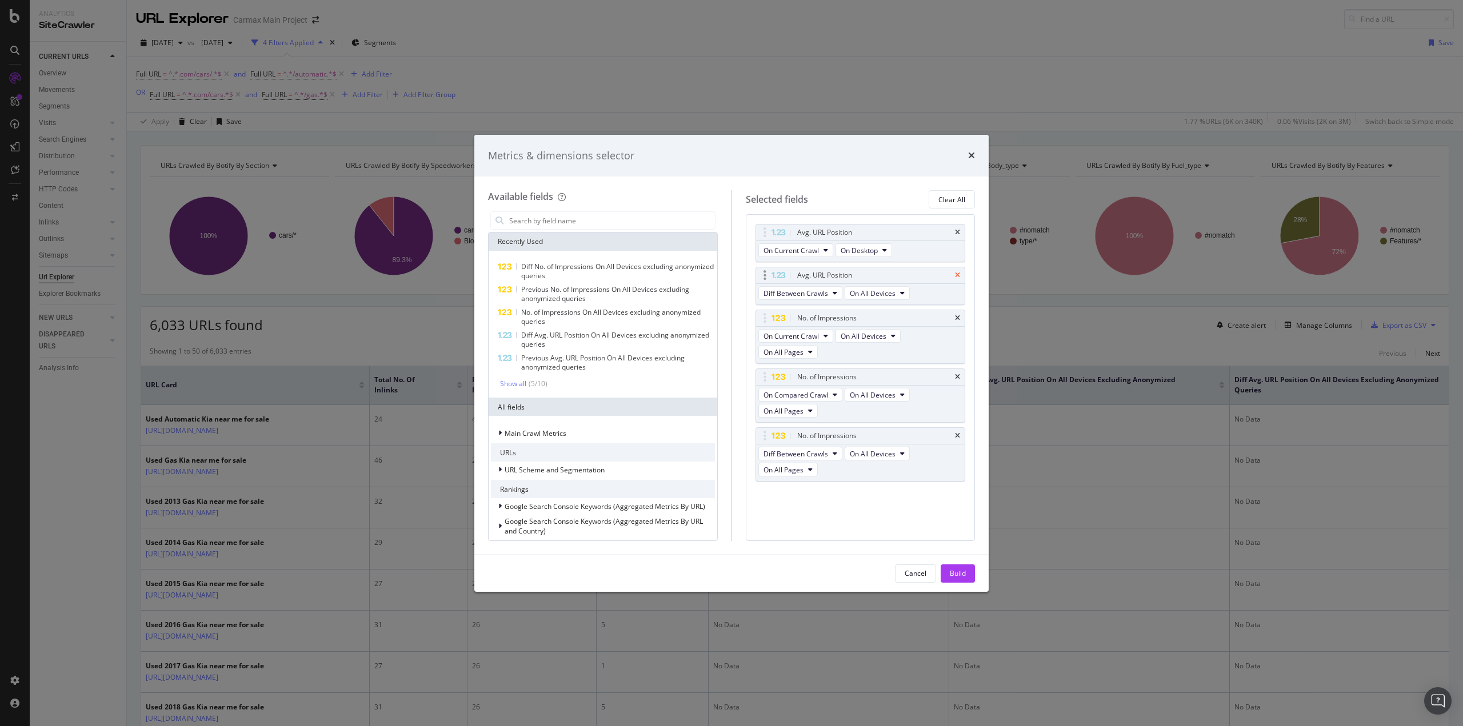
click at [958, 275] on icon "times" at bounding box center [957, 275] width 5 height 7
click at [960, 331] on icon "times" at bounding box center [957, 334] width 5 height 7
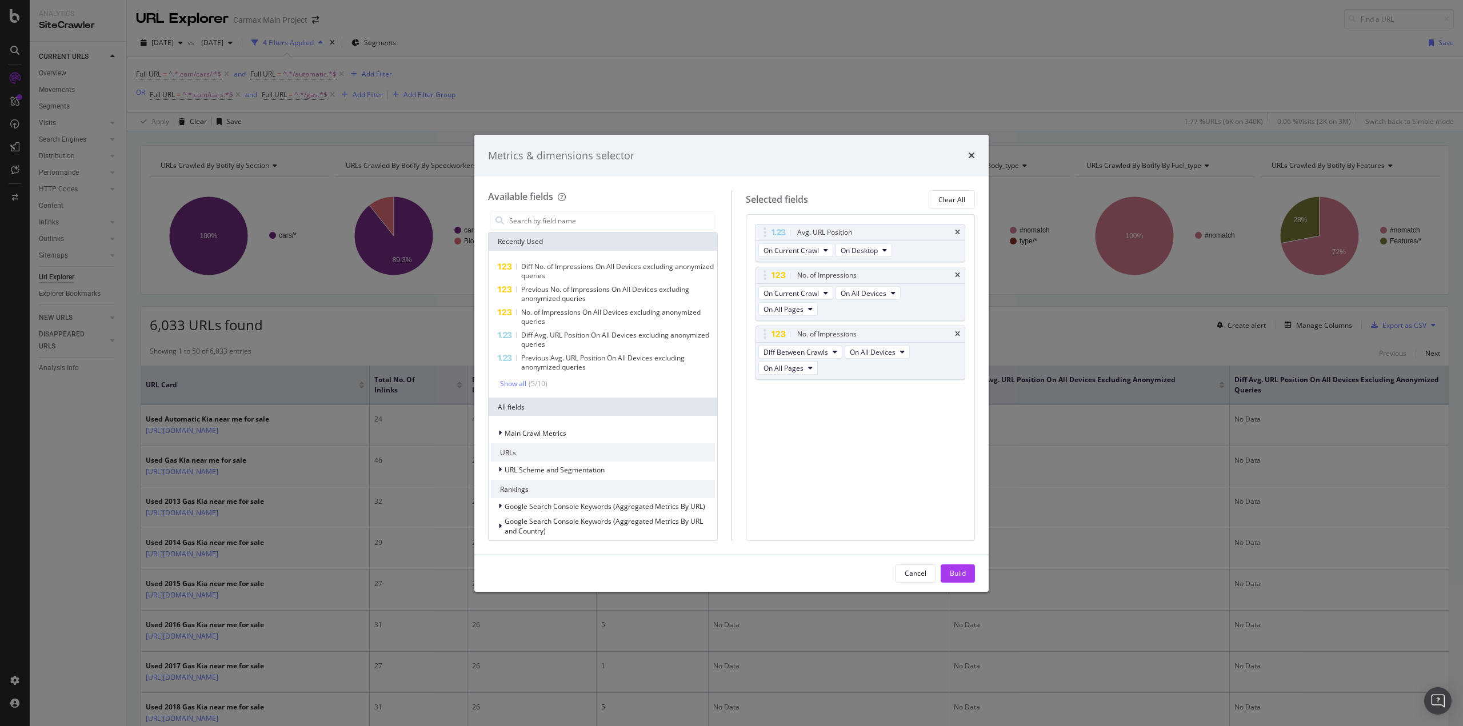
click at [960, 331] on icon "times" at bounding box center [957, 334] width 5 height 7
click at [574, 225] on input "modal" at bounding box center [611, 220] width 207 height 17
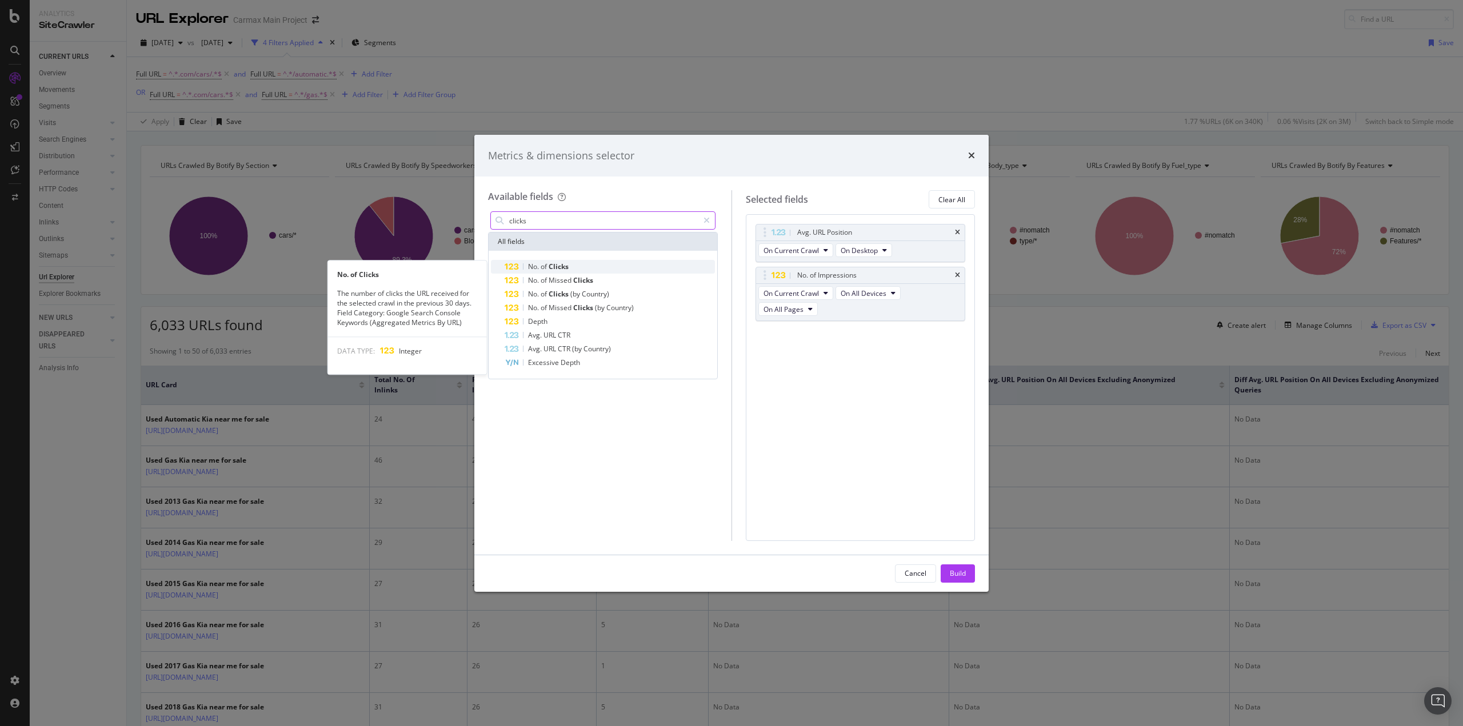
type input "clicks"
click at [559, 262] on span "Clicks" at bounding box center [559, 267] width 20 height 10
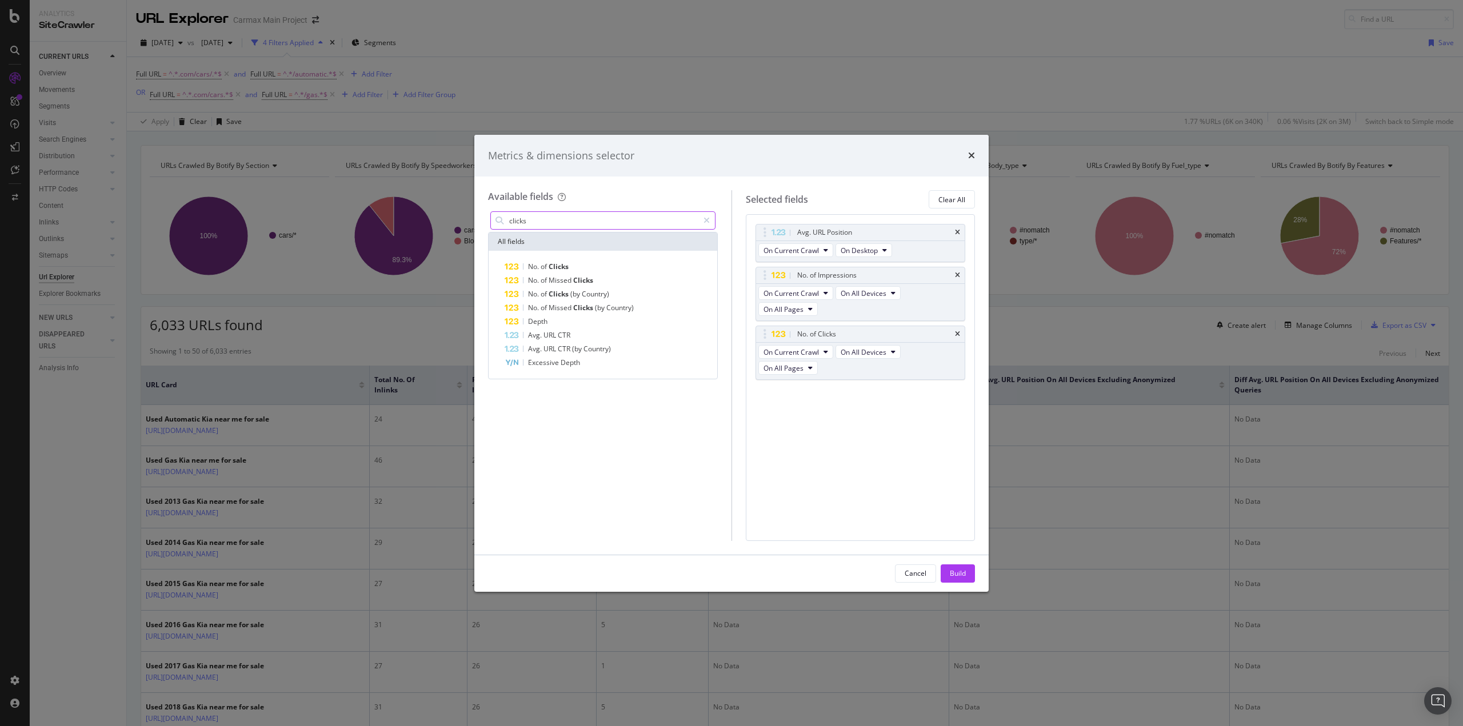
click at [707, 225] on div "modal" at bounding box center [706, 220] width 17 height 18
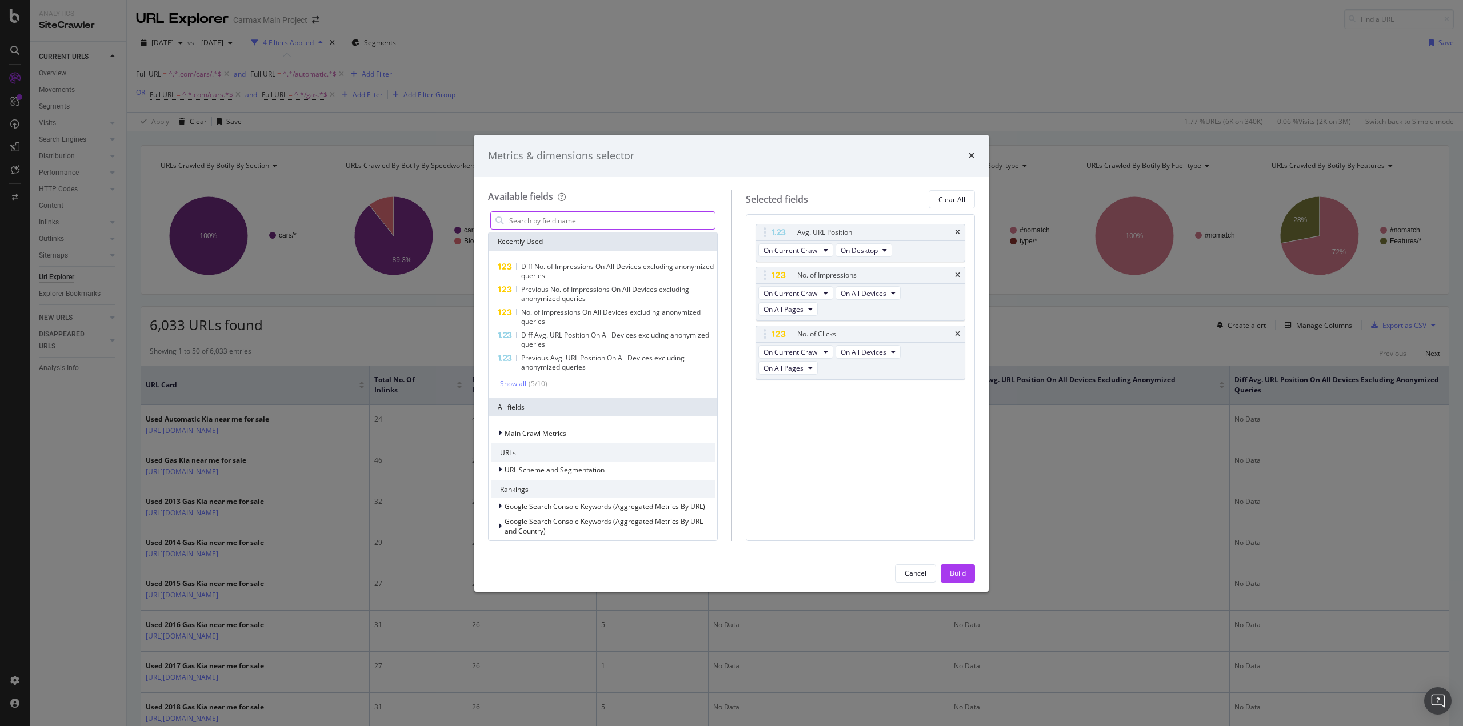
click at [631, 220] on input "modal" at bounding box center [611, 220] width 207 height 17
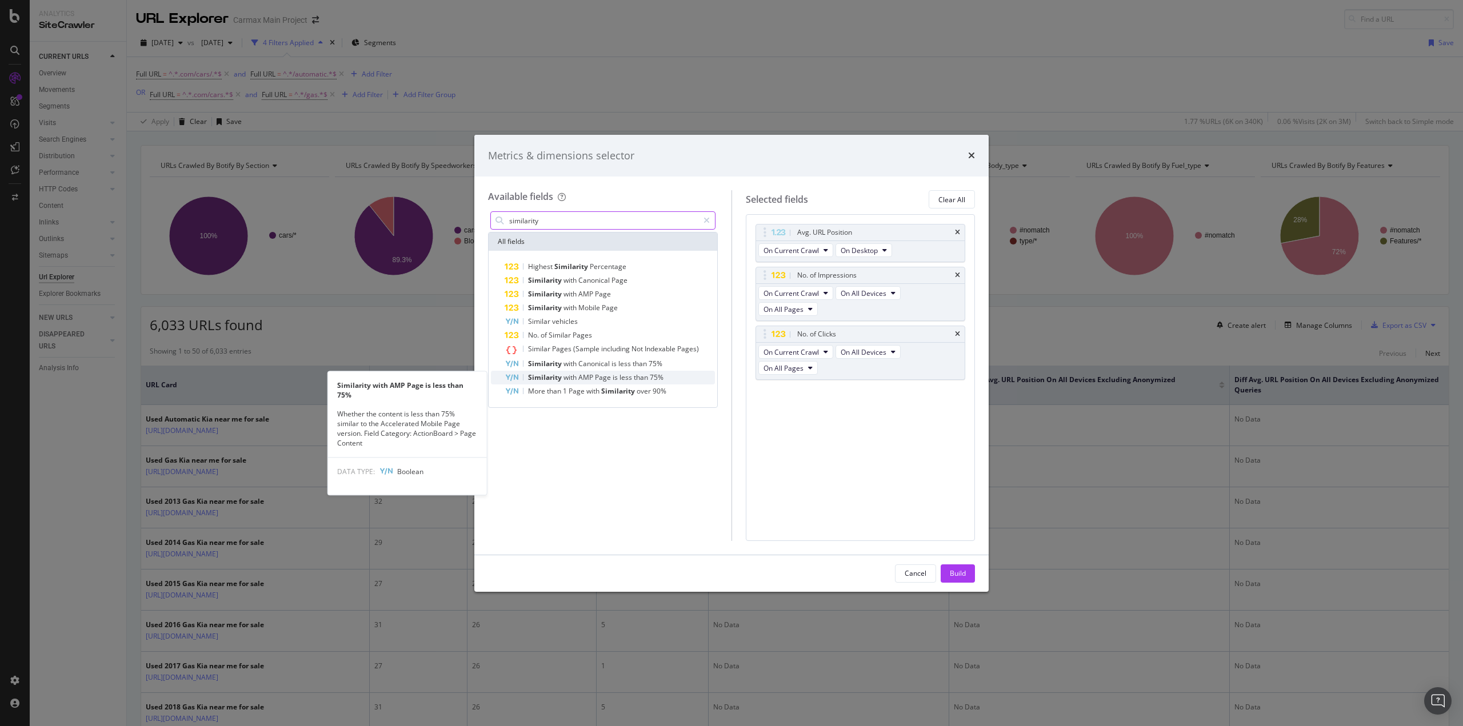
type input "similarity"
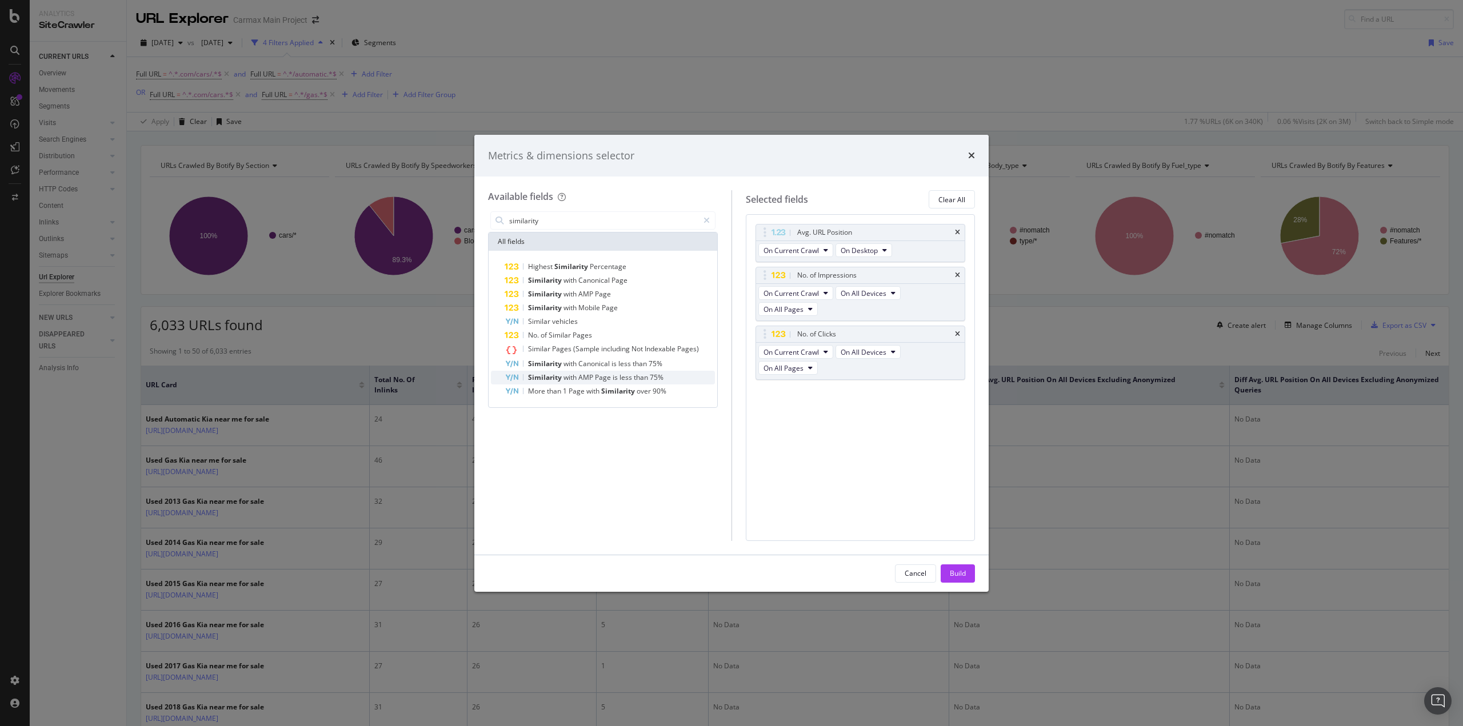
click at [589, 379] on span "AMP" at bounding box center [586, 378] width 17 height 10
click at [960, 575] on div "Build" at bounding box center [958, 574] width 16 height 10
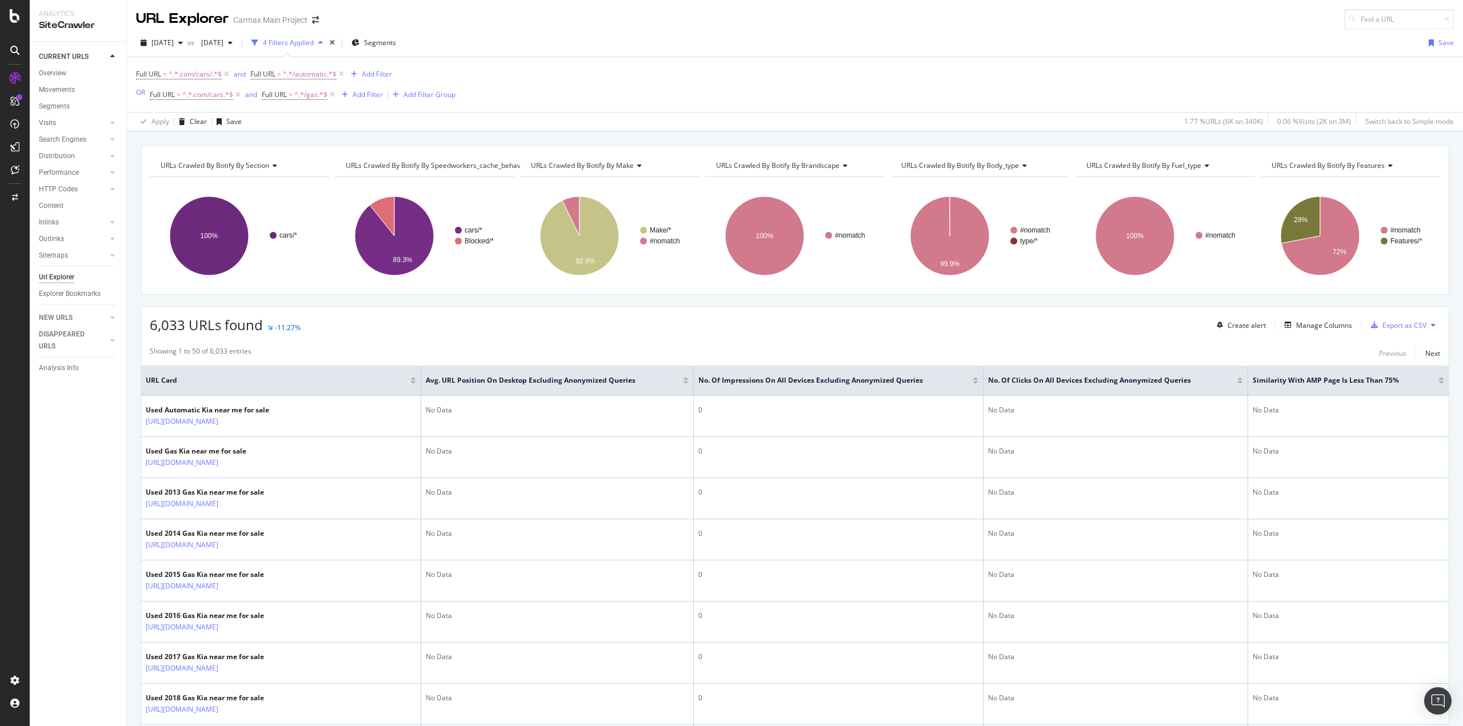
click at [1240, 380] on div at bounding box center [1240, 380] width 6 height 7
click at [1238, 382] on div at bounding box center [1240, 382] width 6 height 3
click at [1308, 326] on div "Manage Columns" at bounding box center [1324, 326] width 56 height 10
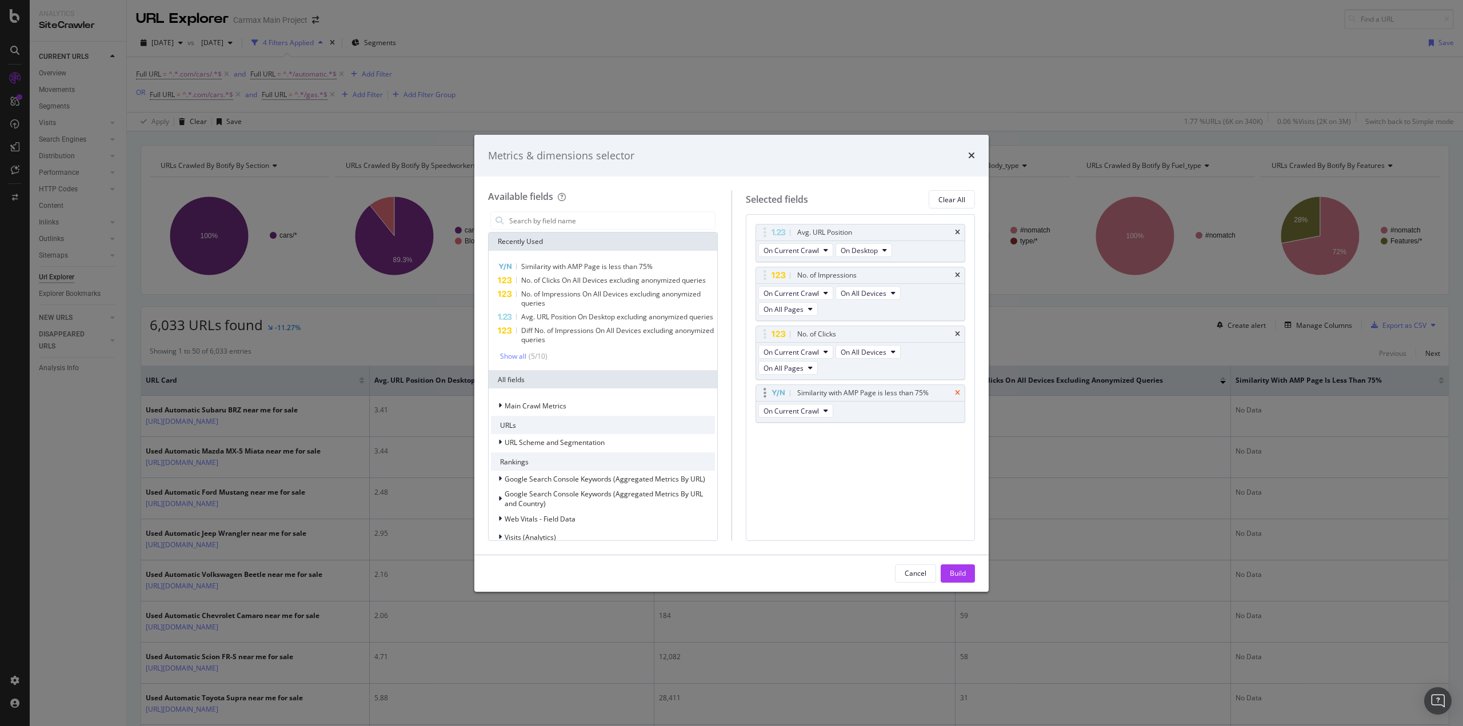
click at [959, 390] on icon "times" at bounding box center [957, 393] width 5 height 7
drag, startPoint x: 567, startPoint y: 219, endPoint x: 557, endPoint y: 220, distance: 9.8
click at [567, 220] on input "modal" at bounding box center [611, 220] width 207 height 17
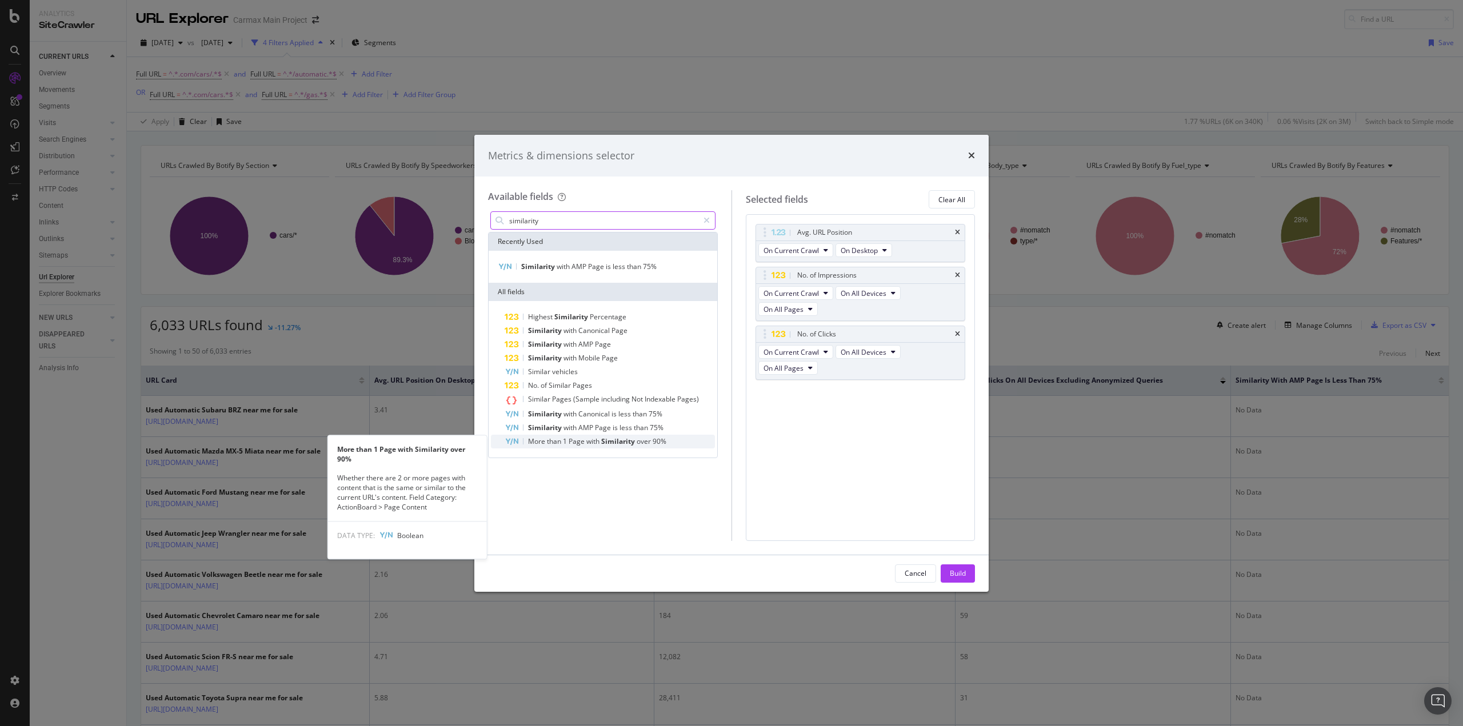
type input "similarity"
click at [594, 445] on span "with" at bounding box center [593, 442] width 15 height 10
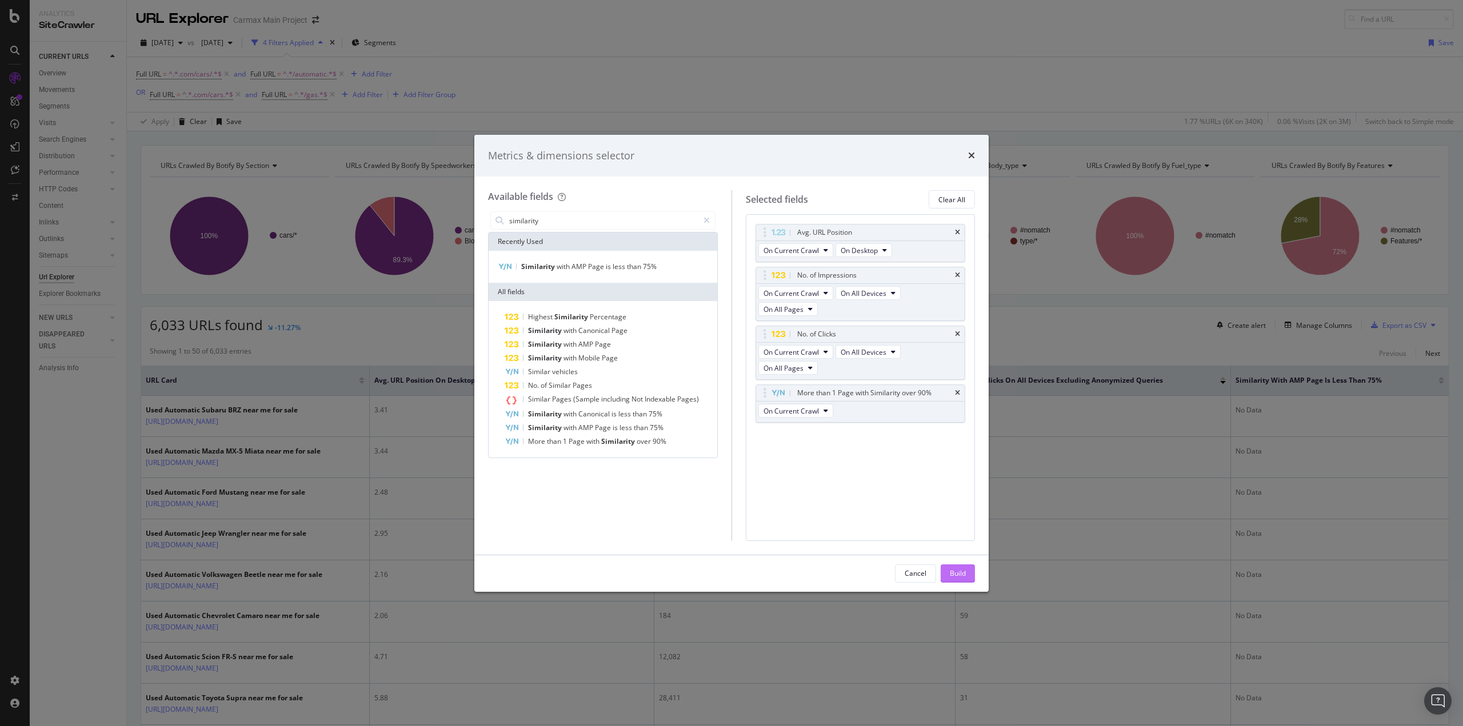
click at [966, 571] on button "Build" at bounding box center [957, 574] width 34 height 18
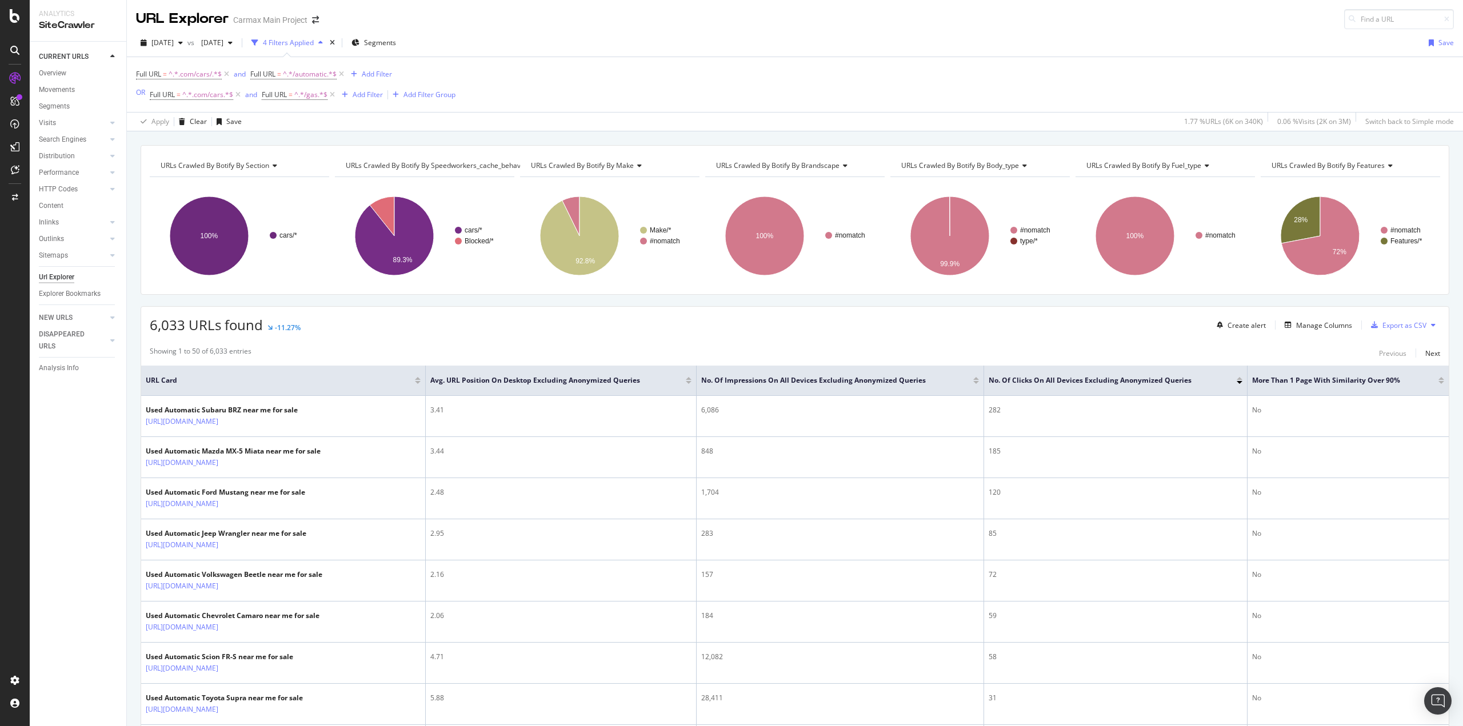
click at [1438, 382] on div at bounding box center [1441, 382] width 6 height 3
click at [1438, 378] on div at bounding box center [1441, 378] width 6 height 3
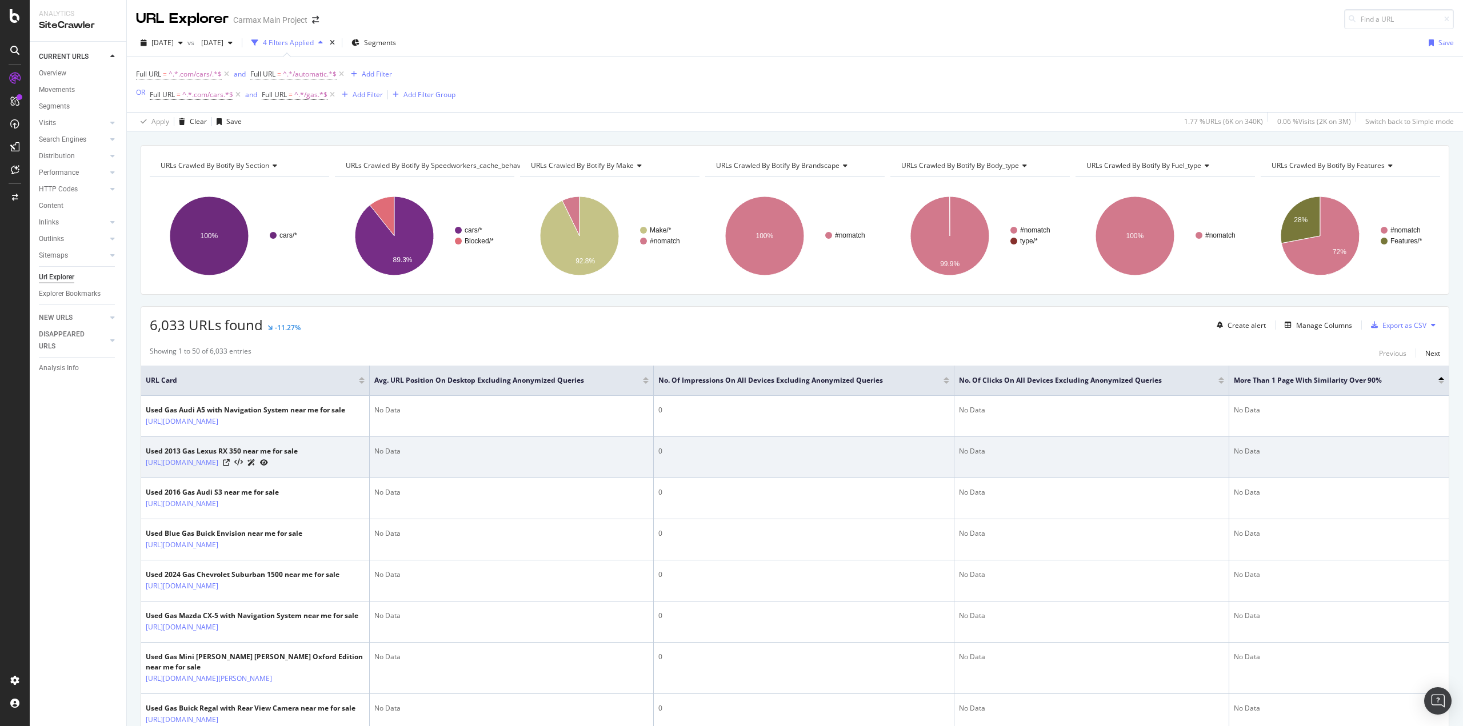
scroll to position [57, 0]
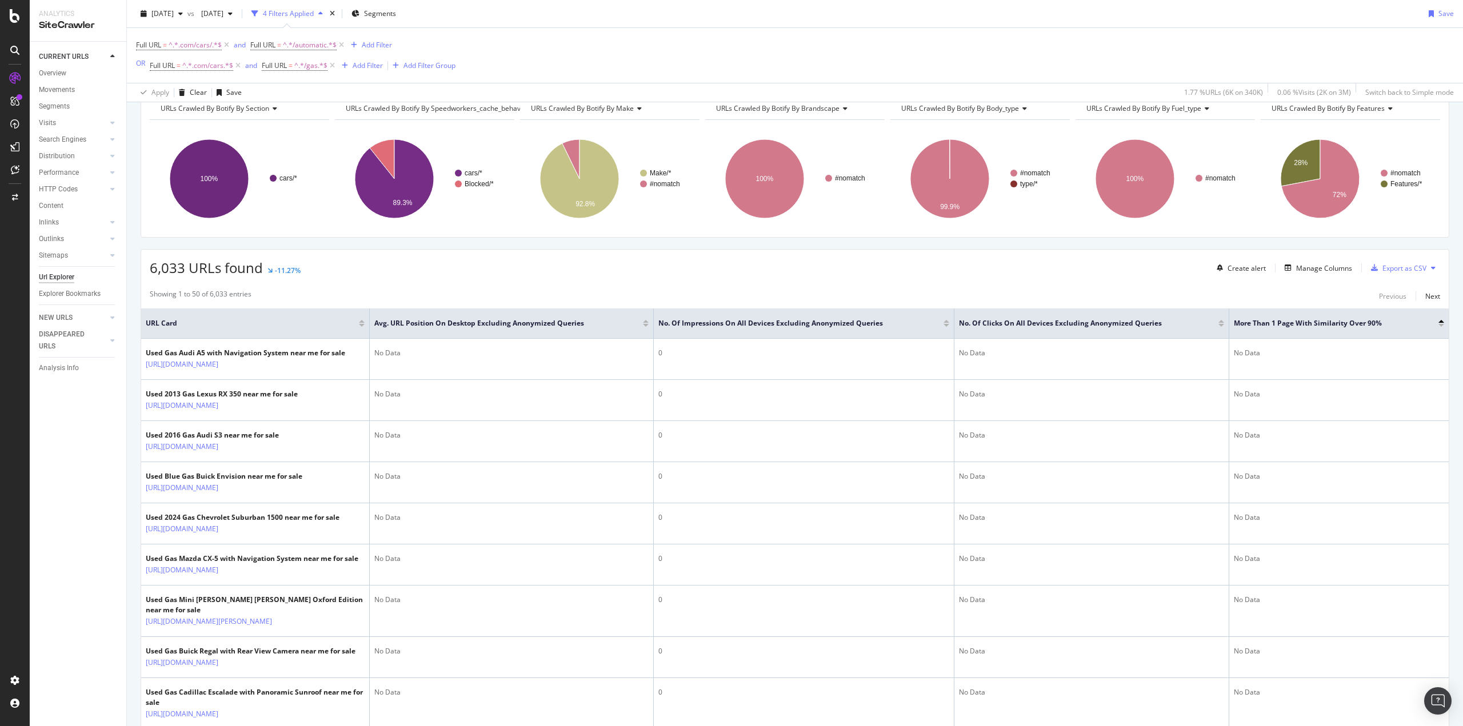
click at [1222, 325] on div at bounding box center [1221, 325] width 6 height 3
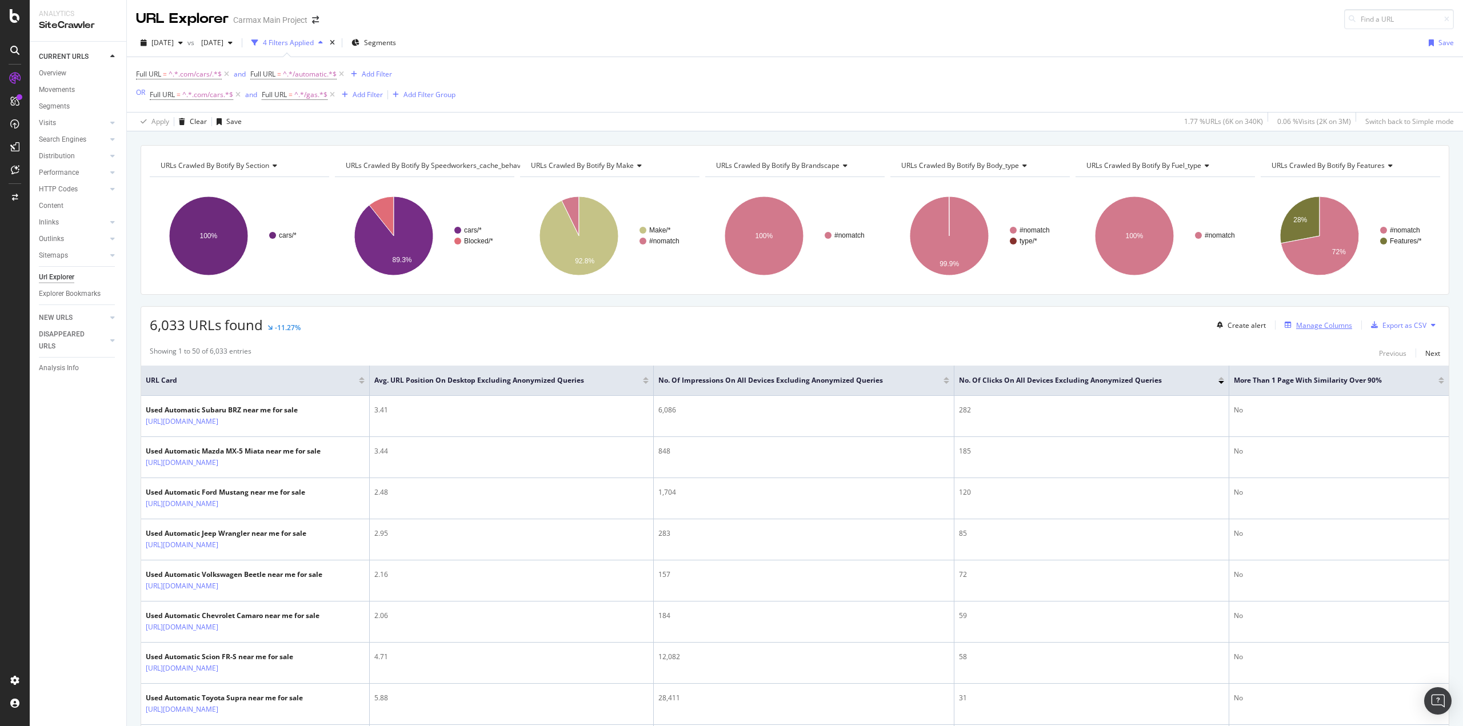
click at [1308, 325] on div "Manage Columns" at bounding box center [1324, 326] width 56 height 10
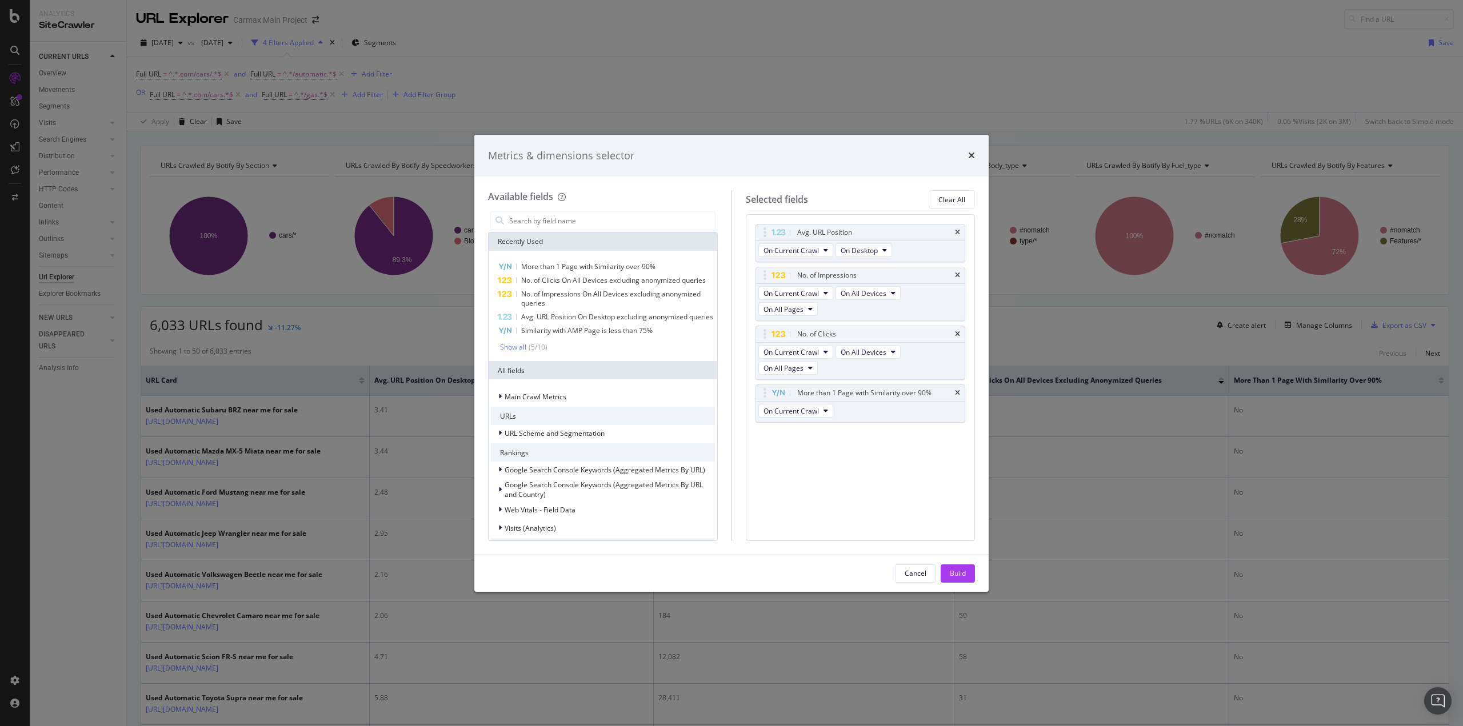
click at [956, 390] on icon "times" at bounding box center [957, 393] width 5 height 7
click at [531, 228] on input "modal" at bounding box center [611, 220] width 207 height 17
type input "similarity"
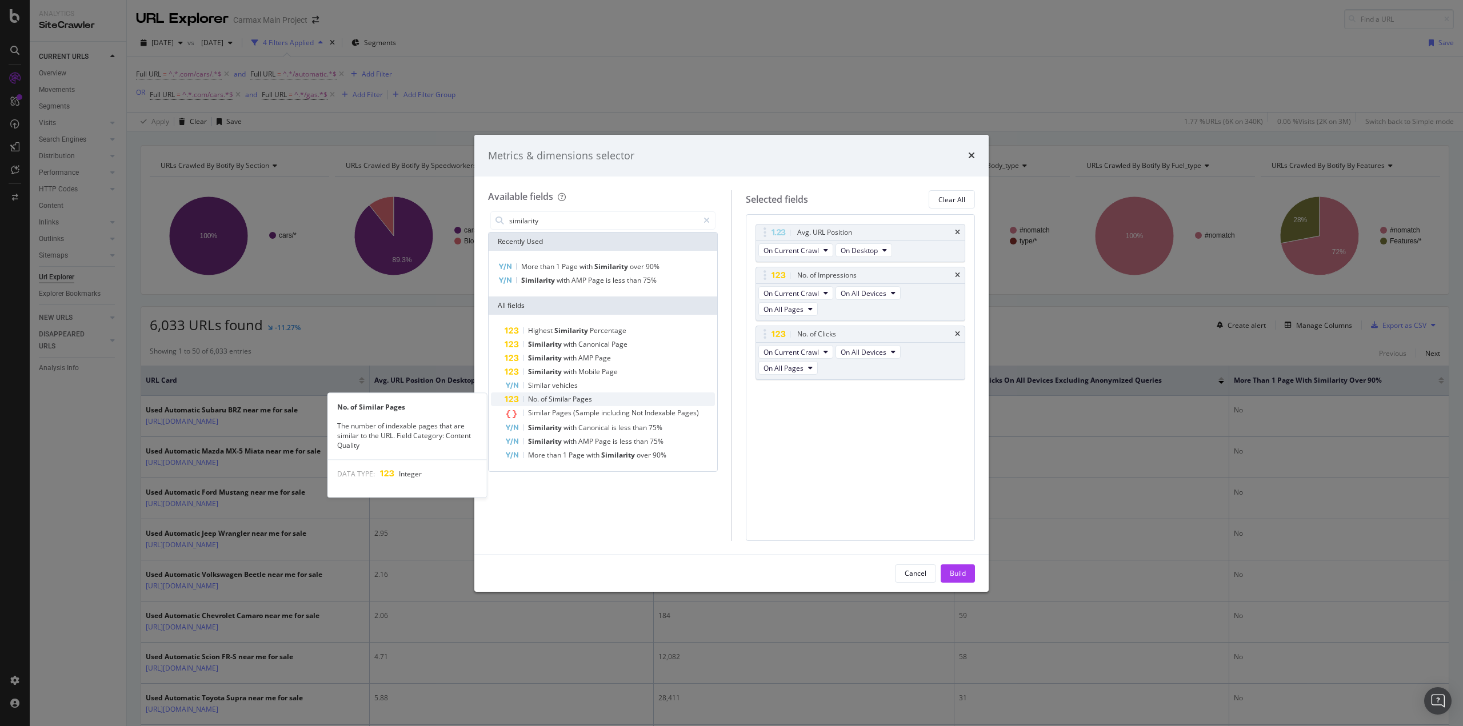
click at [569, 400] on span "Similar" at bounding box center [561, 399] width 24 height 10
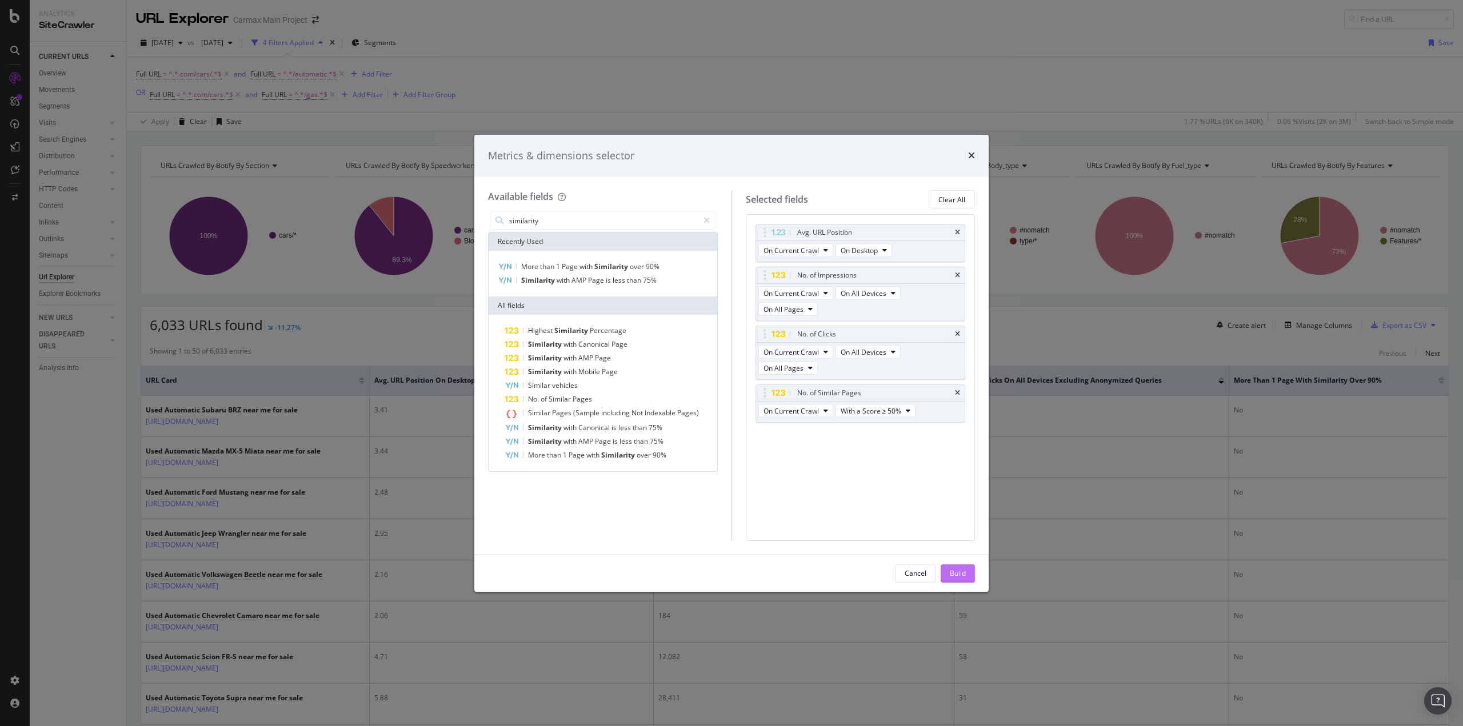
click at [958, 577] on div "Build" at bounding box center [958, 574] width 16 height 10
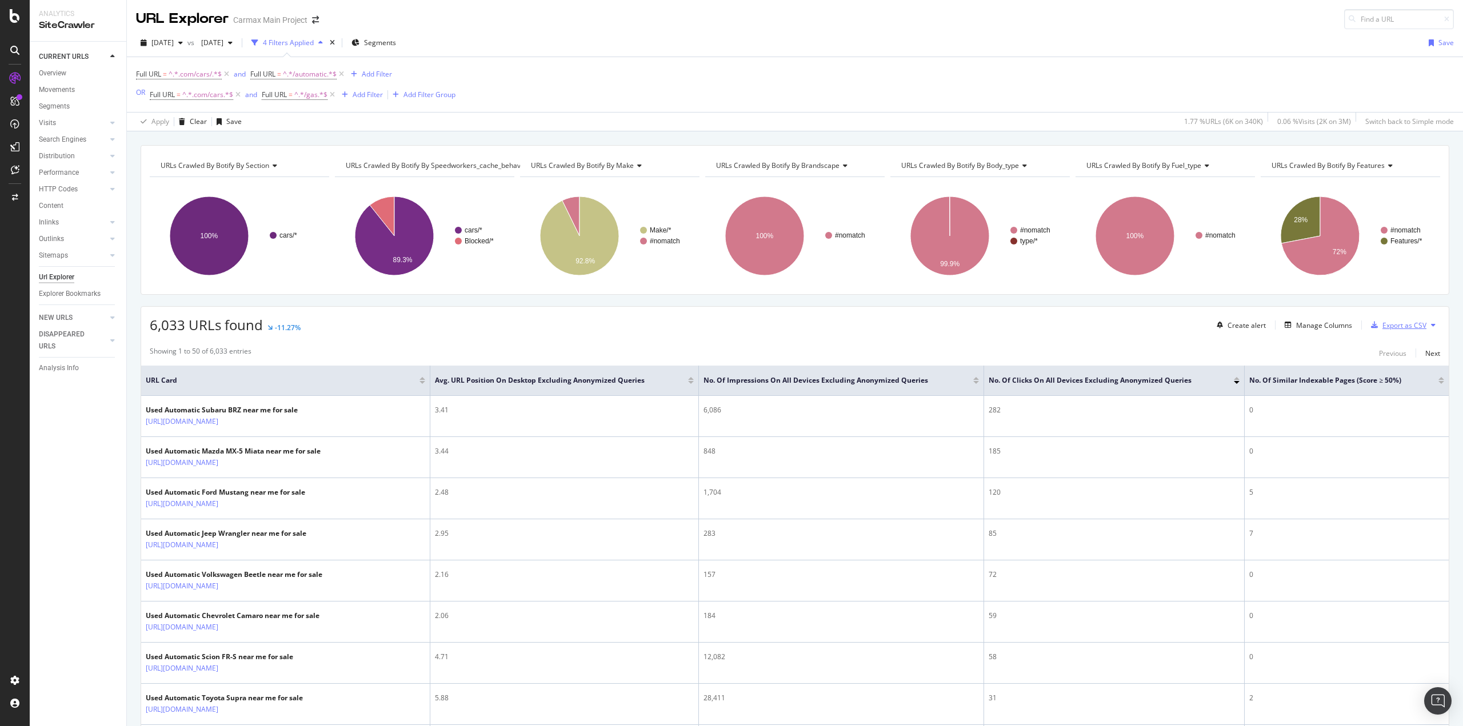
click at [1408, 327] on div "Export as CSV" at bounding box center [1404, 326] width 44 height 10
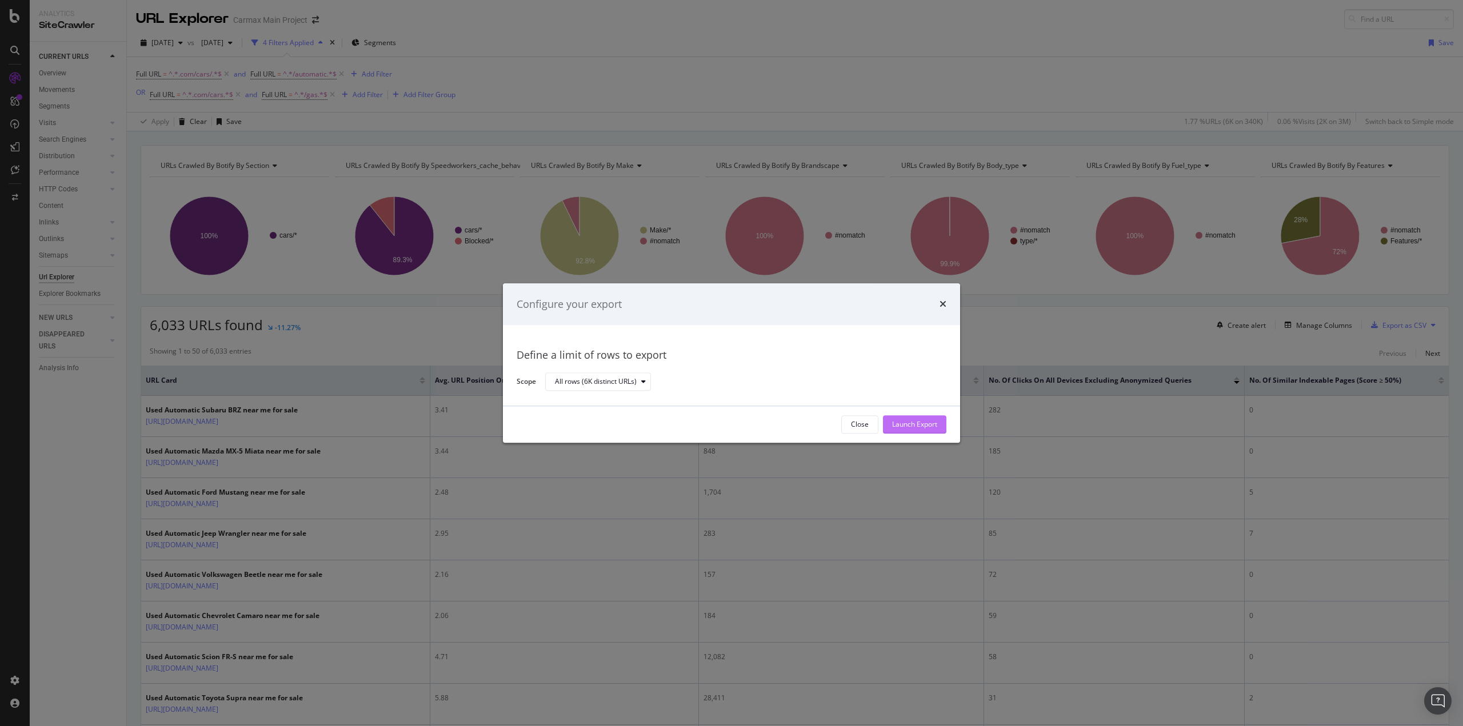
click at [924, 426] on div "Launch Export" at bounding box center [914, 425] width 45 height 10
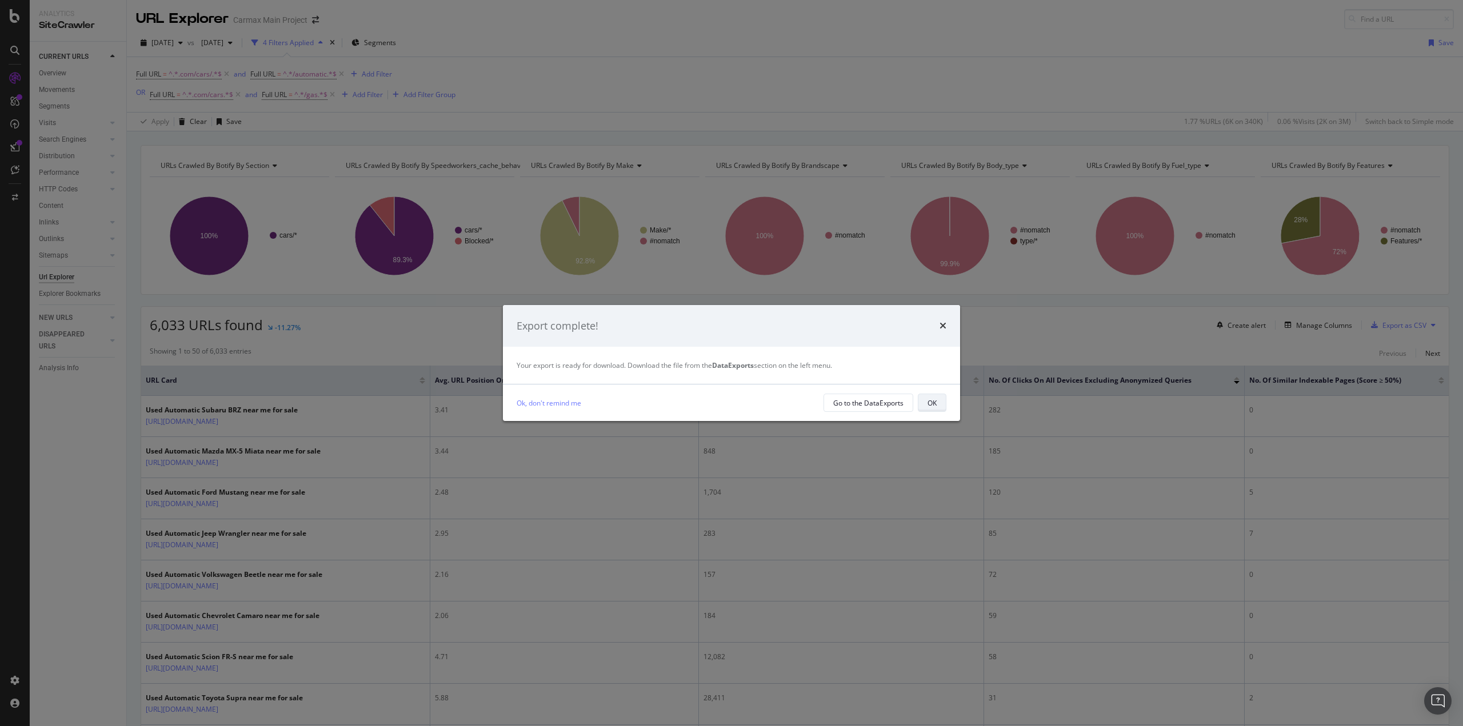
click at [933, 405] on div "OK" at bounding box center [931, 403] width 9 height 10
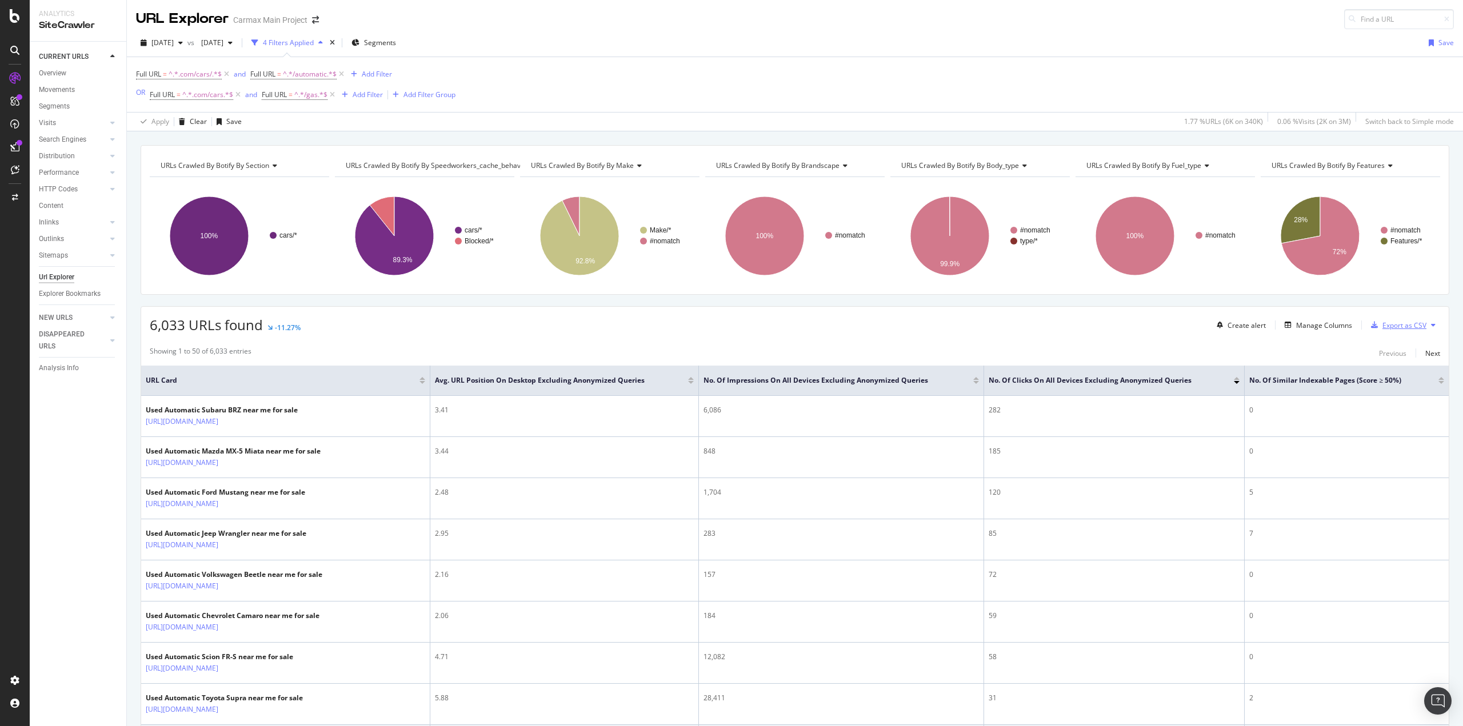
scroll to position [57, 0]
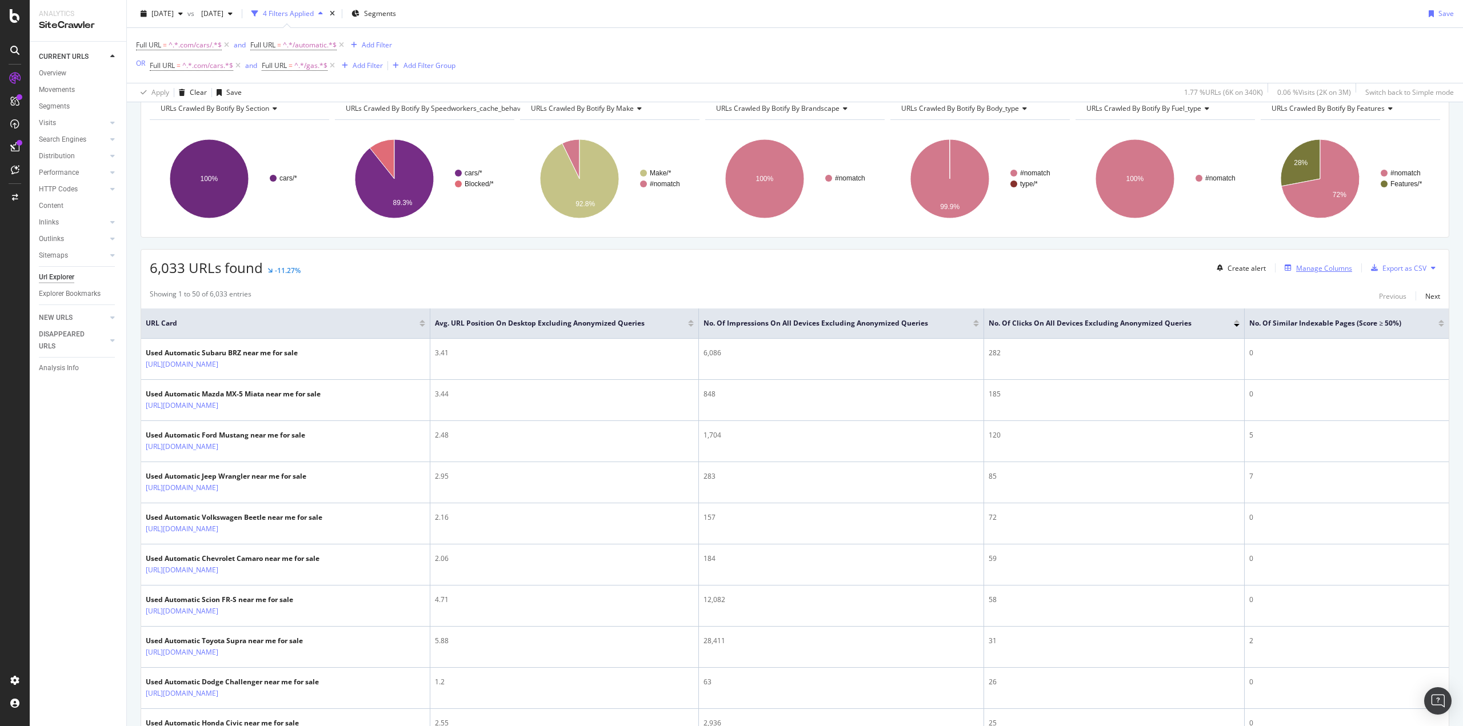
click at [1314, 269] on div "Manage Columns" at bounding box center [1324, 268] width 56 height 10
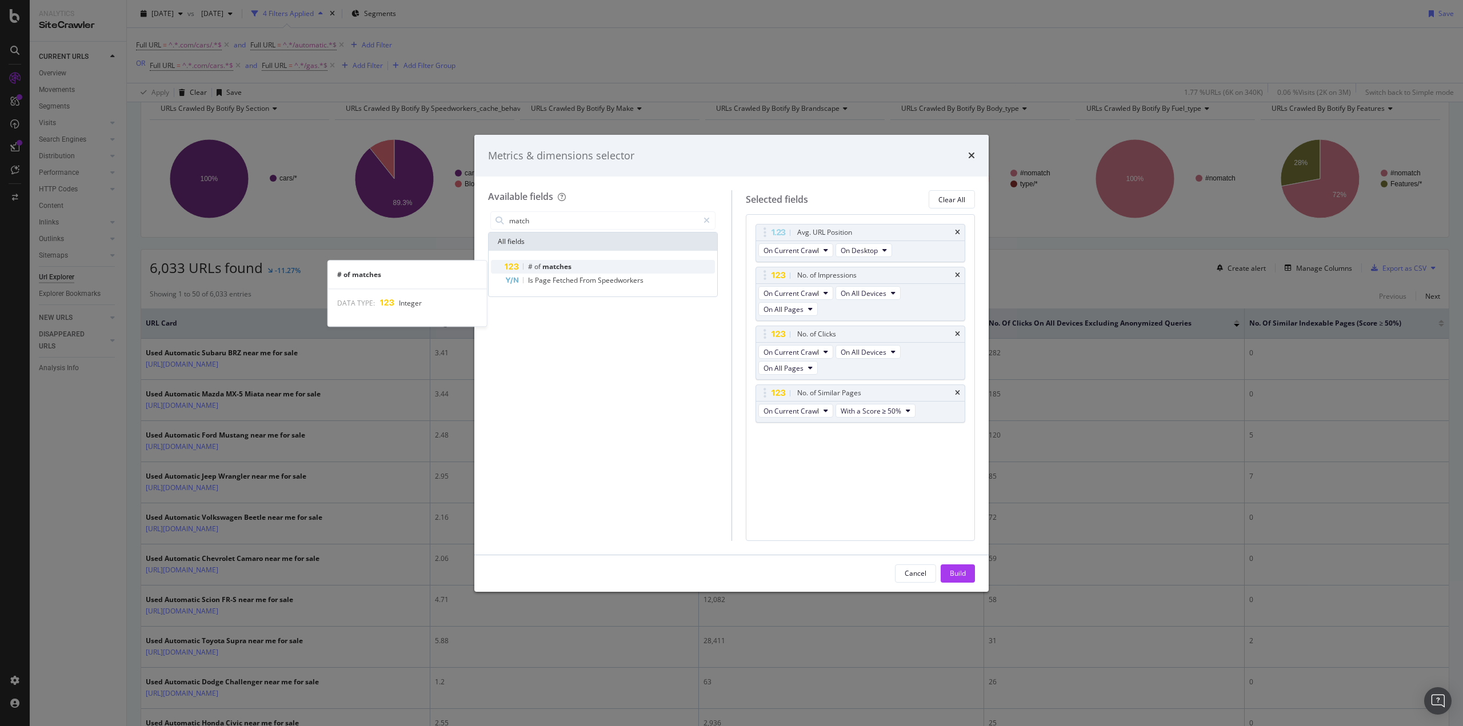
type input "match"
click at [560, 263] on span "matches" at bounding box center [556, 267] width 29 height 10
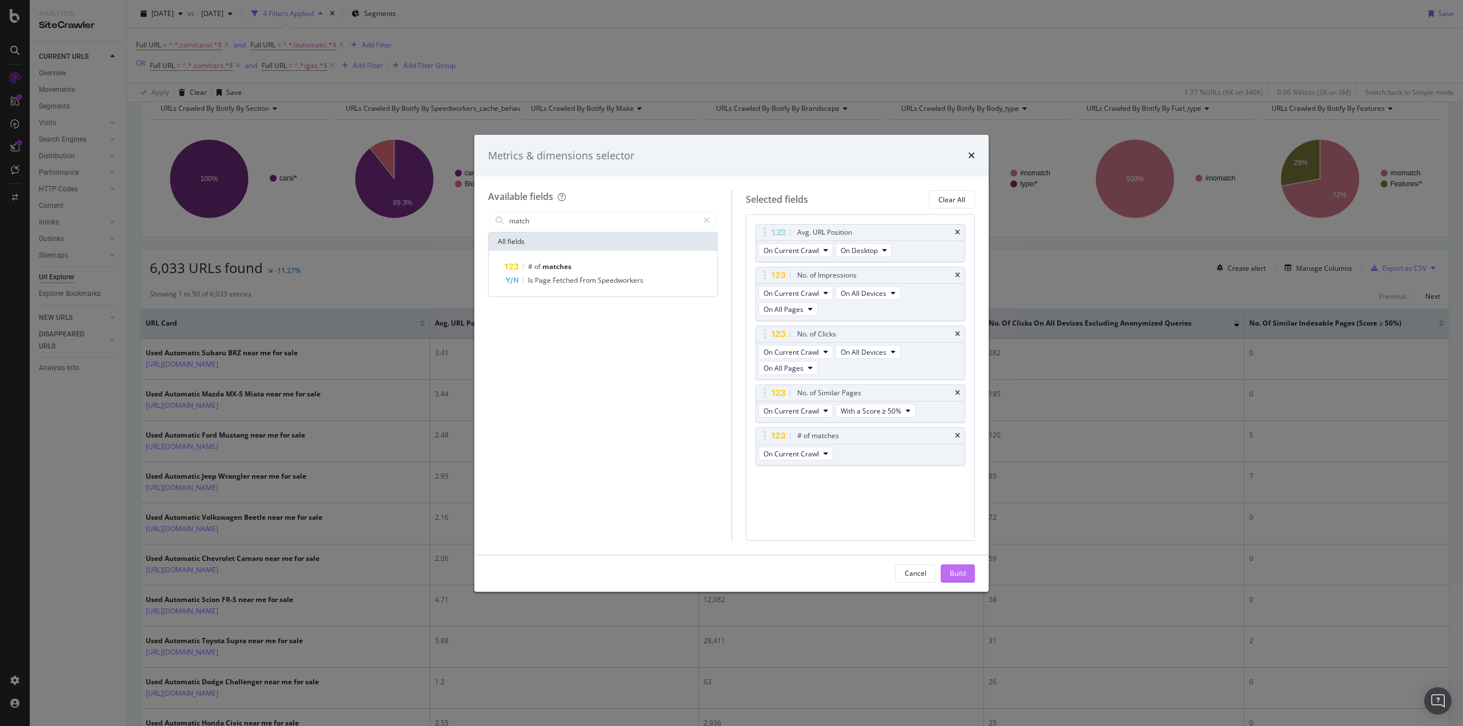
click at [963, 567] on div "Build" at bounding box center [958, 573] width 16 height 17
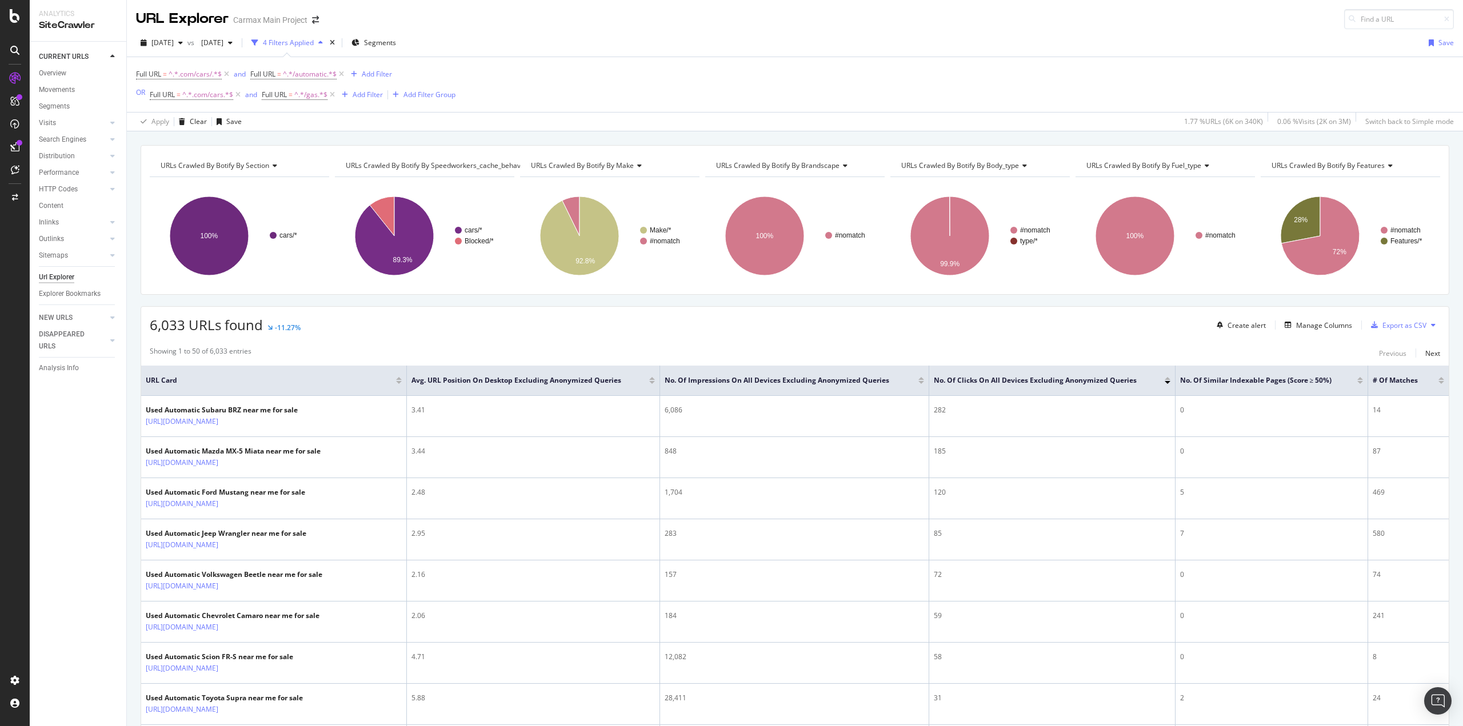
click at [1357, 381] on div at bounding box center [1360, 382] width 6 height 3
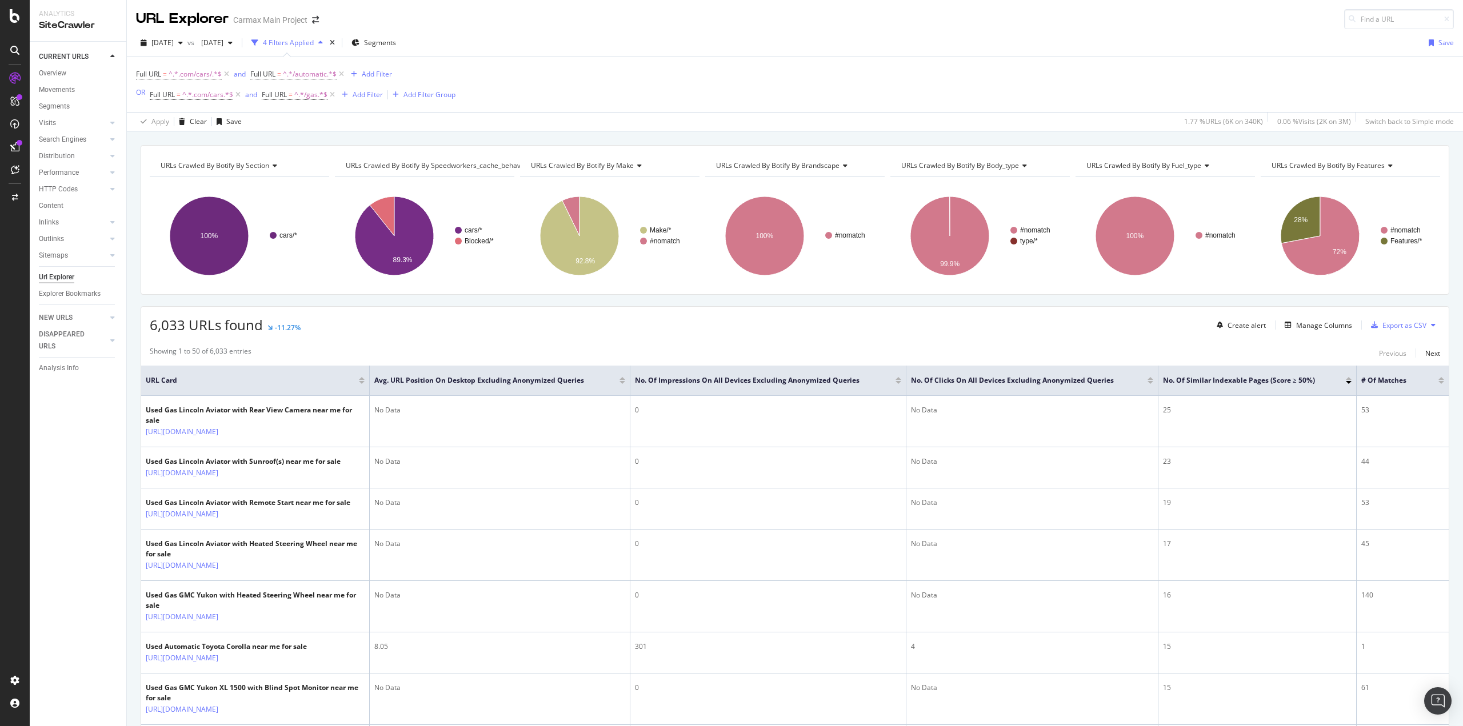
click at [1349, 378] on div at bounding box center [1349, 378] width 6 height 3
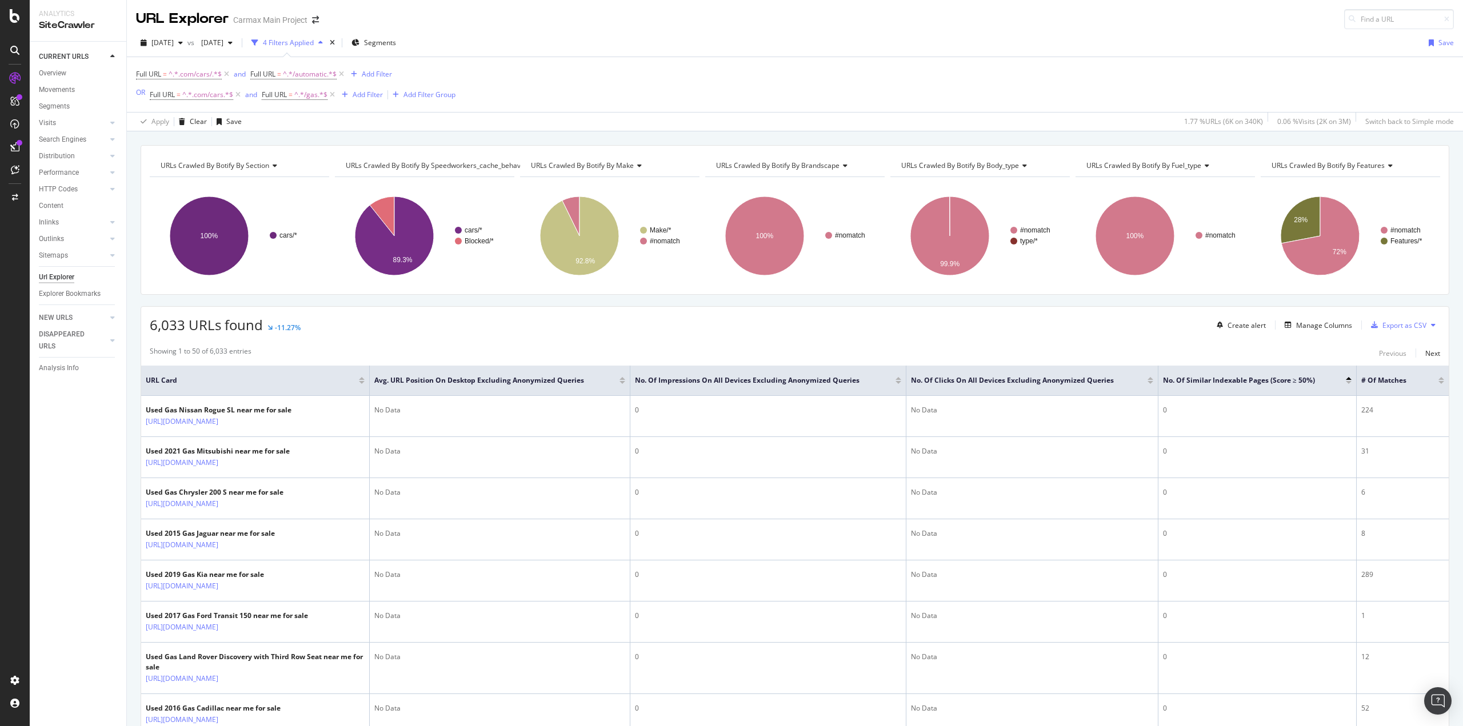
click at [1150, 382] on div at bounding box center [1150, 382] width 6 height 3
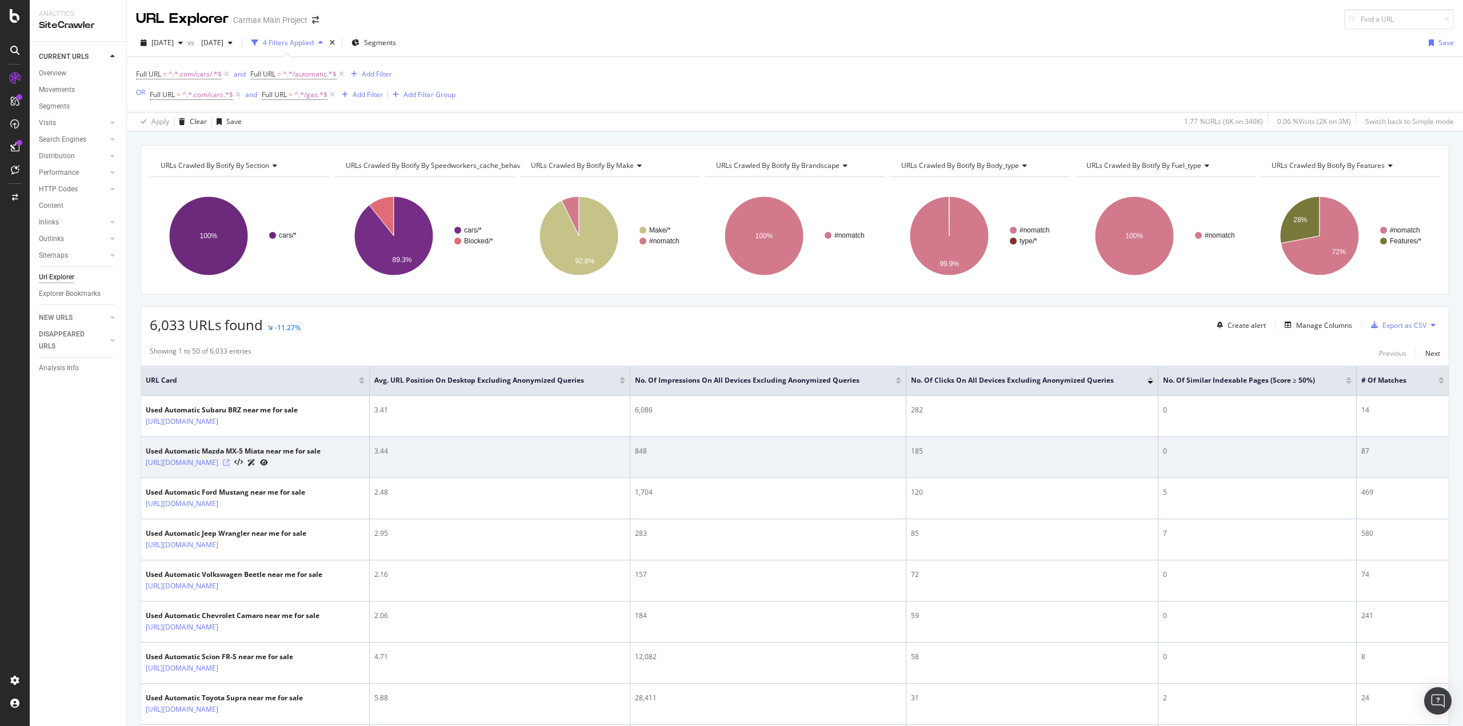
click at [230, 466] on icon at bounding box center [226, 462] width 7 height 7
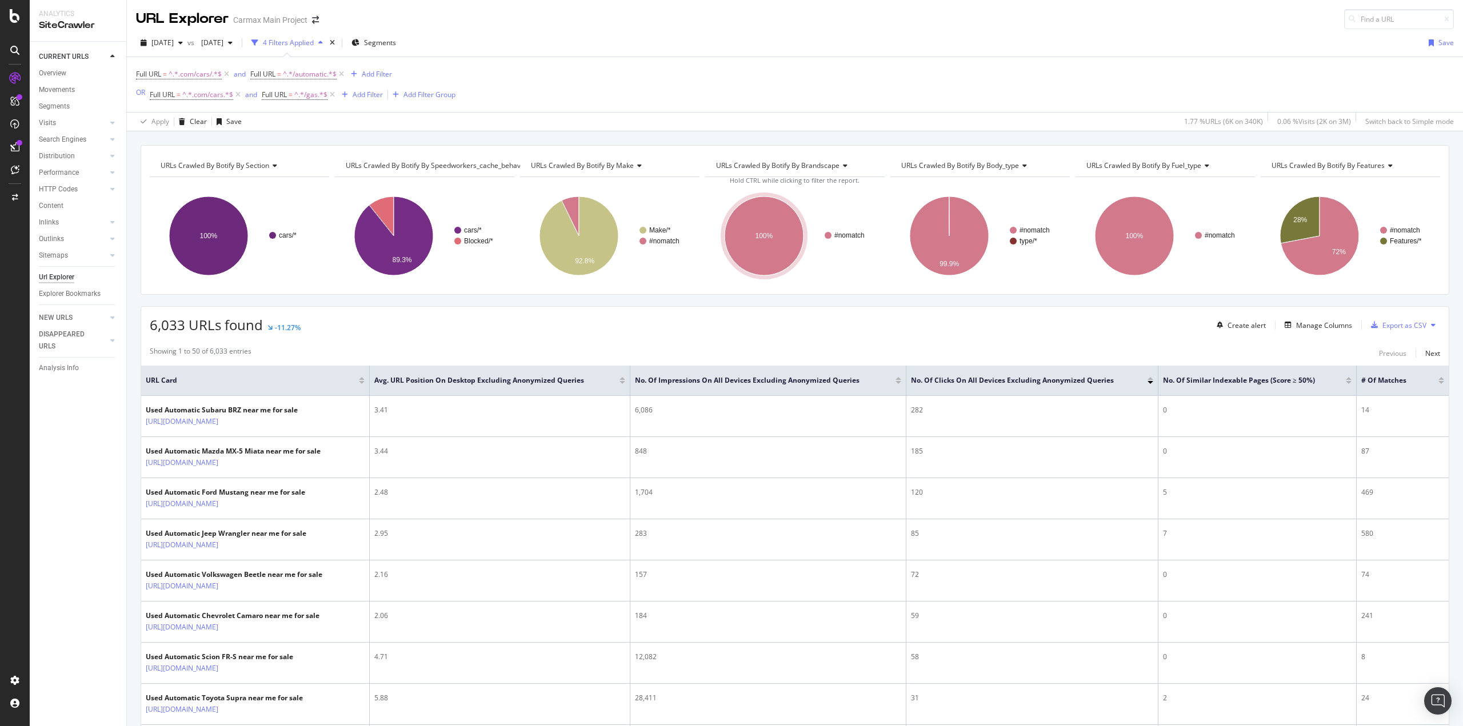
click at [1163, 26] on div "URL Explorer Carmax Main Project" at bounding box center [795, 14] width 1336 height 29
click at [1289, 66] on div "Full URL = ^.*.com/cars/.*$ and Full URL = ^.*/automatic.*$ Add Filter OR Full …" at bounding box center [795, 84] width 1318 height 55
click at [1299, 27] on div "URL Explorer Carmax Main Project" at bounding box center [795, 14] width 1336 height 29
click at [898, 382] on div at bounding box center [898, 382] width 6 height 3
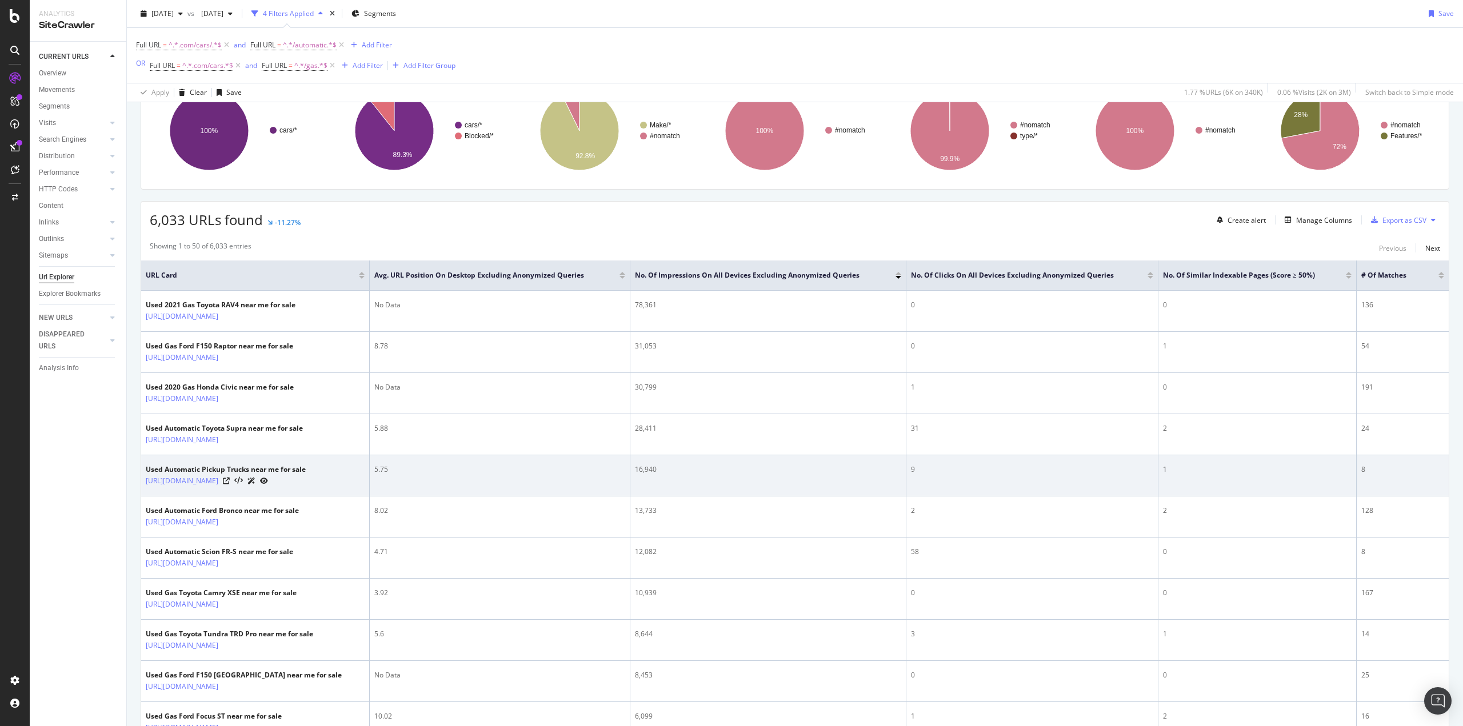
scroll to position [114, 0]
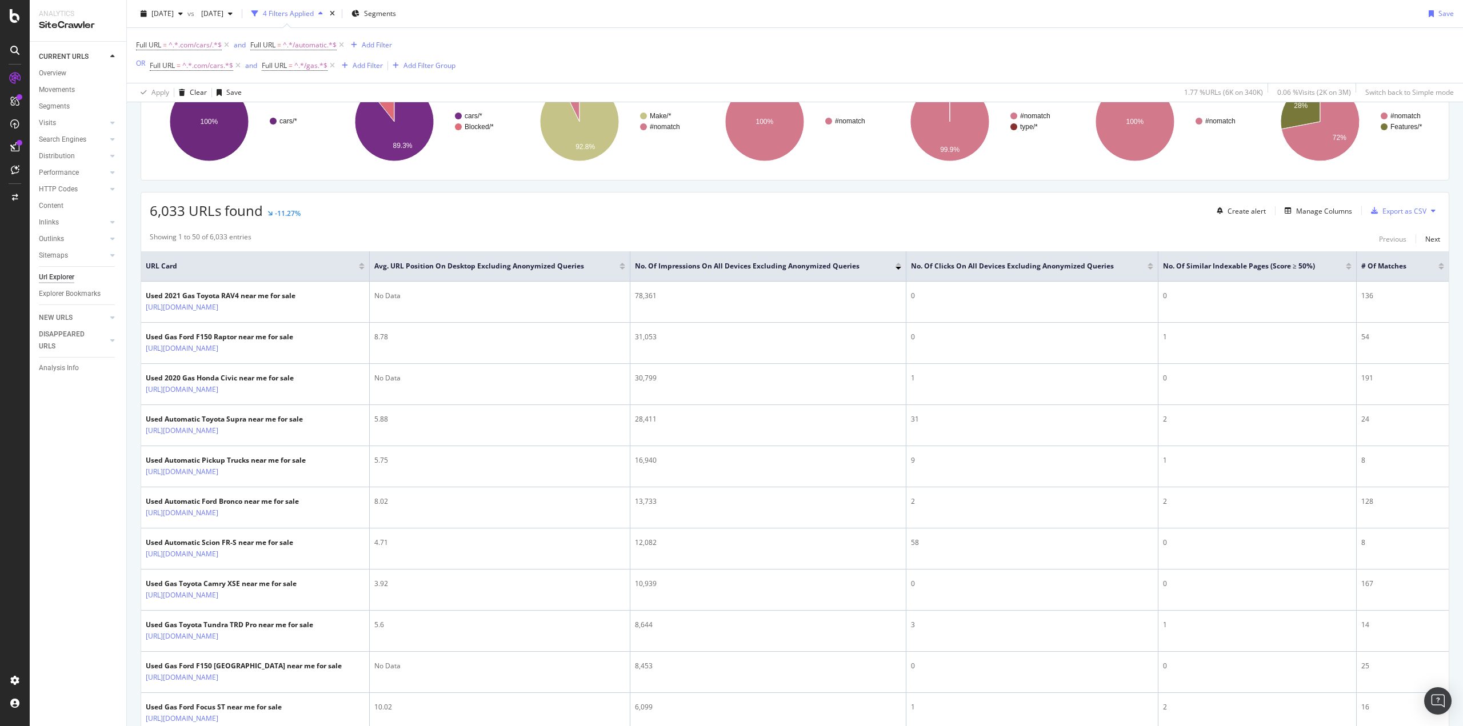
click at [1243, 62] on div "Full URL = ^.*.com/cars/.*$ and Full URL = ^.*/automatic.*$ Add Filter OR Full …" at bounding box center [795, 55] width 1318 height 55
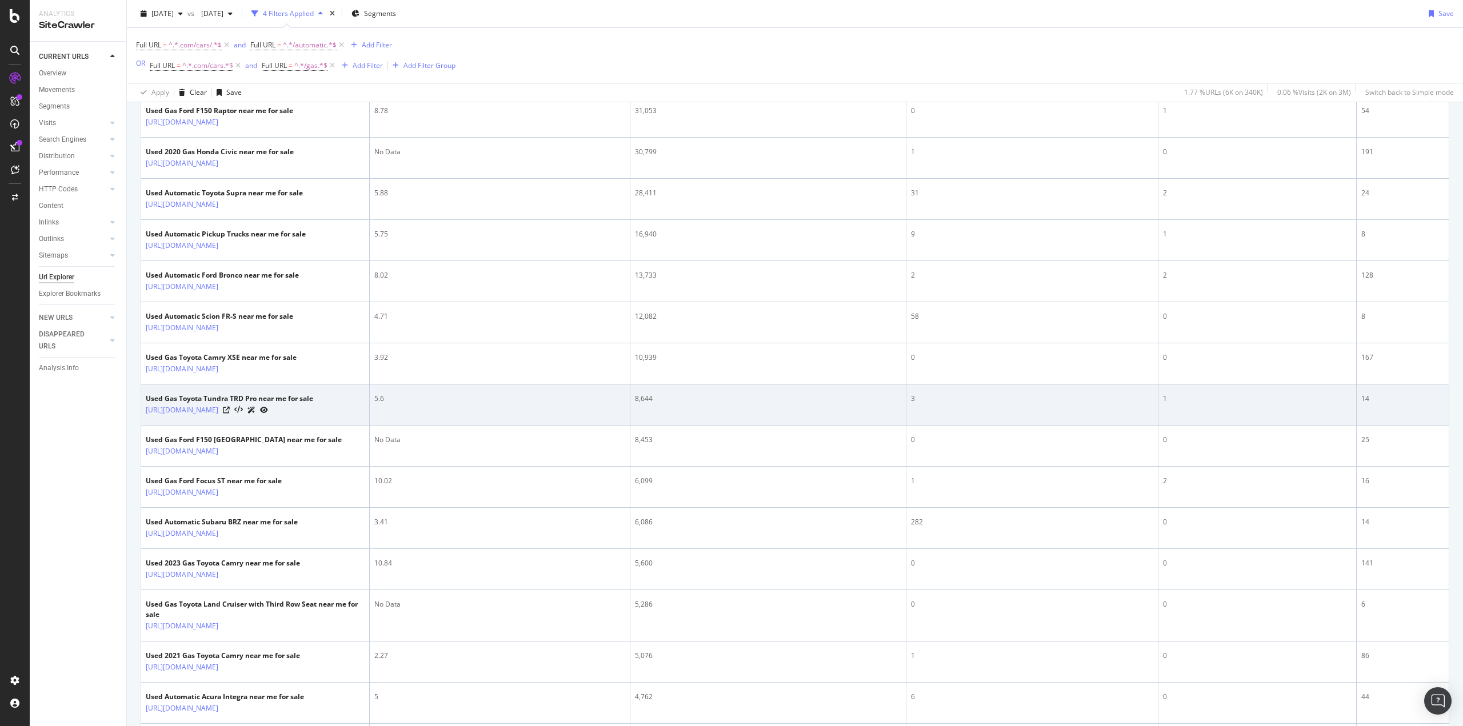
scroll to position [343, 0]
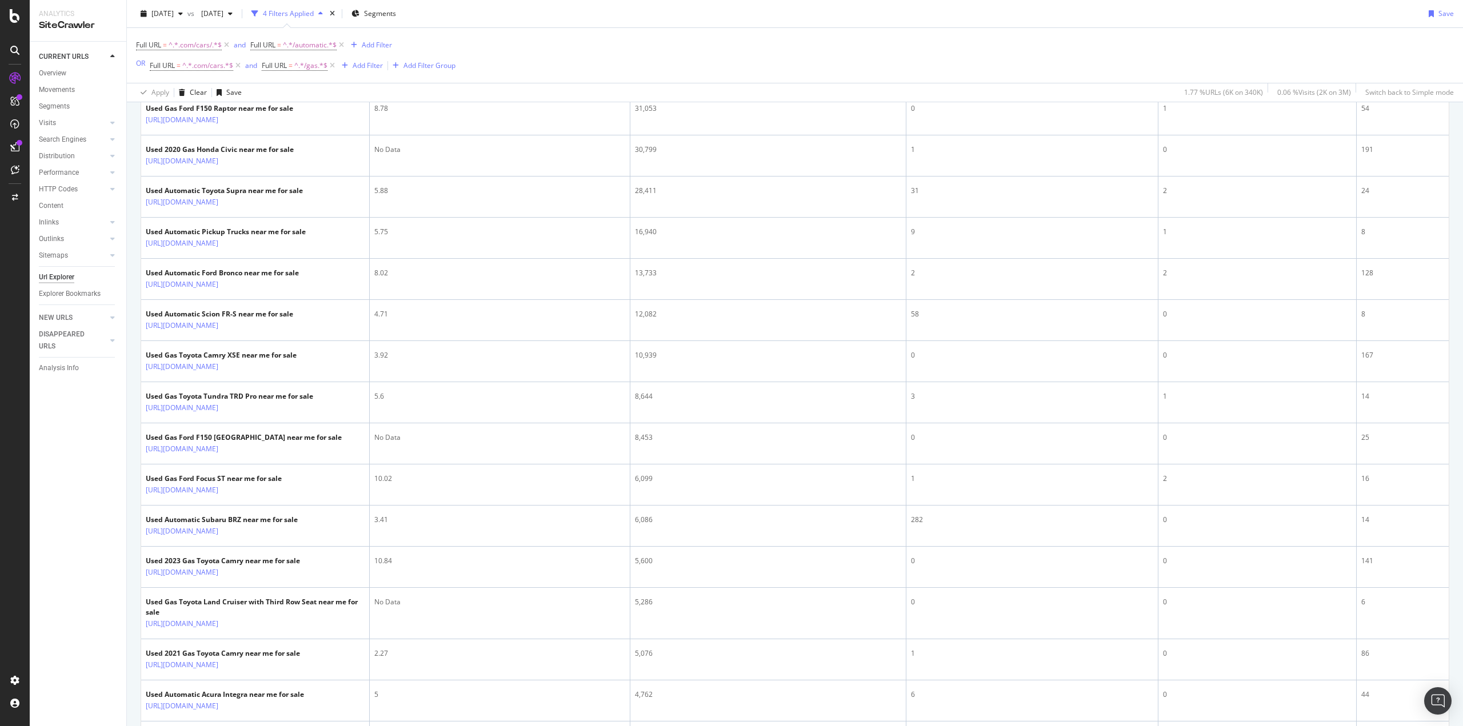
click at [1175, 31] on div "Full URL = ^.*.com/cars/.*$ and Full URL = ^.*/automatic.*$ Add Filter OR Full …" at bounding box center [795, 55] width 1318 height 55
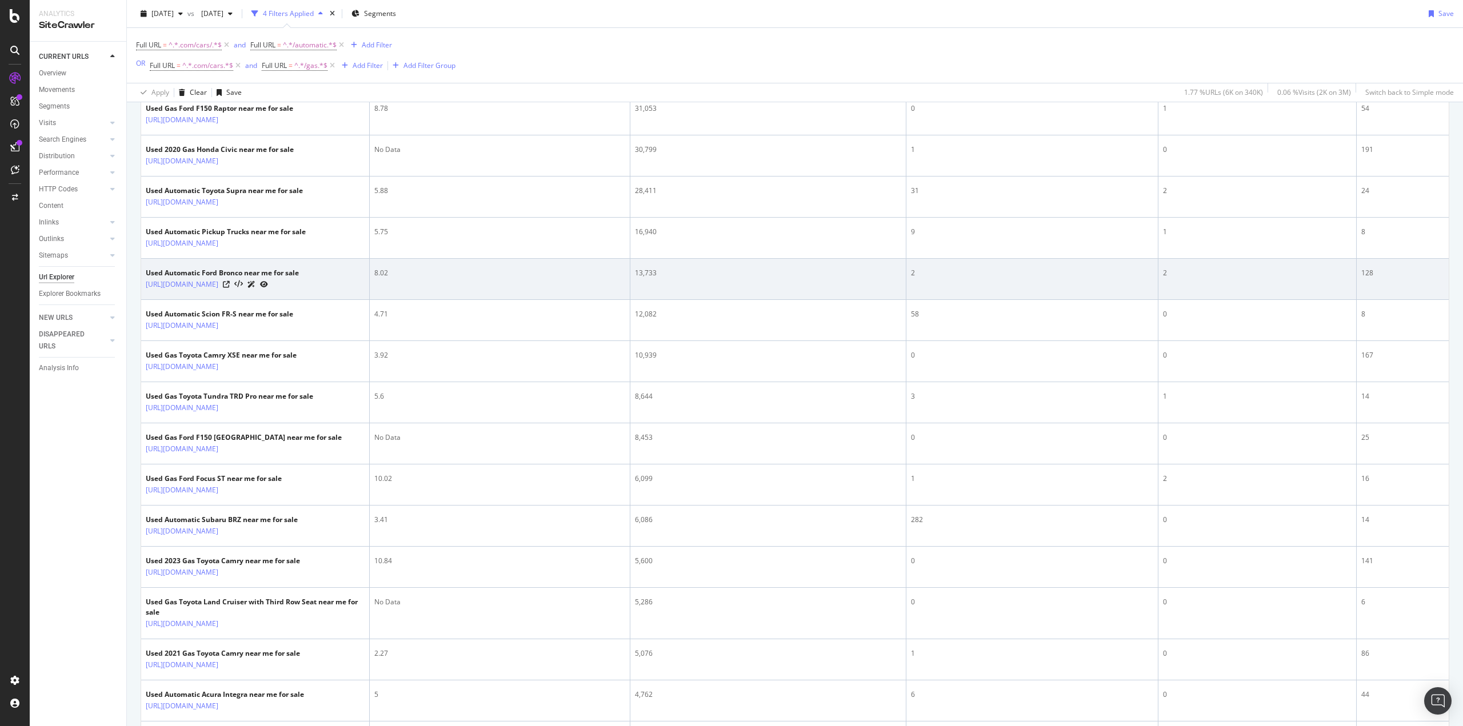
drag, startPoint x: 296, startPoint y: 306, endPoint x: 281, endPoint y: 329, distance: 26.8
click at [281, 300] on td "Used Automatic Ford Bronco near me for sale https://www.carmax.com/cars/ford/br…" at bounding box center [255, 279] width 229 height 41
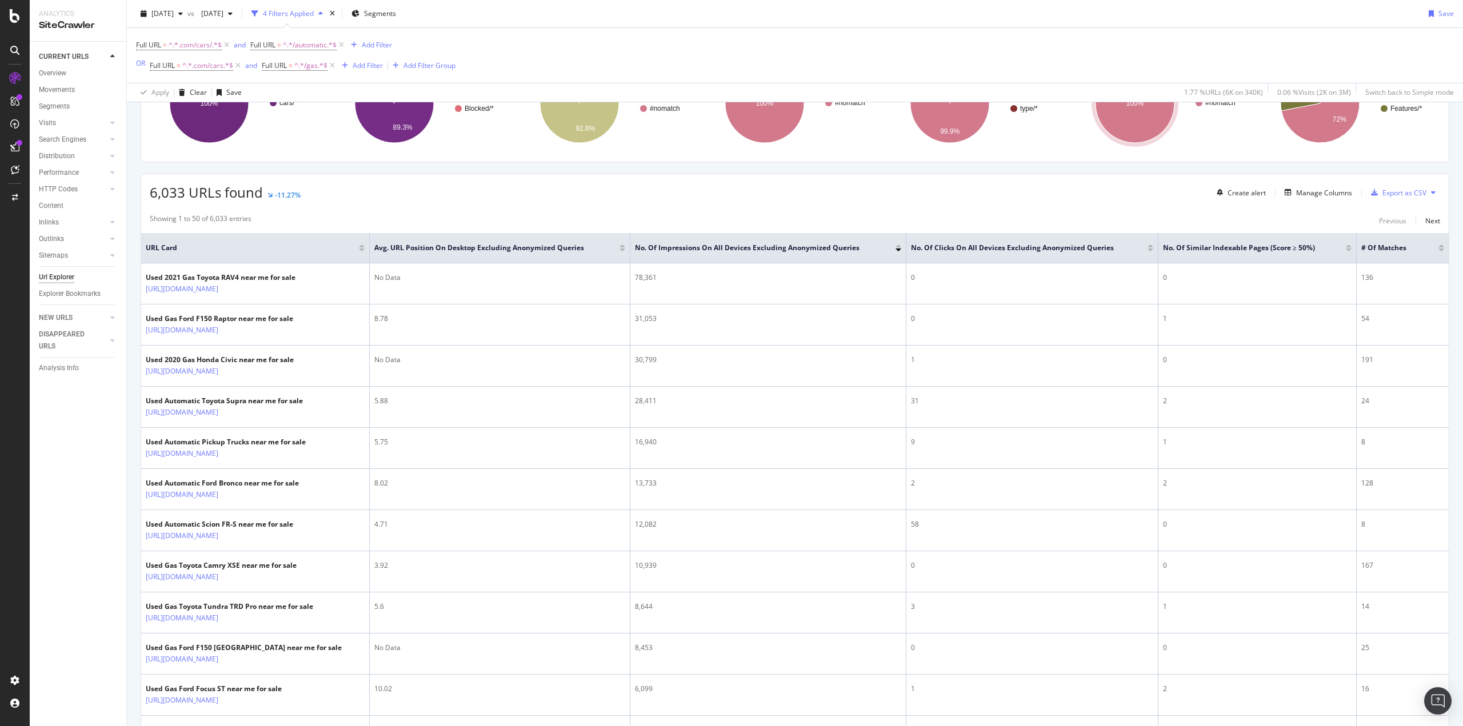
scroll to position [0, 0]
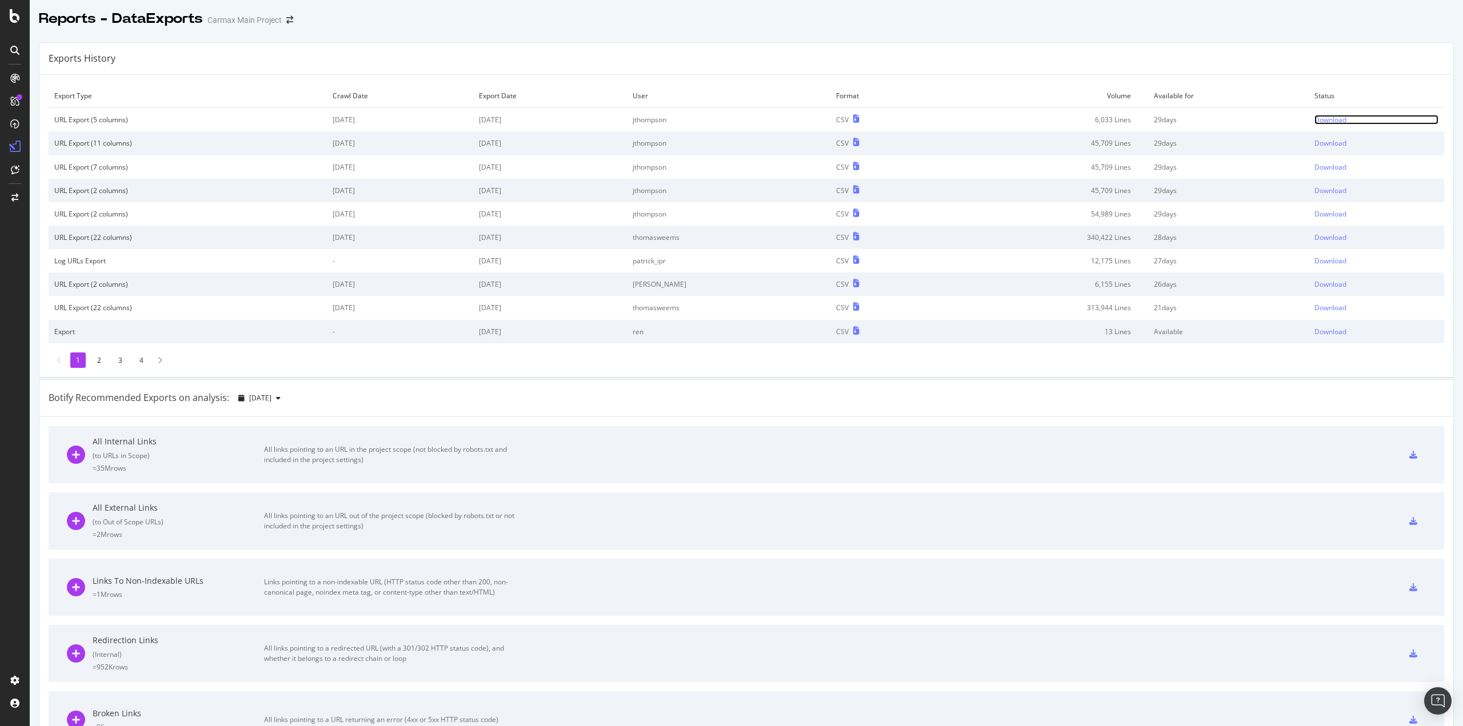
click at [1319, 118] on div "Download" at bounding box center [1330, 120] width 32 height 10
click at [1315, 147] on div "Download" at bounding box center [1330, 143] width 32 height 10
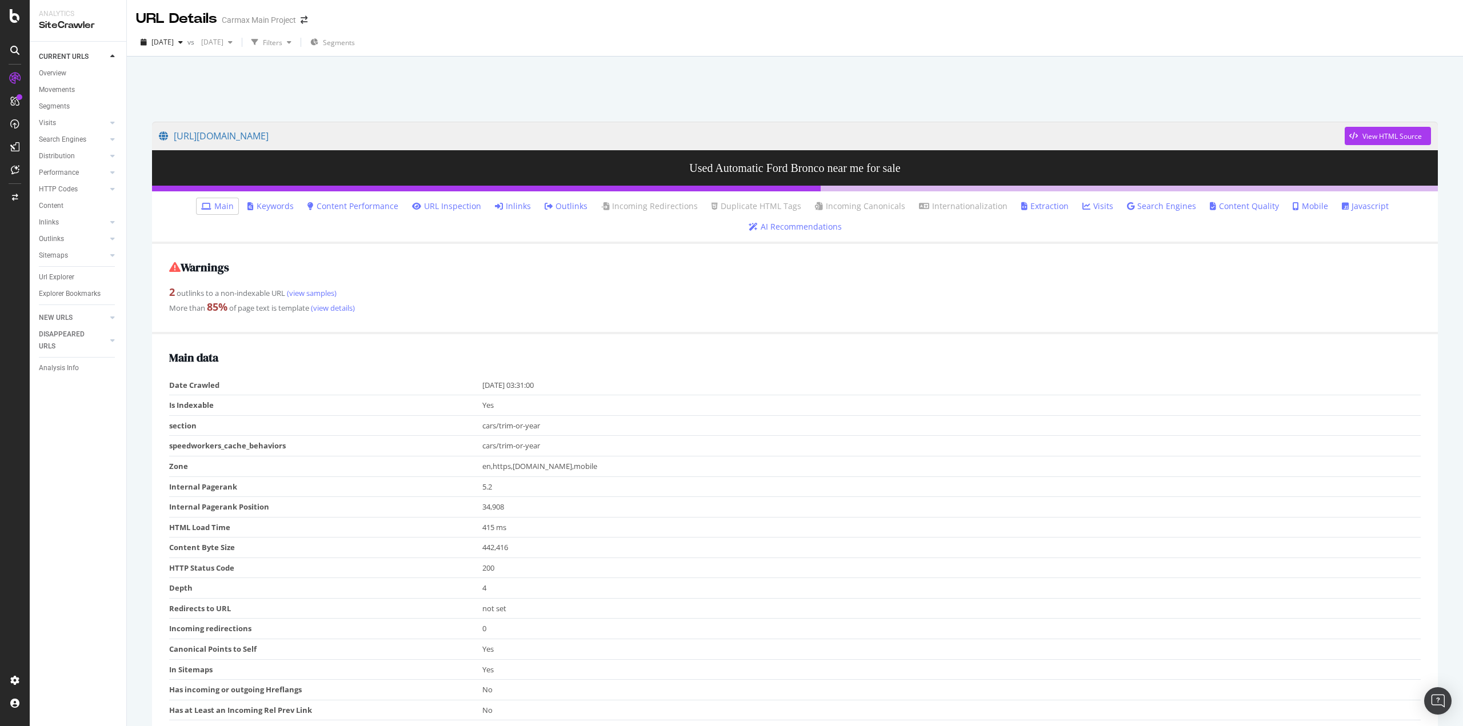
click at [1246, 205] on link "Content Quality" at bounding box center [1244, 206] width 69 height 11
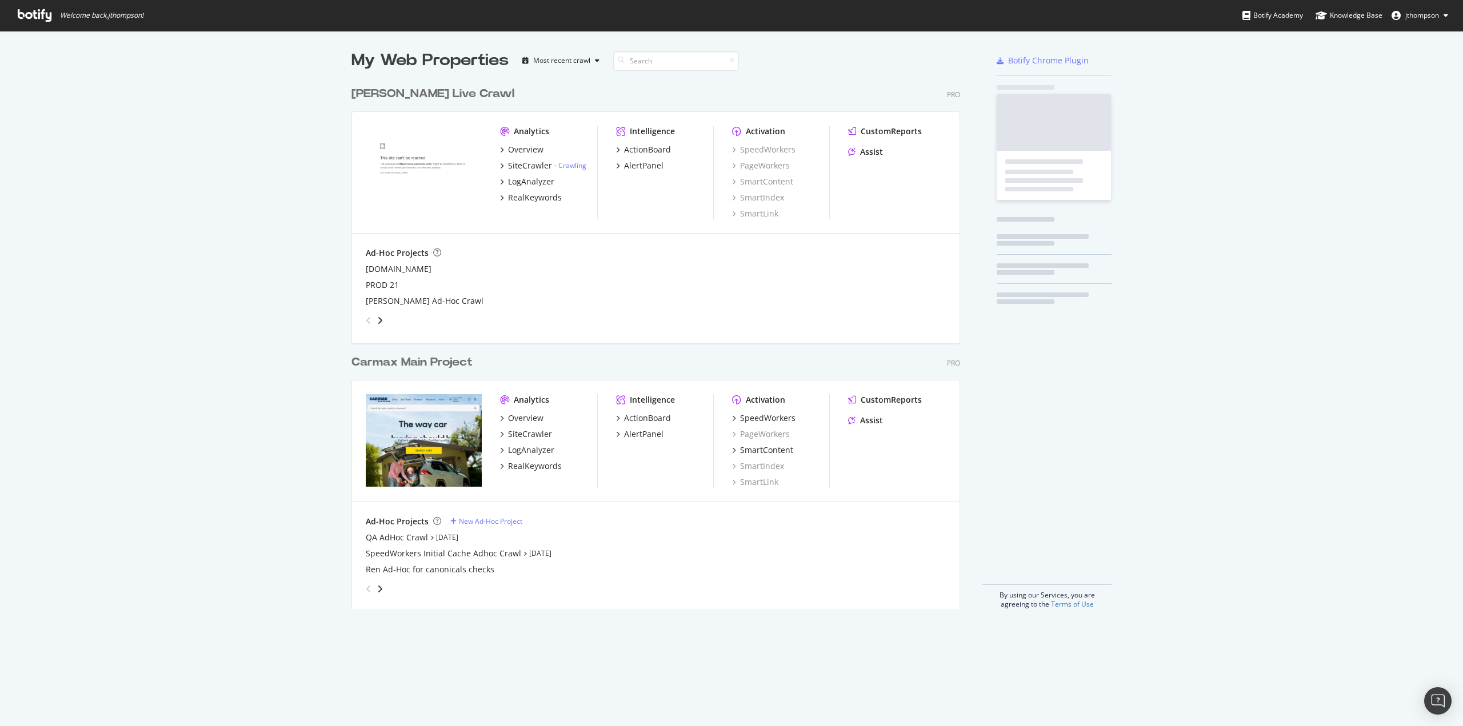
scroll to position [528, 609]
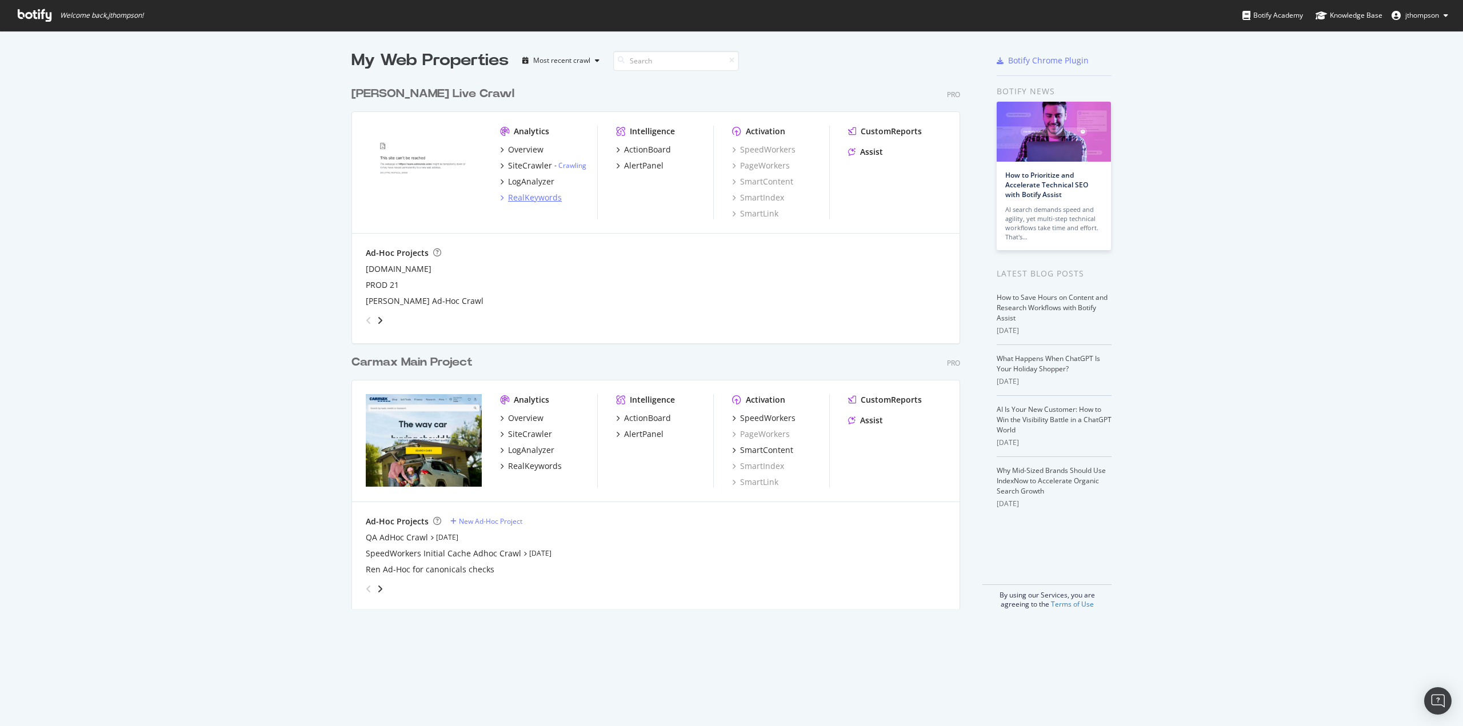
click at [535, 198] on div "RealKeywords" at bounding box center [535, 197] width 54 height 11
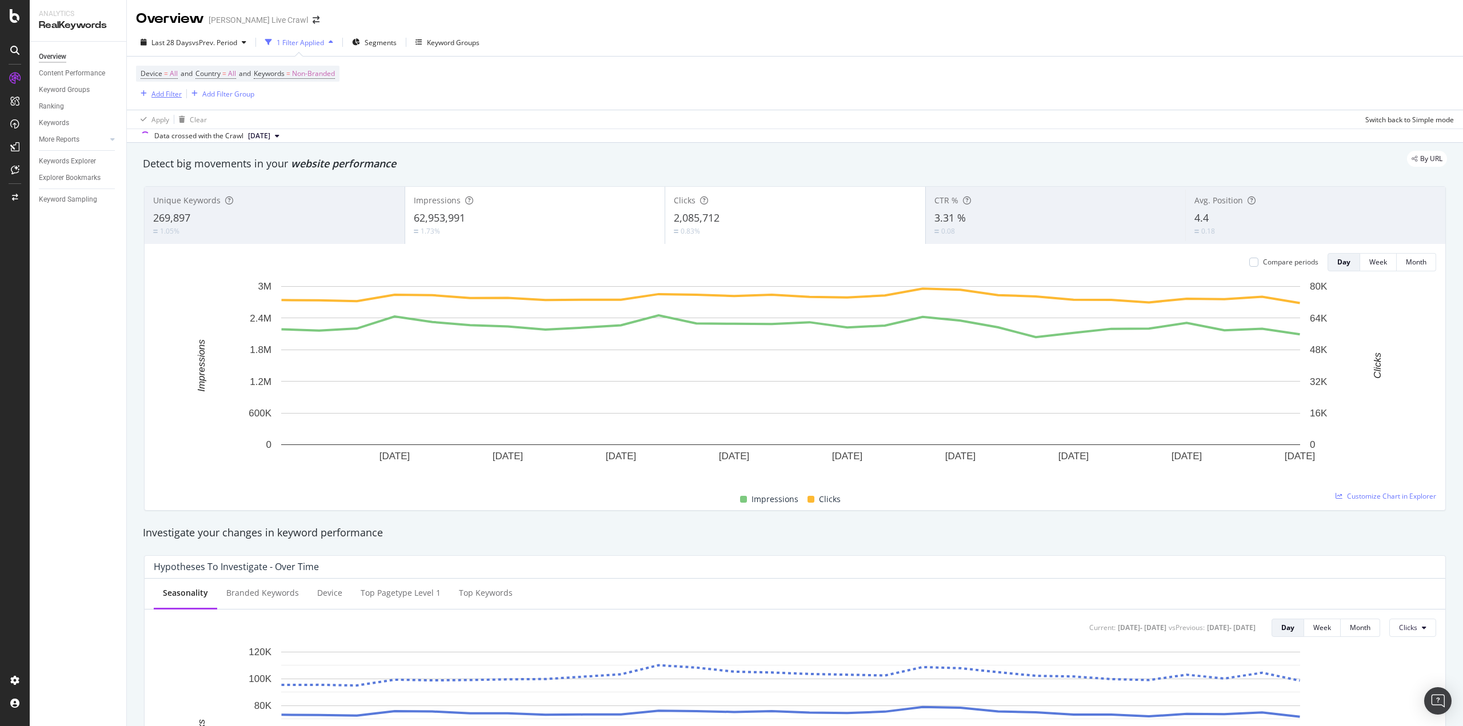
click at [168, 94] on div "Add Filter" at bounding box center [166, 94] width 30 height 10
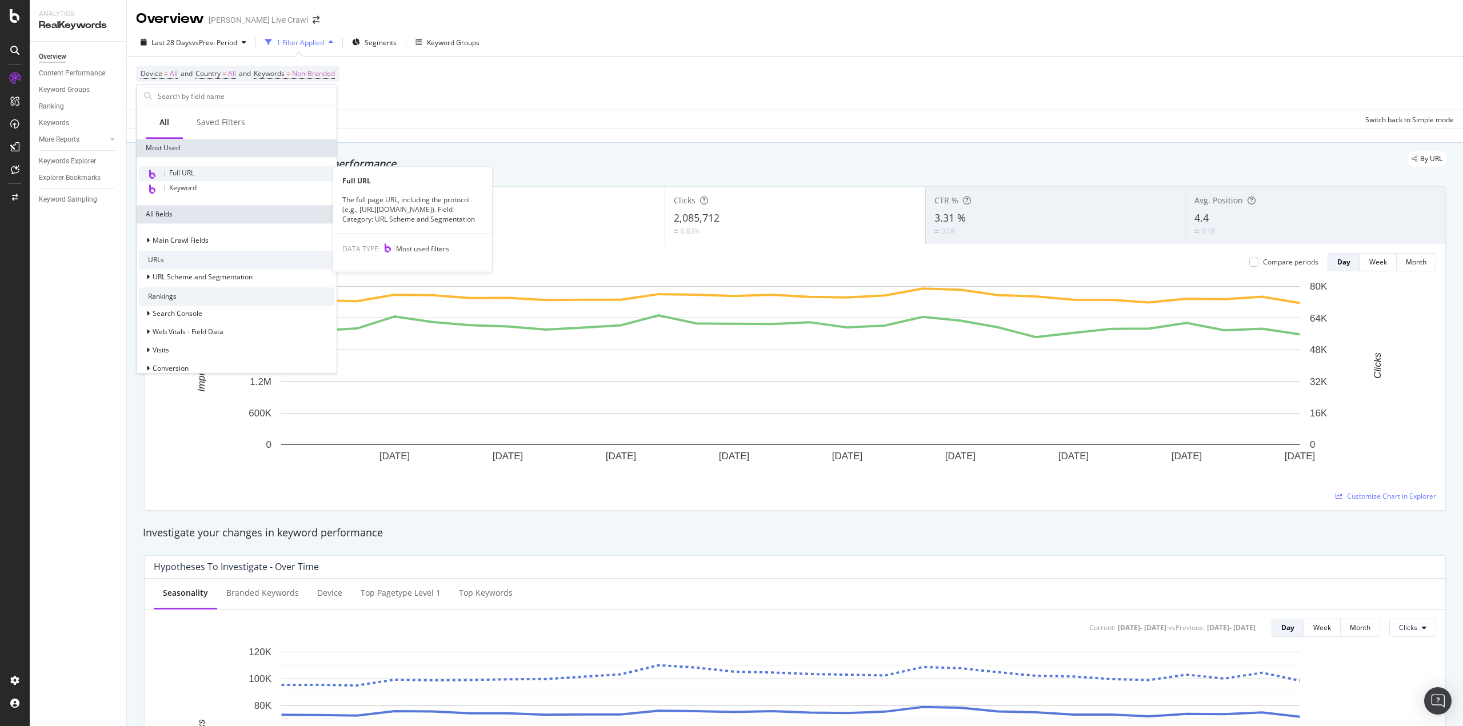
click at [189, 173] on span "Full URL" at bounding box center [181, 173] width 25 height 10
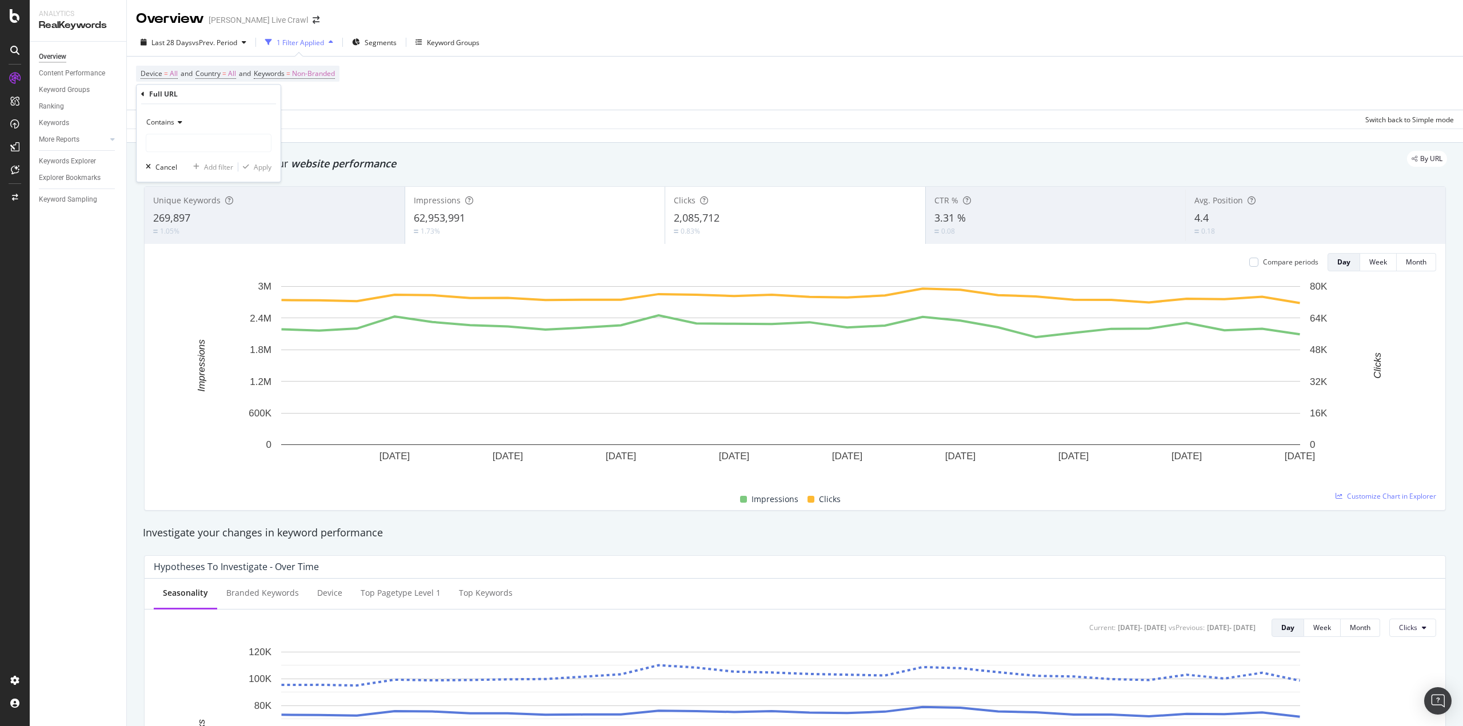
click at [173, 123] on span "Contains" at bounding box center [160, 122] width 28 height 10
click at [168, 144] on span "Equal to" at bounding box center [164, 146] width 26 height 10
click at [167, 144] on input "text" at bounding box center [208, 143] width 125 height 18
paste input "[URL][DOMAIN_NAME]"
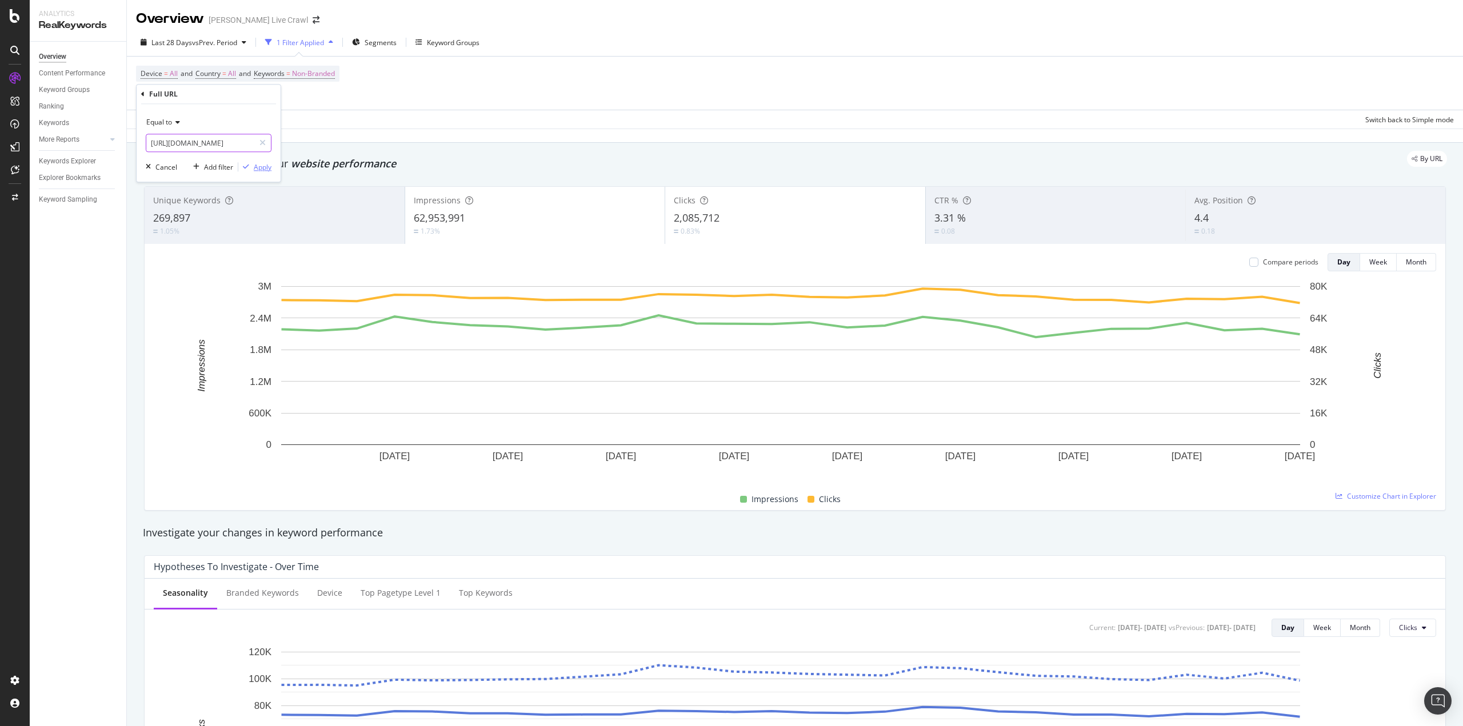
type input "[URL][DOMAIN_NAME]"
click at [262, 167] on div "Apply" at bounding box center [263, 167] width 18 height 10
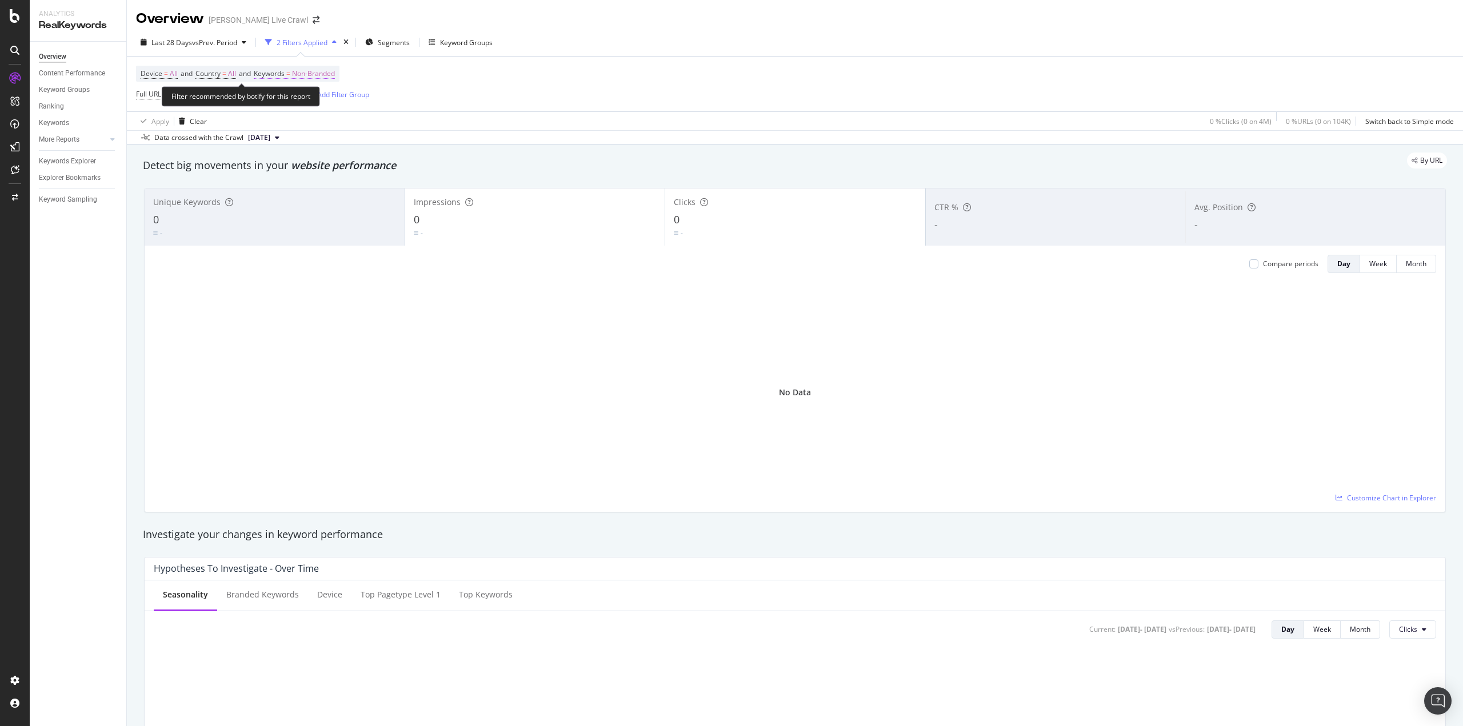
click at [329, 73] on span "Non-Branded" at bounding box center [313, 74] width 43 height 16
click at [307, 102] on span "Non-Branded" at bounding box center [294, 100] width 47 height 10
click at [282, 189] on span "All" at bounding box center [338, 189] width 117 height 10
click at [388, 127] on div "Apply" at bounding box center [388, 124] width 18 height 10
